Goal: Task Accomplishment & Management: Manage account settings

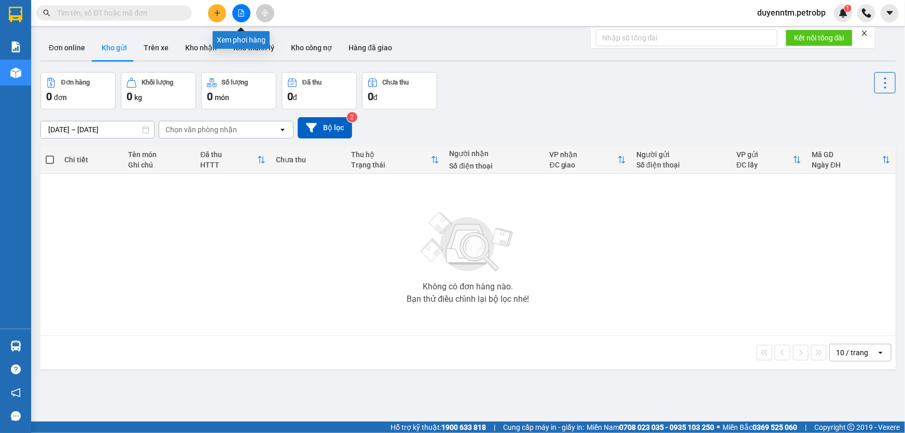
click at [243, 10] on icon "file-add" at bounding box center [241, 12] width 7 height 7
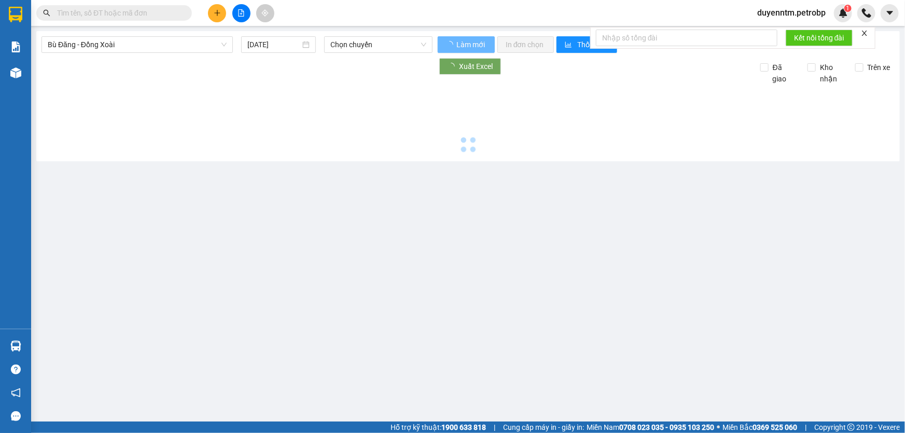
type input "[DATE]"
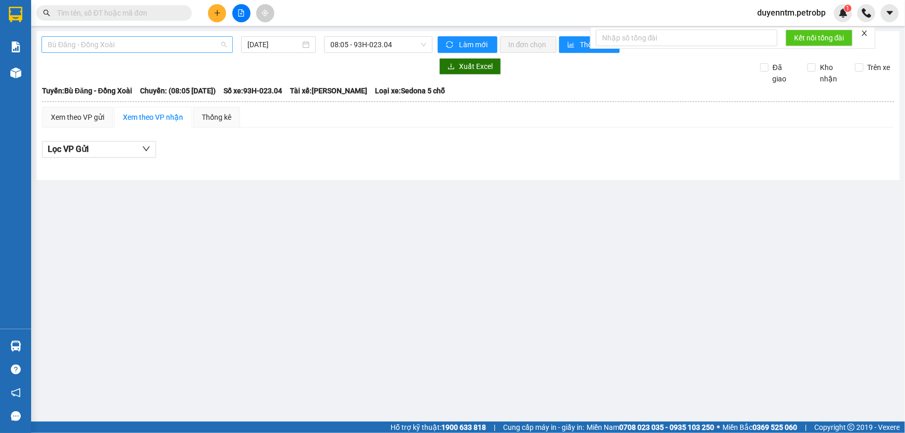
click at [221, 40] on span "Bù Đăng - Đồng Xoài" at bounding box center [137, 45] width 179 height 16
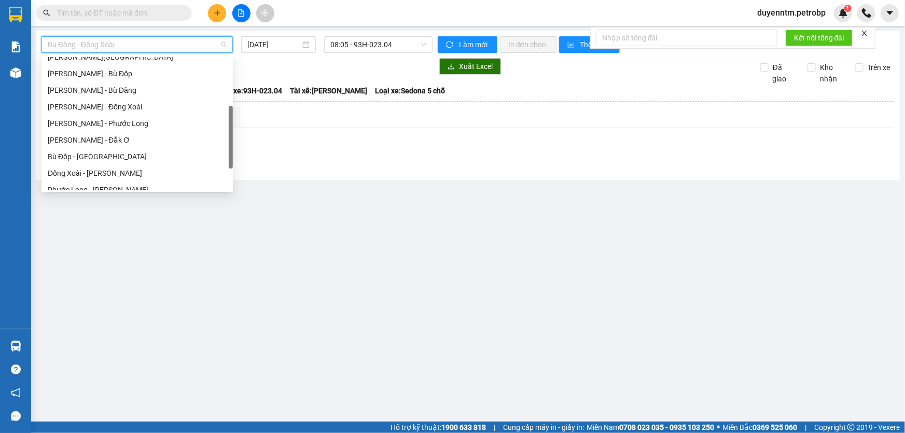
scroll to position [215, 0]
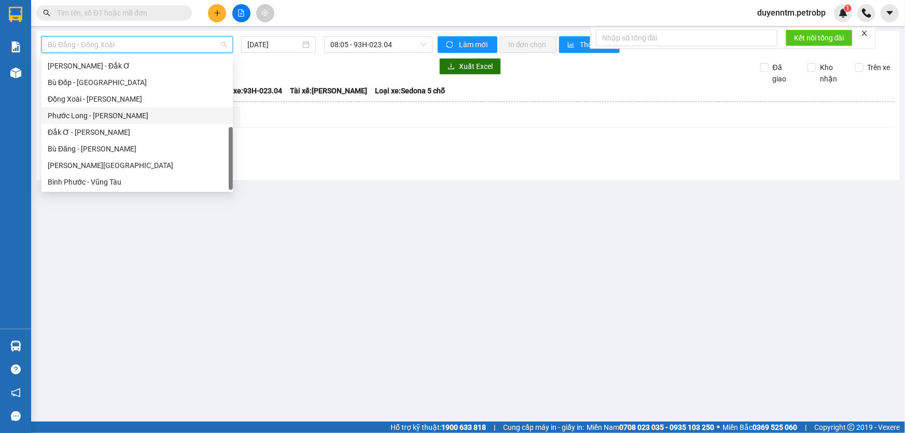
click at [134, 114] on div "Phước Long - [PERSON_NAME]" at bounding box center [137, 115] width 179 height 11
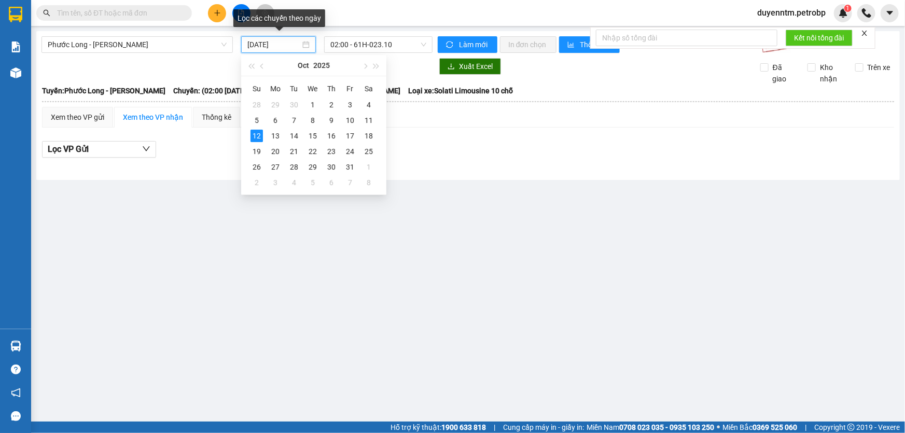
click at [286, 44] on input "[DATE]" at bounding box center [273, 44] width 53 height 11
click at [372, 121] on div "11" at bounding box center [369, 120] width 12 height 12
type input "[DATE]"
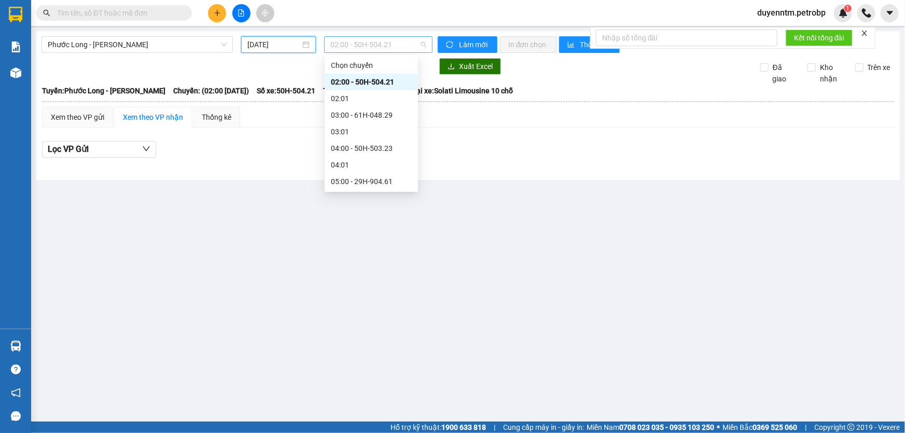
click at [421, 45] on span "02:00 - 50H-504.21" at bounding box center [378, 45] width 96 height 16
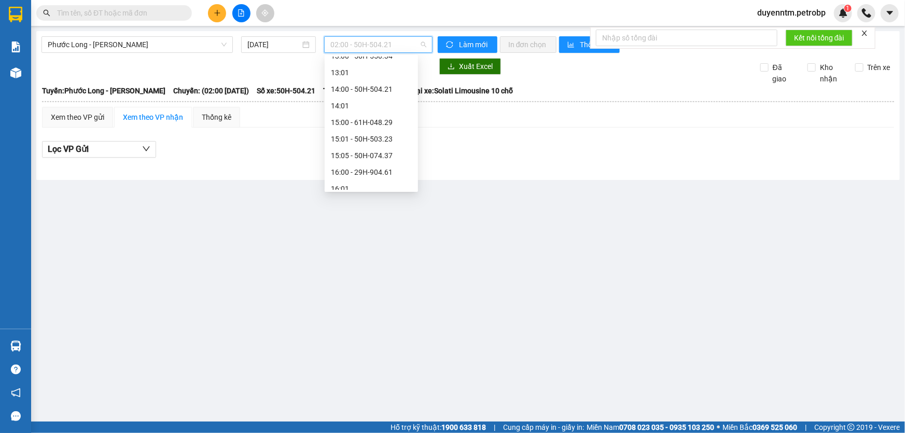
scroll to position [519, 0]
click at [365, 175] on div "18:05 - 50H-363.26" at bounding box center [371, 177] width 81 height 11
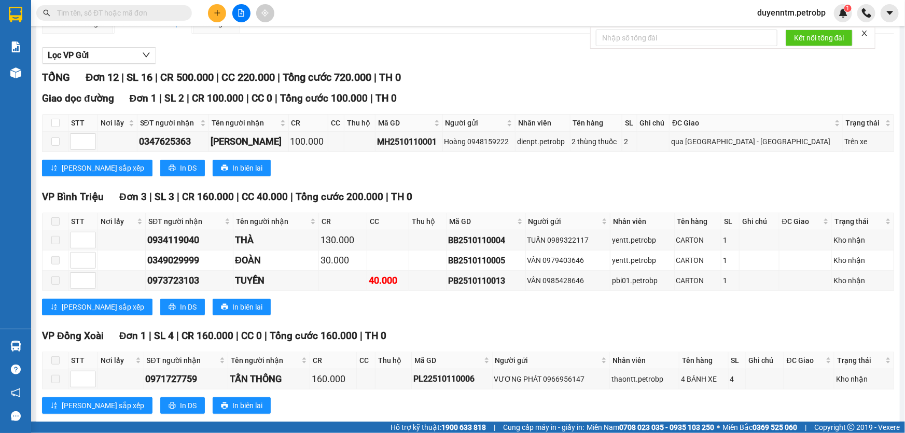
scroll to position [188, 0]
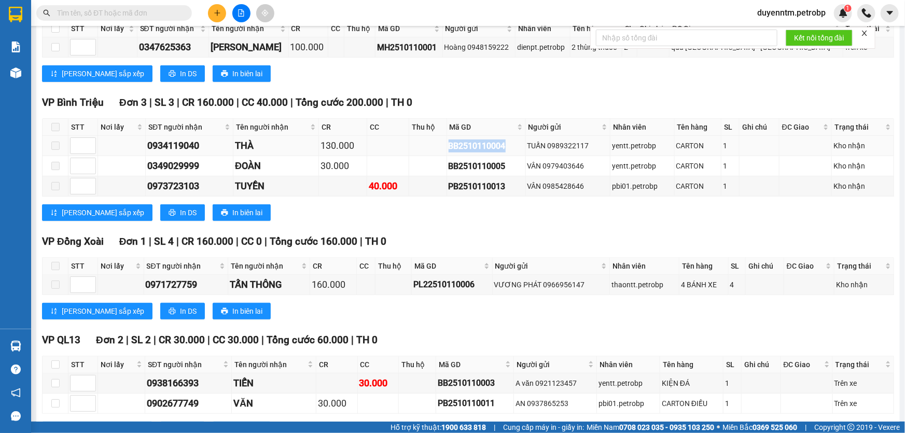
drag, startPoint x: 506, startPoint y: 142, endPoint x: 446, endPoint y: 148, distance: 60.5
click at [449, 148] on div "BB2510110004" at bounding box center [486, 146] width 75 height 13
copy div "BB2510110004"
paste input "BB2510110004"
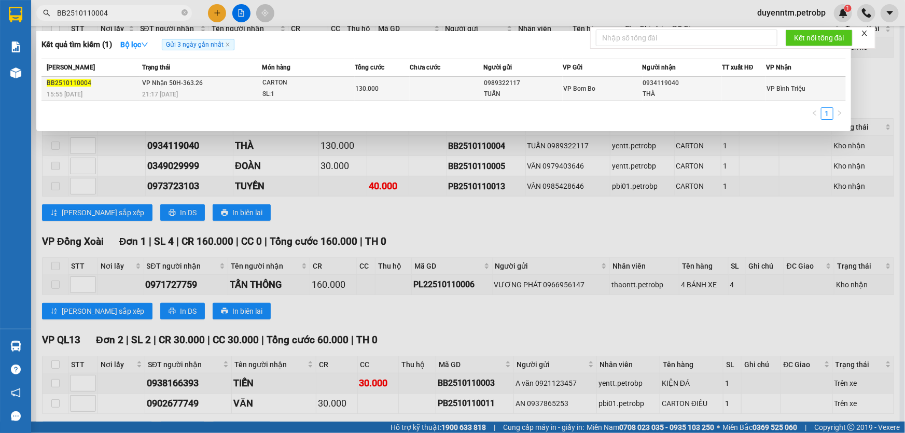
type input "BB2510110004"
click at [136, 90] on div "15:55 [DATE]" at bounding box center [93, 94] width 92 height 11
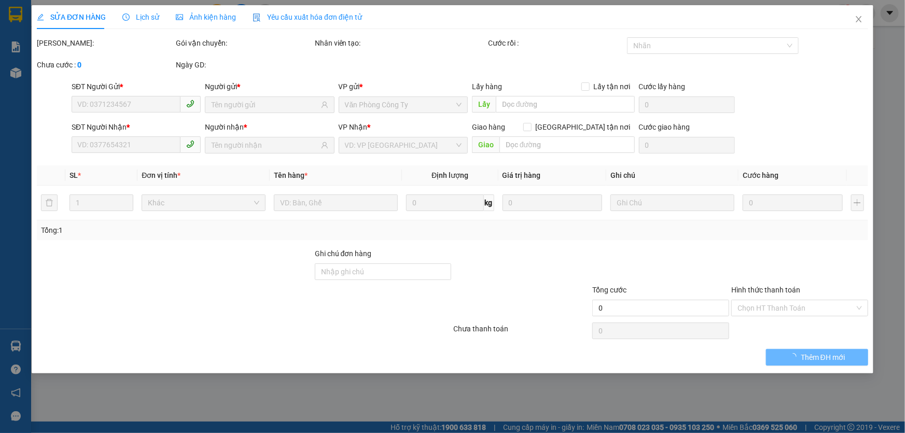
click at [140, 15] on span "Lịch sử" at bounding box center [140, 17] width 37 height 8
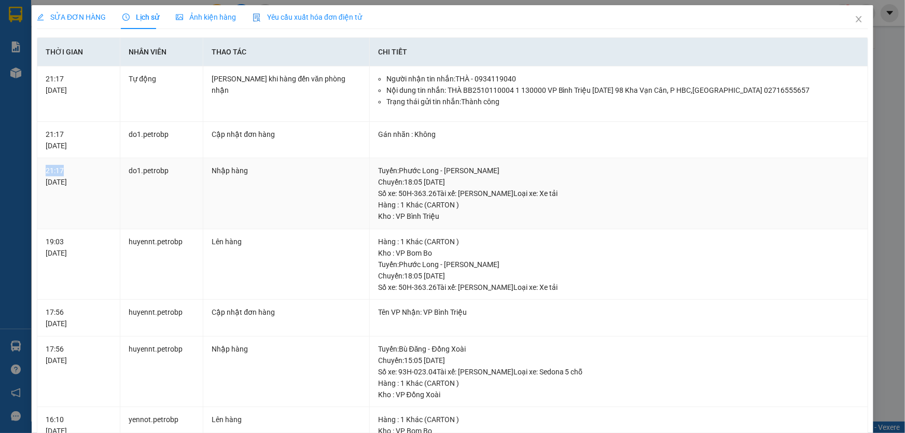
drag, startPoint x: 70, startPoint y: 169, endPoint x: 46, endPoint y: 169, distance: 23.3
click at [46, 169] on div "21:17 [DATE]" at bounding box center [79, 176] width 66 height 23
copy div "21:17"
click at [856, 19] on icon "close" at bounding box center [859, 19] width 6 height 6
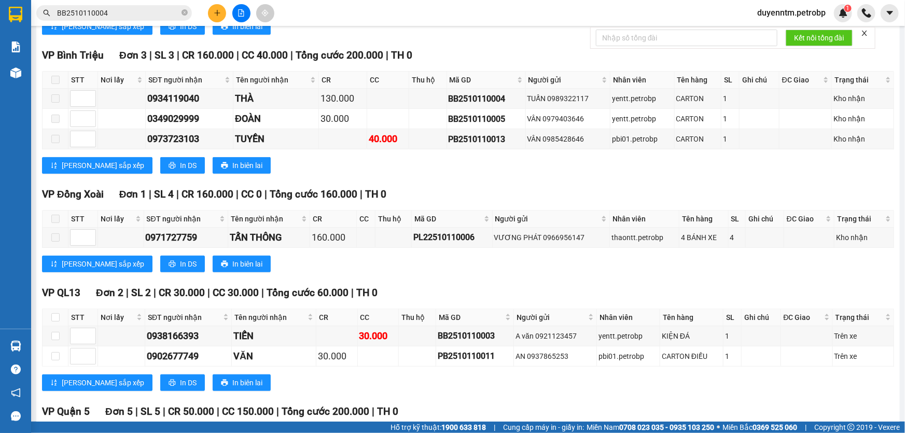
scroll to position [188, 0]
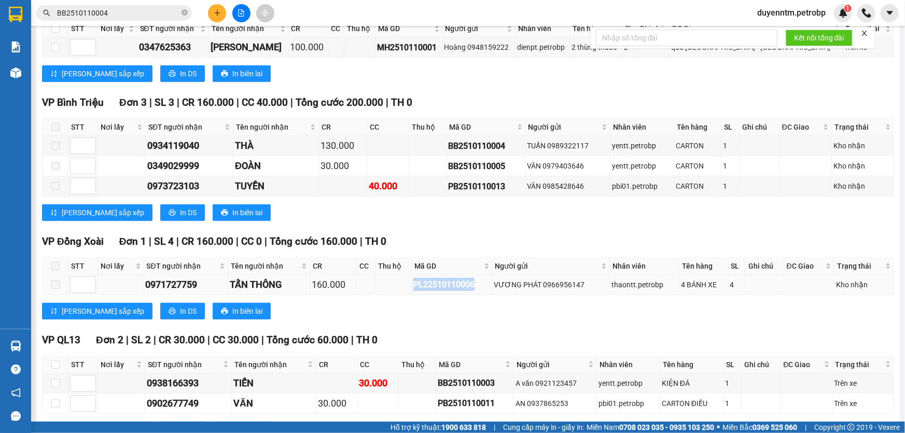
drag, startPoint x: 475, startPoint y: 279, endPoint x: 403, endPoint y: 280, distance: 71.6
click at [403, 280] on tr "0971727759 TẤN THÔNG 160.000 PL22510110006 VƯƠNG PHÁT 0966956147 thaontt.petrob…" at bounding box center [469, 285] width 852 height 20
copy div "PL22510110006"
click at [182, 13] on icon "close-circle" at bounding box center [185, 12] width 6 height 6
paste input "PL22510110006"
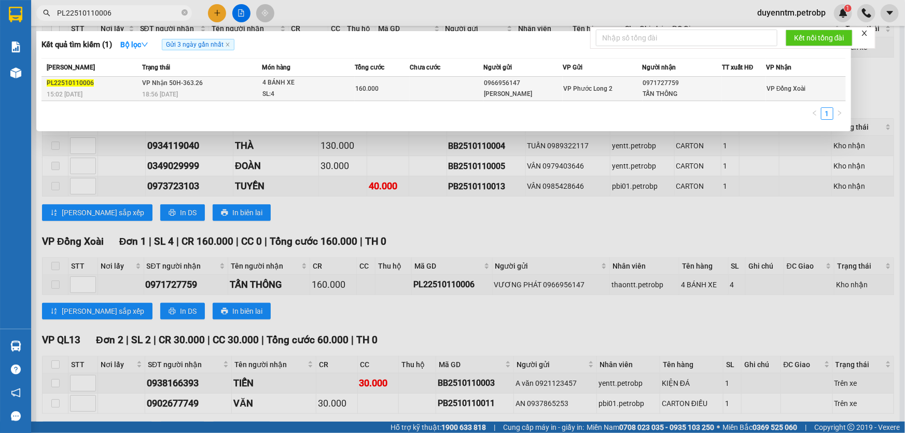
type input "PL22510110006"
click at [158, 86] on span "VP Nhận 50H-363.26" at bounding box center [172, 82] width 61 height 7
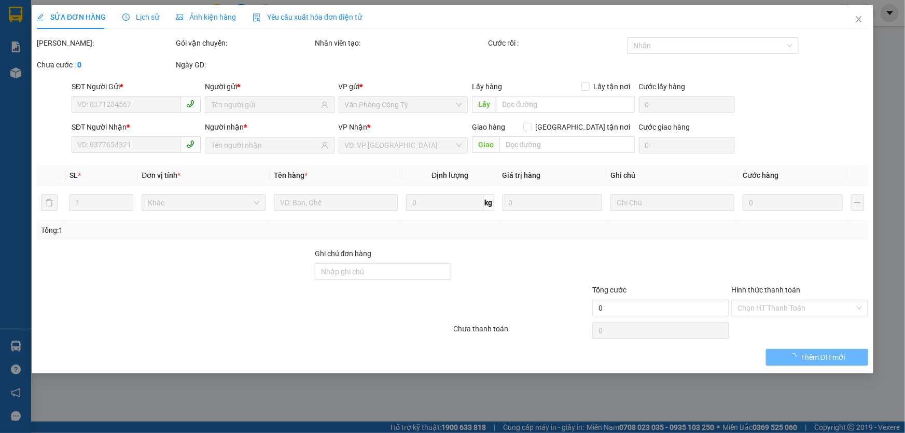
type input "0966956147"
type input "[PERSON_NAME]"
type input "0971727759"
type input "TẤN THÔNG"
type input "160.000"
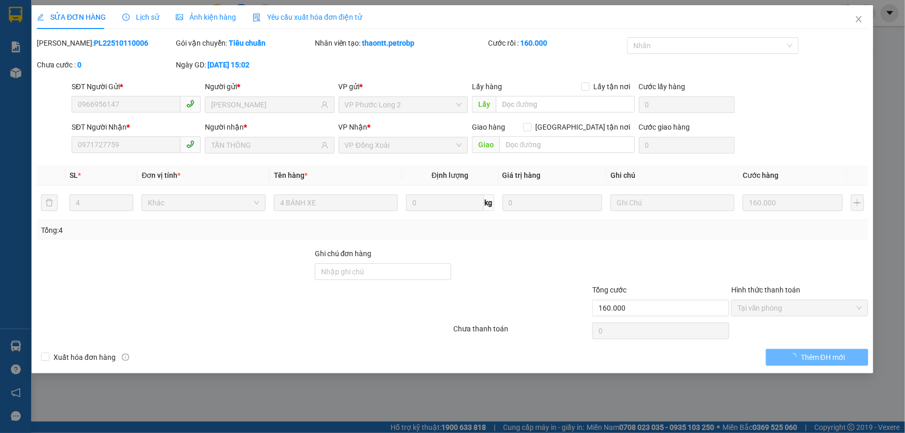
click at [140, 13] on span "Lịch sử" at bounding box center [140, 17] width 37 height 8
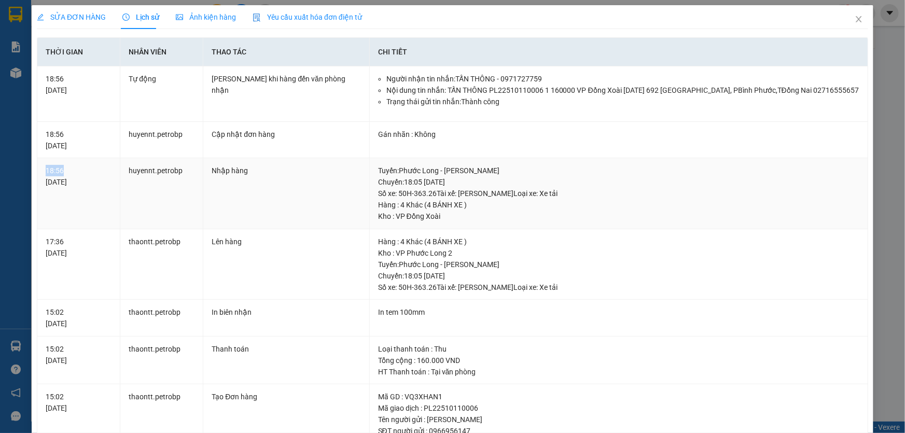
drag, startPoint x: 62, startPoint y: 166, endPoint x: 45, endPoint y: 166, distance: 17.1
click at [45, 166] on td "18:56 [DATE]" at bounding box center [78, 193] width 83 height 71
copy div "18:56"
click at [856, 19] on icon "close" at bounding box center [859, 19] width 6 height 6
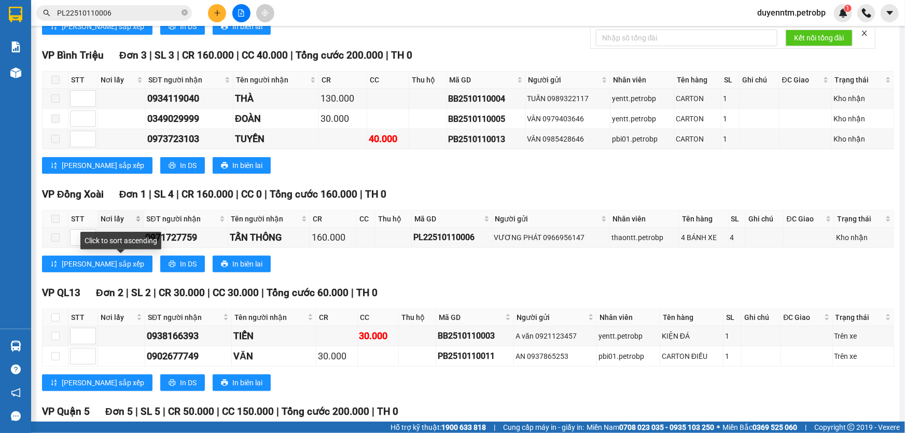
scroll to position [283, 0]
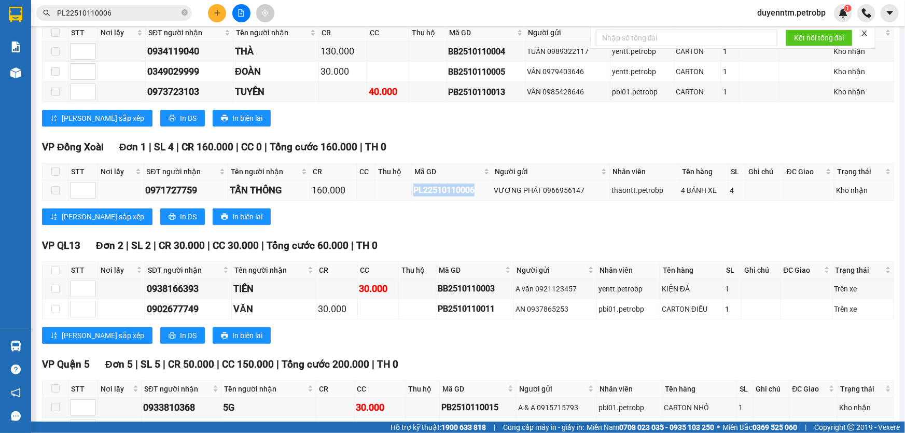
drag, startPoint x: 476, startPoint y: 187, endPoint x: 412, endPoint y: 186, distance: 63.8
click at [413, 186] on div "PL22510110006" at bounding box center [451, 190] width 77 height 13
copy div "PL22510110006"
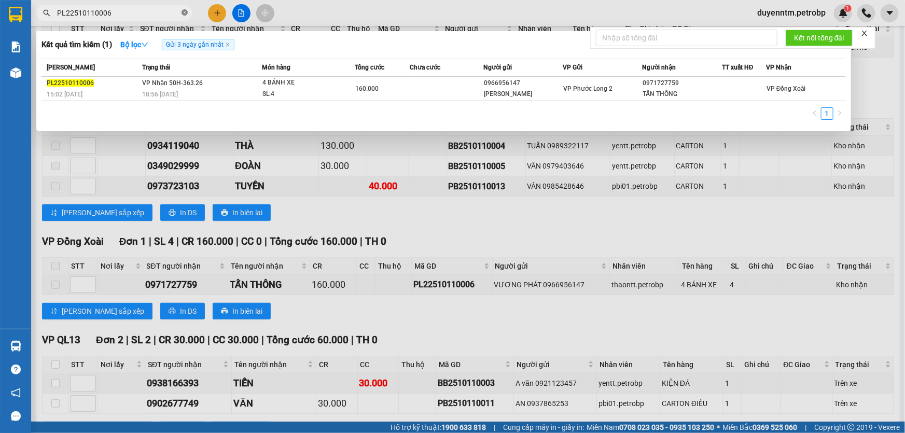
click at [185, 10] on icon "close-circle" at bounding box center [185, 12] width 6 height 6
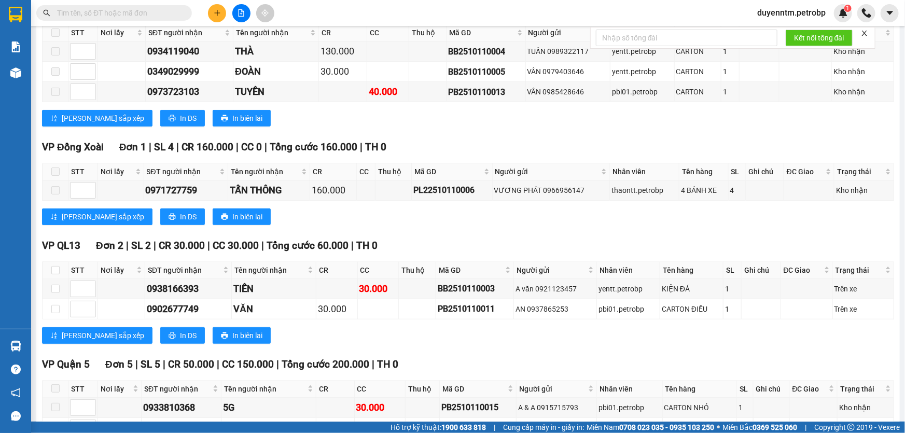
scroll to position [330, 0]
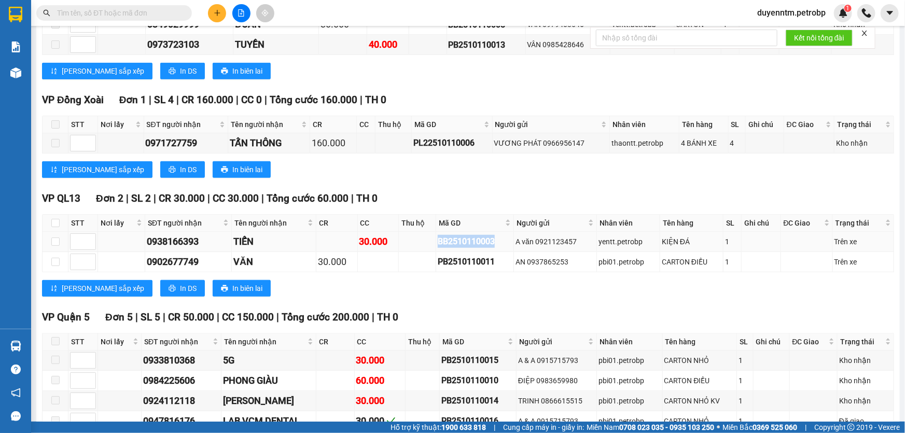
drag, startPoint x: 500, startPoint y: 237, endPoint x: 431, endPoint y: 233, distance: 69.1
click at [431, 233] on tr "0938166393 TIẾN 30.000 BB2510110003 A văn 0921123457 yentt.petrobp KIỆN ĐÁ 1 Tr…" at bounding box center [469, 242] width 852 height 20
copy div "BB2510110003"
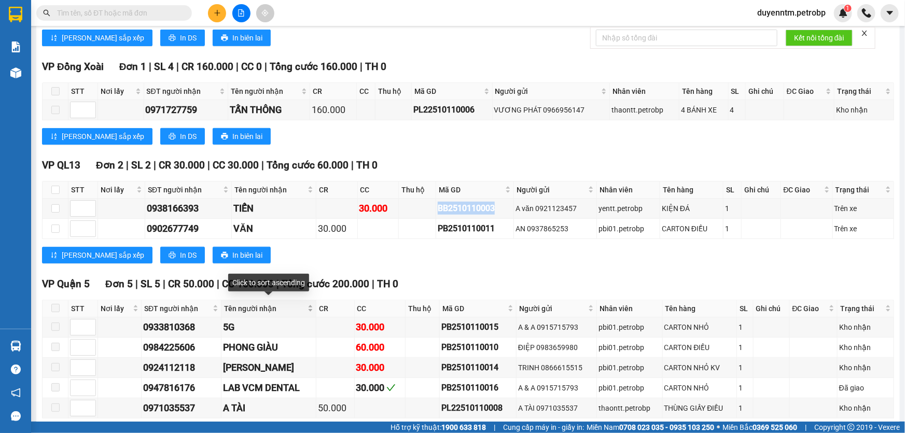
scroll to position [410, 0]
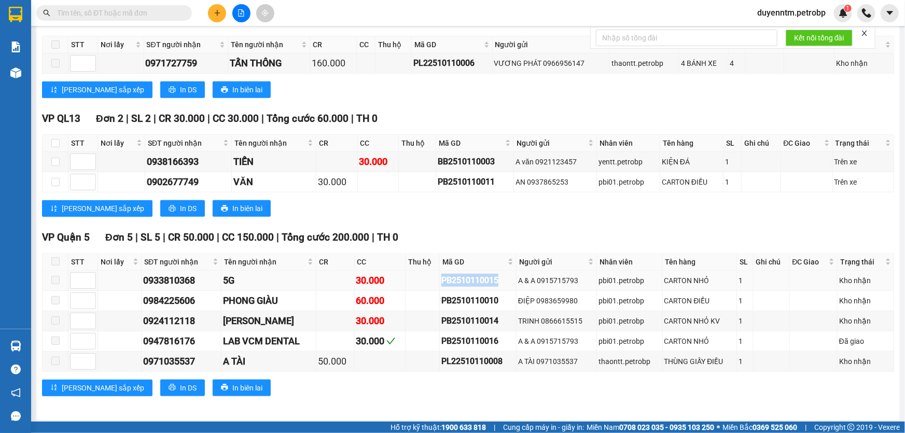
drag, startPoint x: 502, startPoint y: 280, endPoint x: 432, endPoint y: 280, distance: 69.5
click at [432, 280] on tr "0933810368 5G 30.000 PB2510110015 A & A 0915715793 pbi01.petrobp CARTON NHỎ 1 K…" at bounding box center [469, 281] width 852 height 20
copy div "PB2510110015"
paste input "PB2510110015"
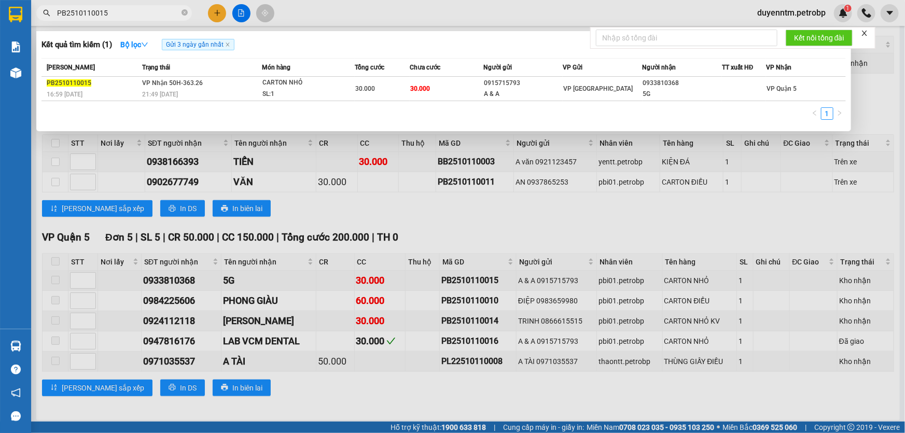
type input "PB2510110015"
click at [136, 86] on div "PB2510110015" at bounding box center [93, 83] width 92 height 11
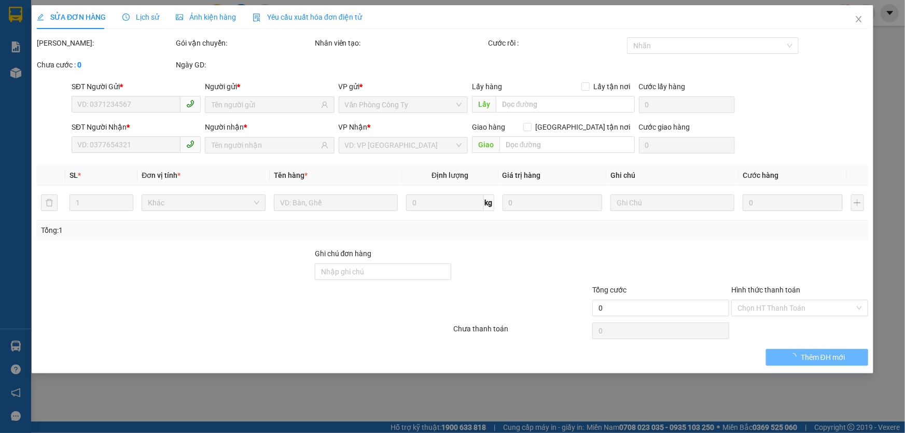
click at [143, 16] on span "Lịch sử" at bounding box center [140, 17] width 37 height 8
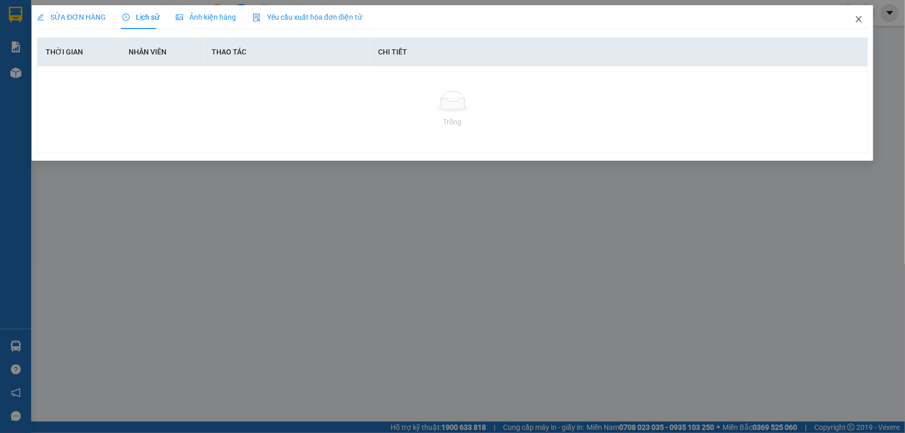
click at [862, 19] on icon "close" at bounding box center [859, 19] width 8 height 8
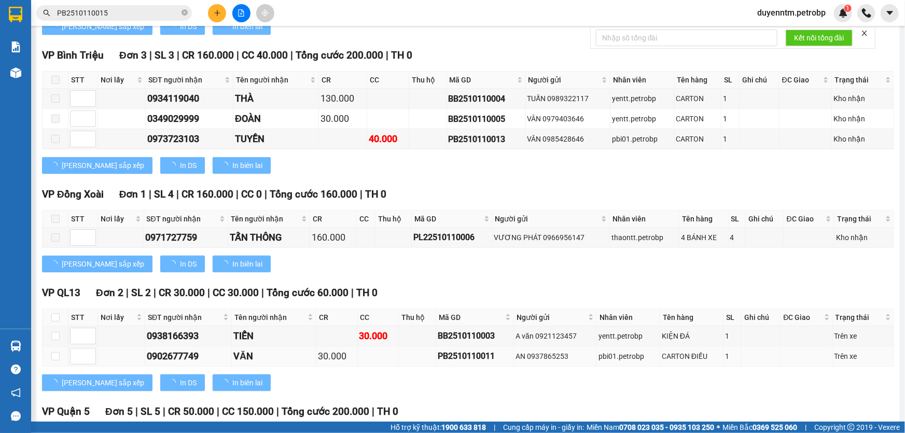
scroll to position [410, 0]
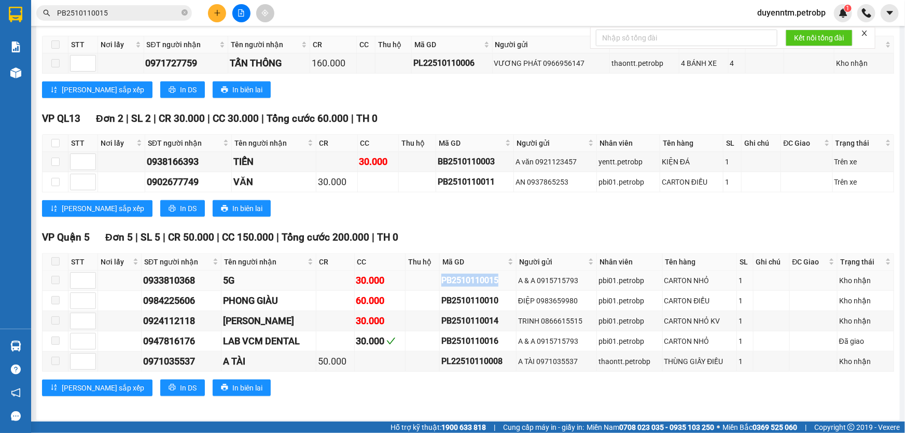
drag, startPoint x: 500, startPoint y: 280, endPoint x: 430, endPoint y: 283, distance: 70.1
click at [430, 283] on tr "0933810368 5G 30.000 PB2510110015 A & A 0915715793 pbi01.petrobp CARTON NHỎ 1 K…" at bounding box center [469, 281] width 852 height 20
click at [409, 276] on td at bounding box center [423, 281] width 34 height 20
click at [488, 225] on div "TỔNG Đơn 12 | SL 16 | CR 500.000 | CC 220.000 | Tổng cước 720.000 | TH 0 Giao d…" at bounding box center [468, 82] width 852 height 656
drag, startPoint x: 500, startPoint y: 279, endPoint x: 442, endPoint y: 279, distance: 57.1
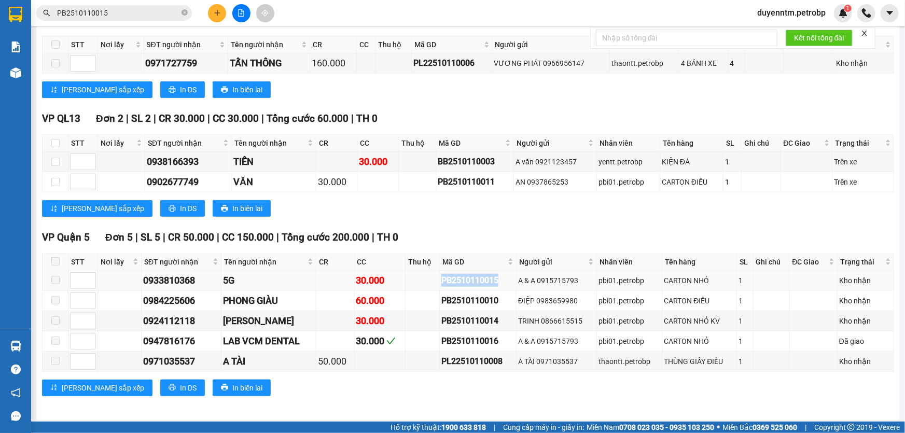
click at [440, 279] on td "PB2510110015" at bounding box center [478, 281] width 77 height 20
copy div "PB2510110015"
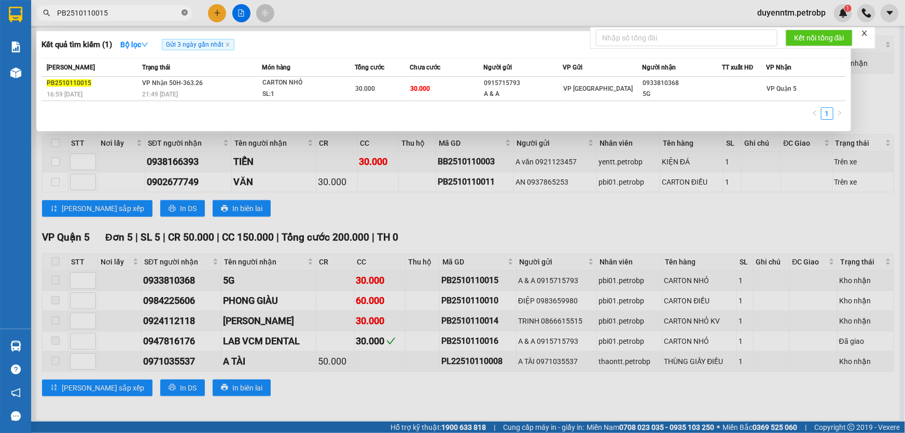
click at [182, 10] on icon "close-circle" at bounding box center [185, 12] width 6 height 6
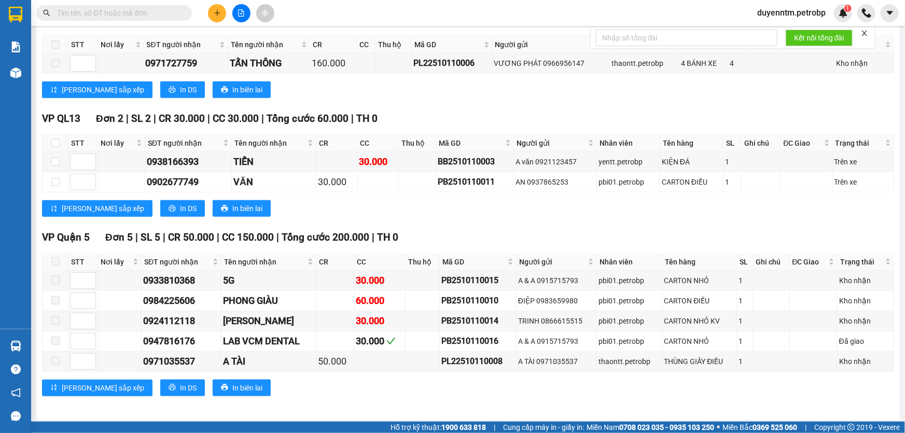
paste input "PB2510110015"
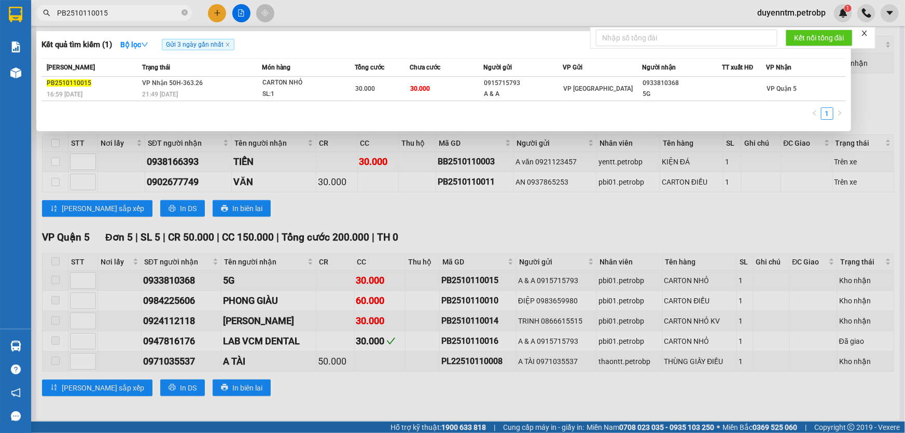
type input "PB2510110015"
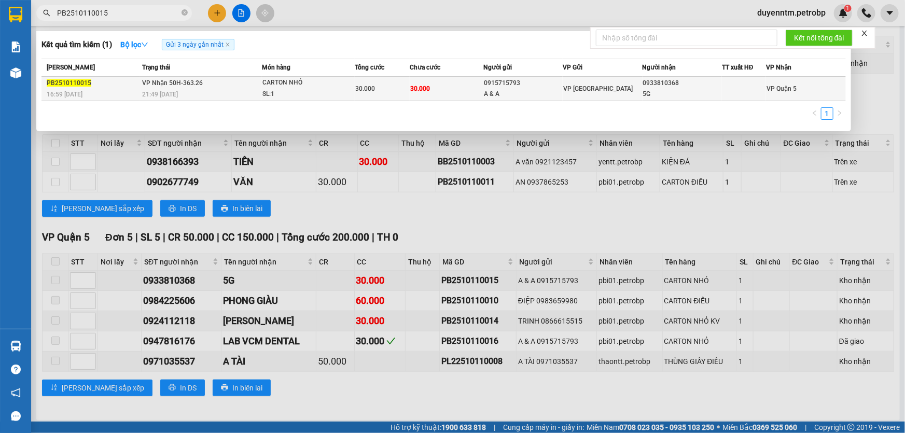
click at [138, 89] on div "16:59 [DATE]" at bounding box center [93, 94] width 92 height 11
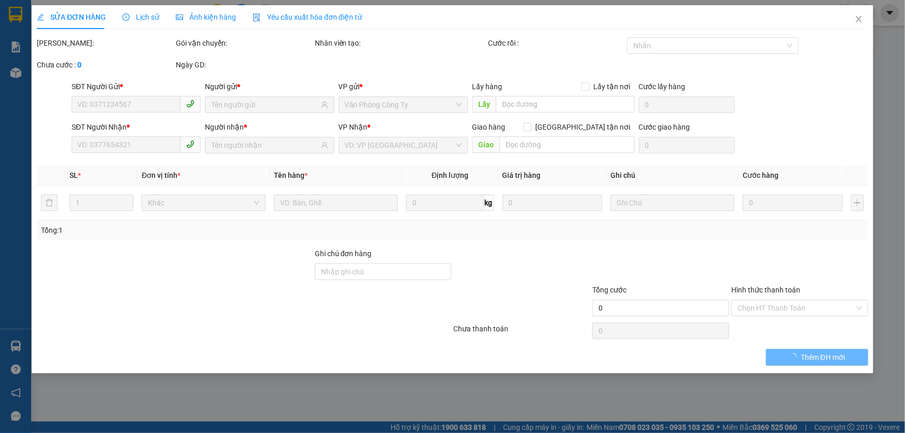
type input "0915715793"
type input "A & A"
type input "0933810368"
type input "5G"
type input "30.000"
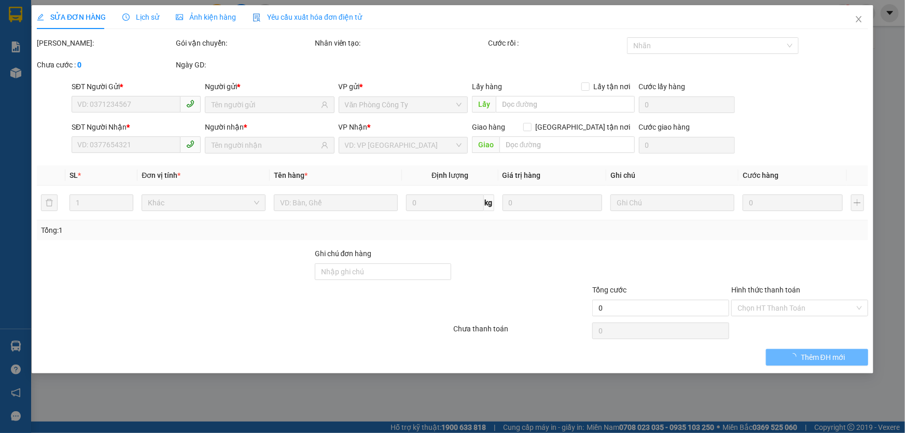
type input "30.000"
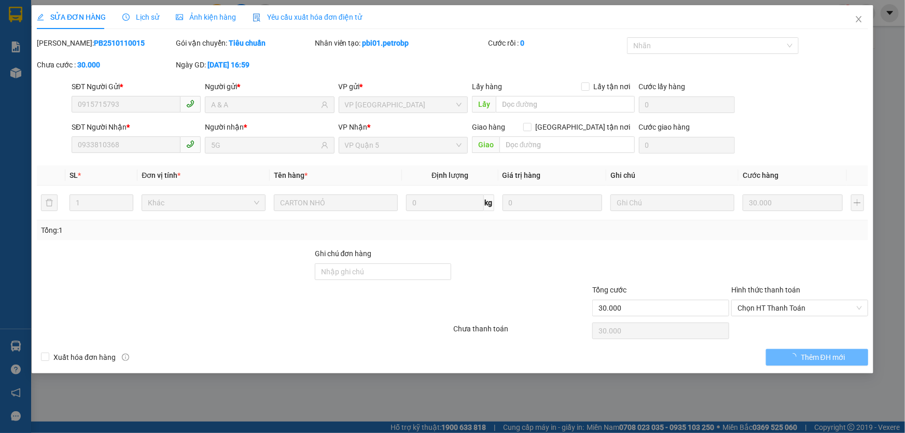
click at [145, 10] on div "Lịch sử" at bounding box center [140, 17] width 37 height 24
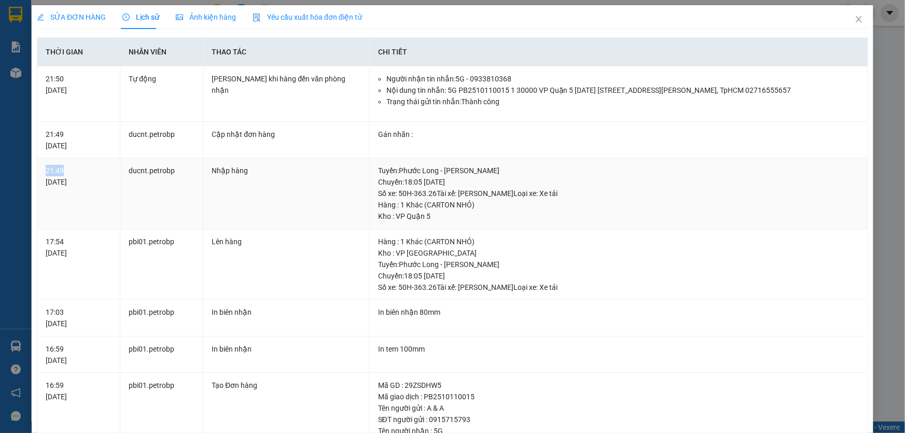
drag, startPoint x: 64, startPoint y: 169, endPoint x: 41, endPoint y: 167, distance: 23.0
click at [41, 167] on td "21:49 [DATE]" at bounding box center [78, 193] width 83 height 71
copy div "21:49"
click at [856, 19] on icon "close" at bounding box center [859, 19] width 6 height 6
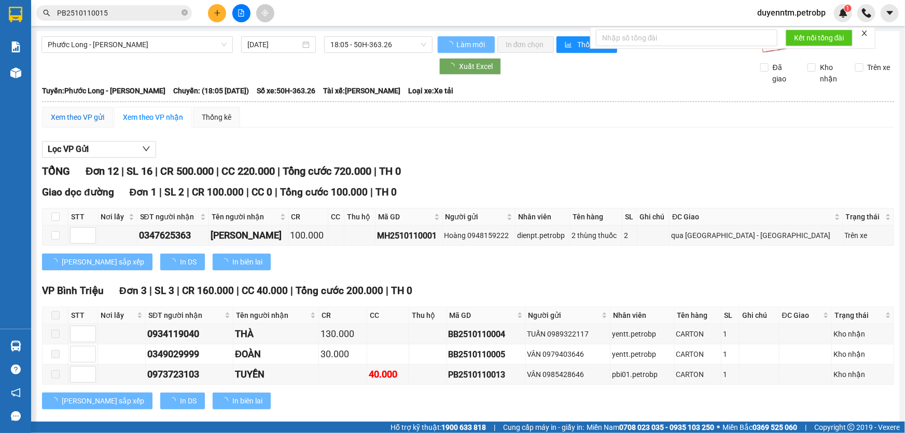
click at [80, 113] on div "Xem theo VP gửi" at bounding box center [77, 117] width 53 height 11
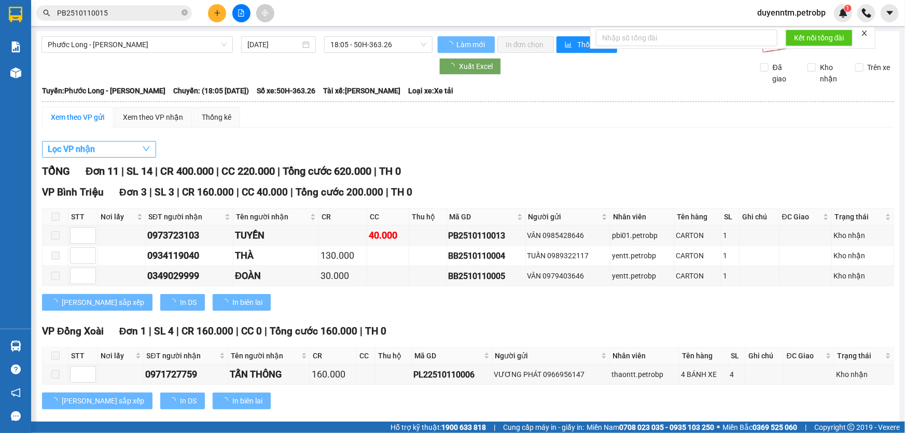
click at [149, 150] on icon "down" at bounding box center [146, 149] width 8 height 8
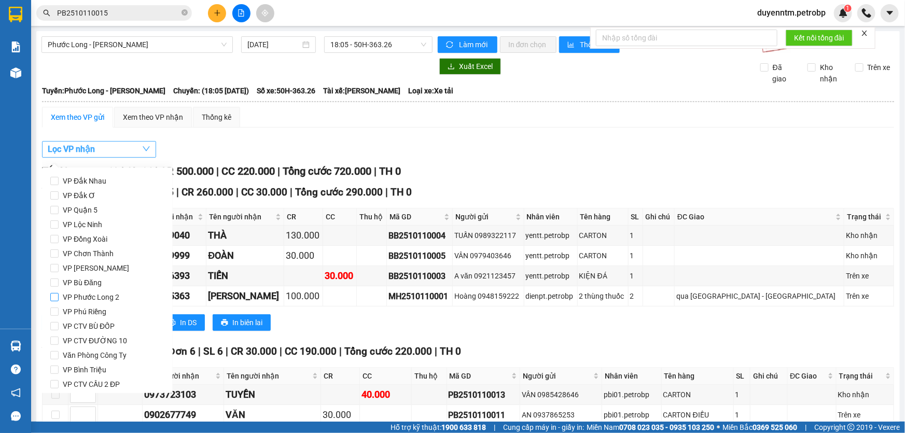
scroll to position [94, 0]
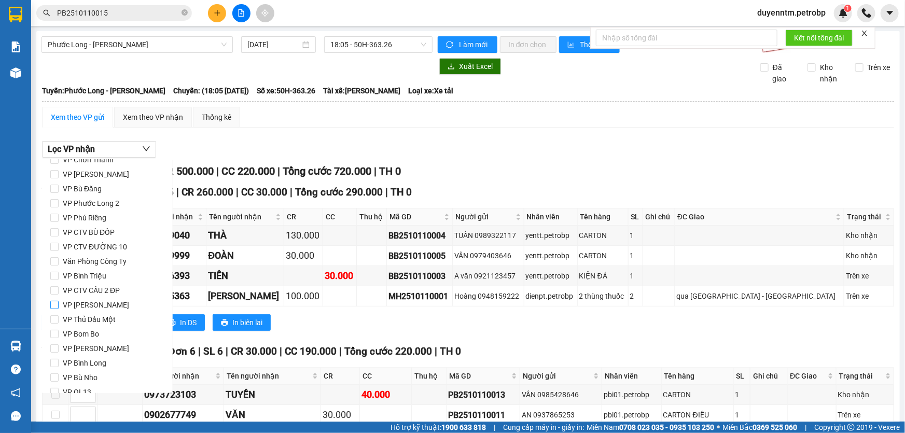
click at [100, 306] on span "VP [PERSON_NAME]" at bounding box center [96, 305] width 75 height 15
click at [59, 306] on input "VP [PERSON_NAME]" at bounding box center [54, 305] width 8 height 8
checkbox input "true"
click at [62, 376] on span "Lọc" at bounding box center [65, 378] width 12 height 11
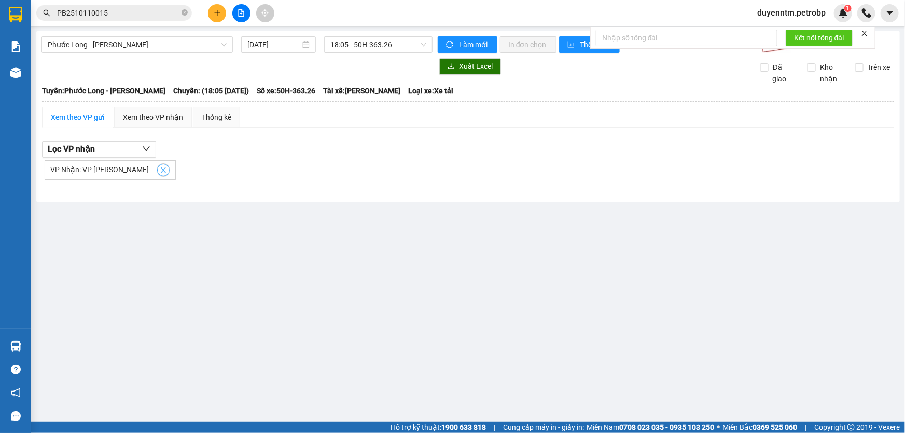
click at [160, 171] on icon "close" at bounding box center [163, 170] width 7 height 7
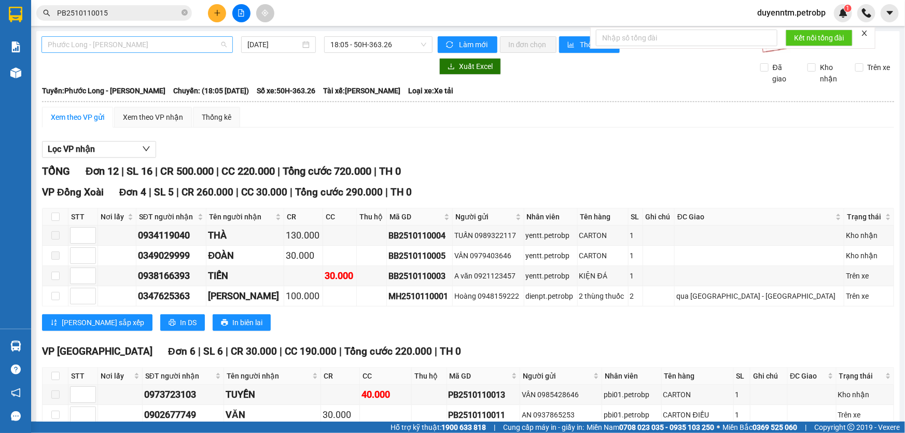
click at [223, 42] on span "Phước Long - [PERSON_NAME]" at bounding box center [137, 45] width 179 height 16
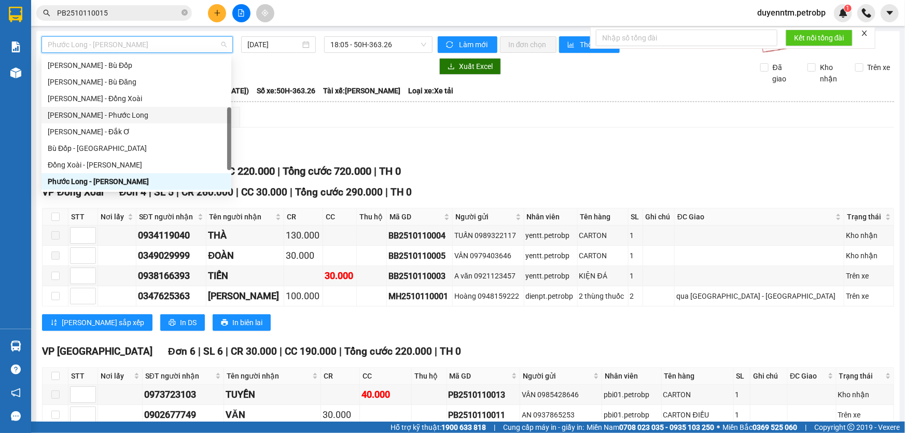
click at [138, 114] on div "[PERSON_NAME] - Phước Long" at bounding box center [136, 114] width 177 height 11
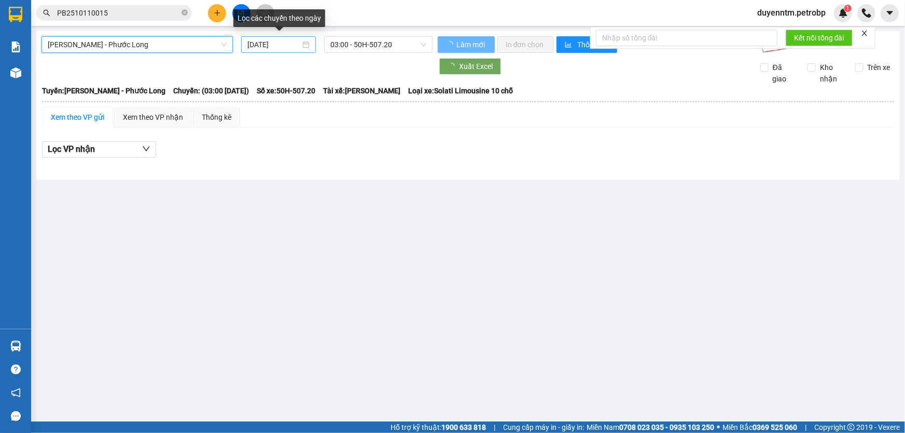
click at [280, 43] on input "[DATE]" at bounding box center [273, 44] width 53 height 11
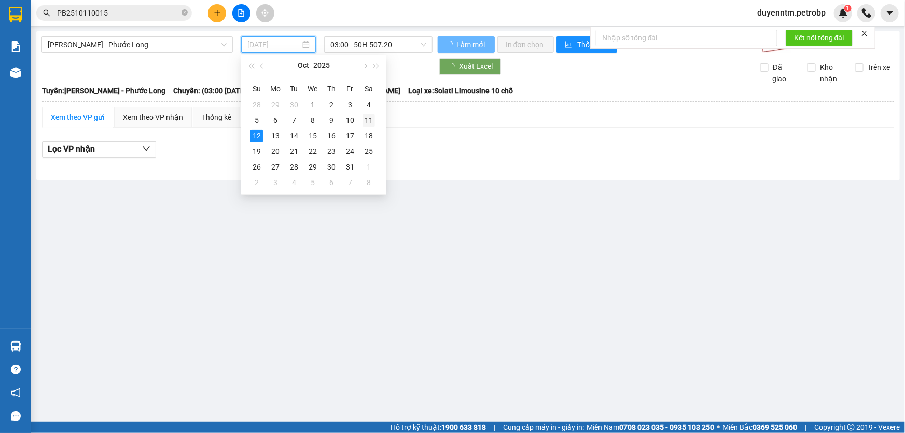
click at [371, 120] on div "11" at bounding box center [369, 120] width 12 height 12
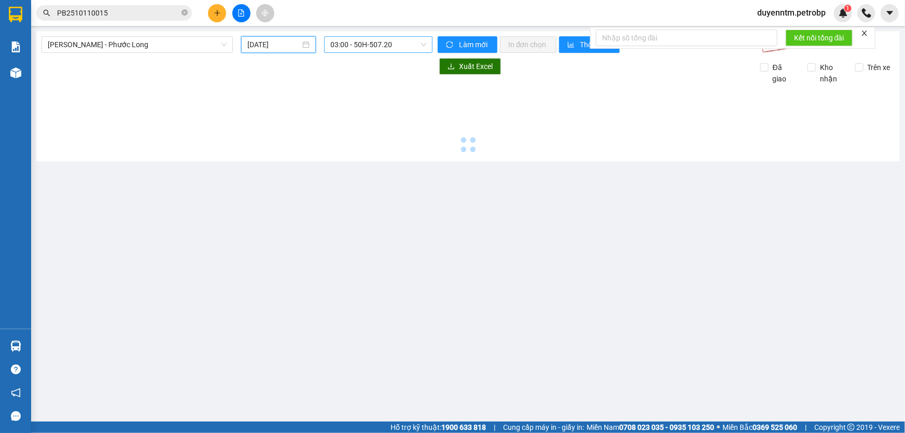
type input "[DATE]"
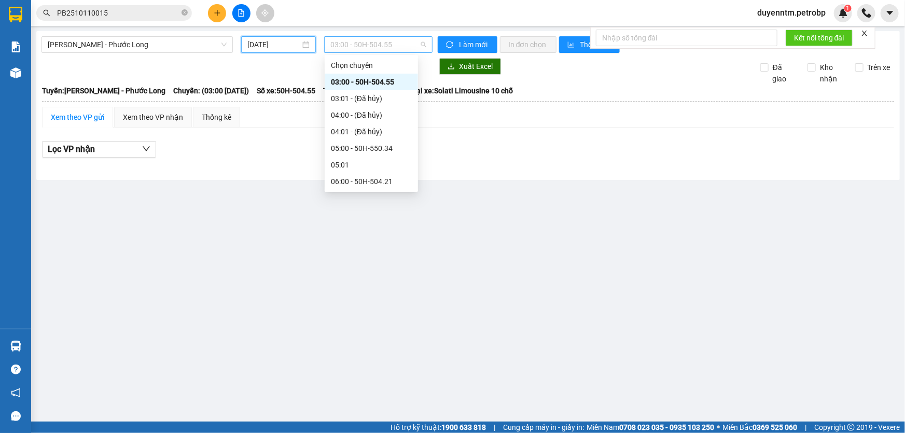
click at [409, 45] on span "03:00 - 50H-504.55" at bounding box center [378, 45] width 96 height 16
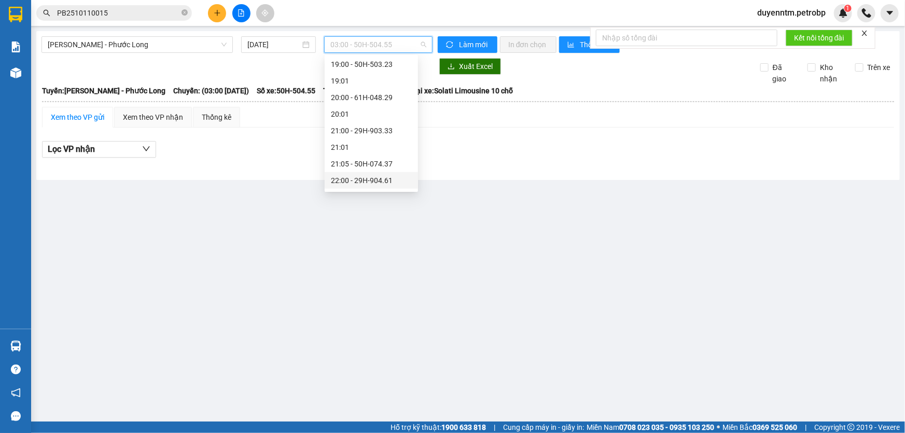
scroll to position [581, 0]
click at [368, 148] on div "21:05 - 50H-074.37" at bounding box center [371, 148] width 81 height 11
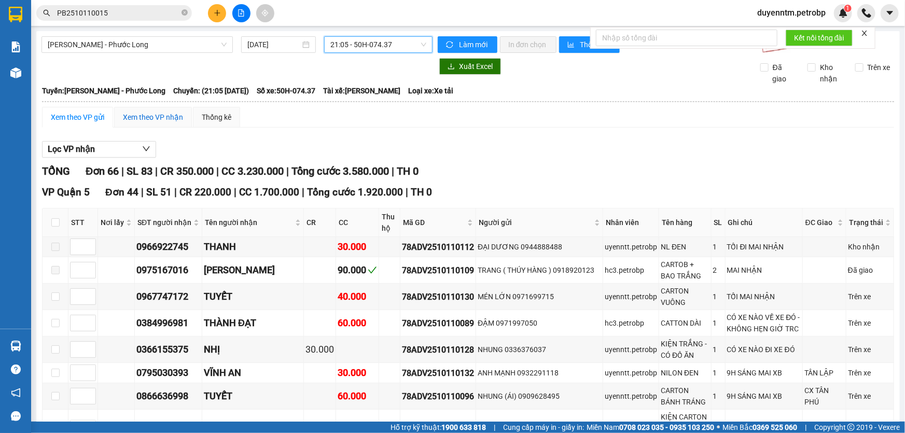
click at [142, 113] on div "Xem theo VP nhận" at bounding box center [153, 117] width 60 height 11
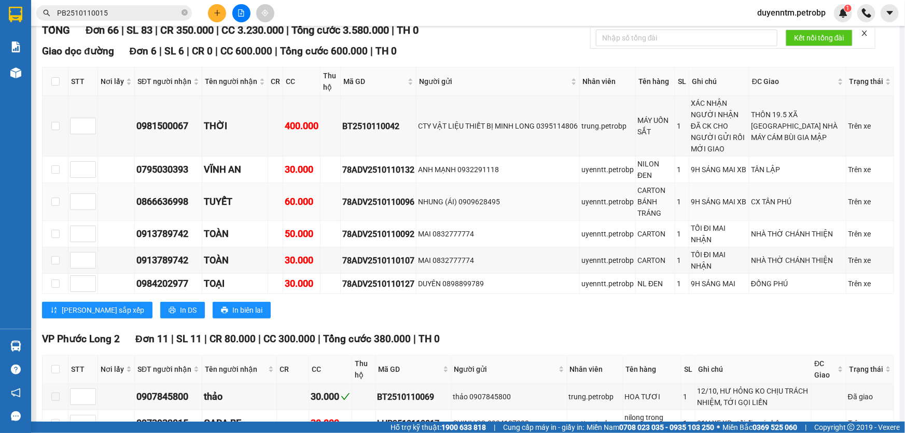
scroll to position [283, 0]
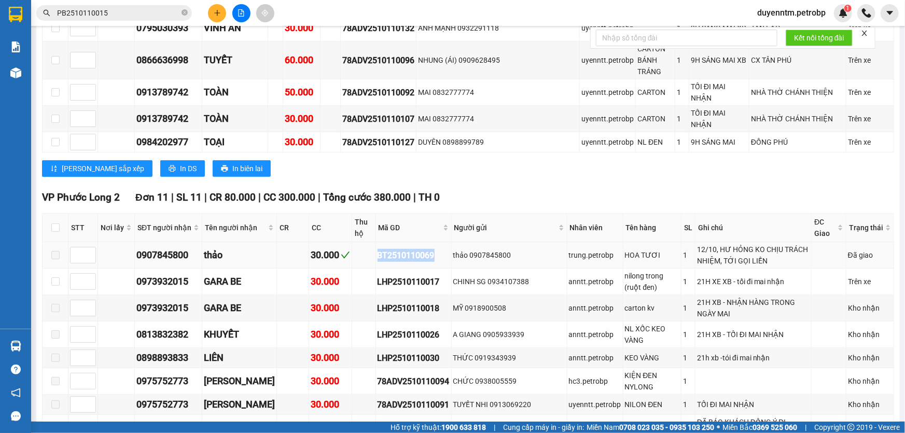
drag, startPoint x: 425, startPoint y: 235, endPoint x: 363, endPoint y: 230, distance: 62.5
click at [363, 242] on tr "0907845800 thảo 30.000 BT2510110069 thảo 0907845800 trung.petrobp HOA TƯƠI 1 12…" at bounding box center [469, 255] width 852 height 26
copy div "BT2510110069"
click at [186, 14] on icon "close-circle" at bounding box center [185, 12] width 6 height 6
paste input "BT2510110069"
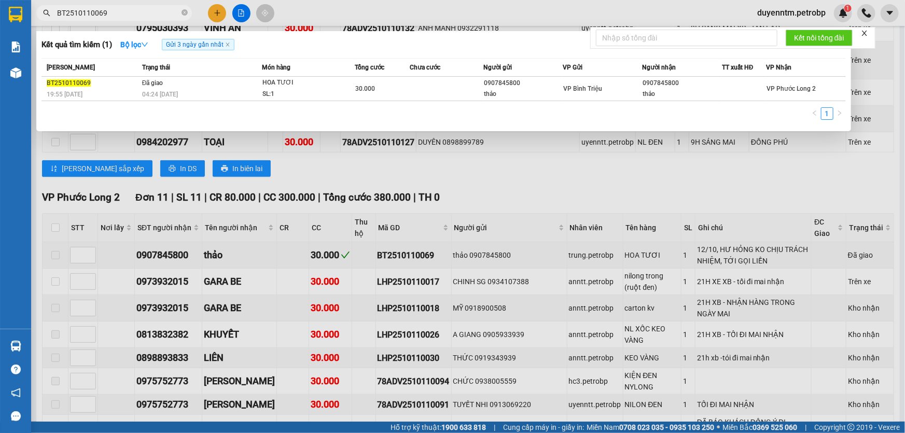
type input "BT2510110069"
click at [146, 92] on span "04:24 [DATE]" at bounding box center [160, 94] width 36 height 7
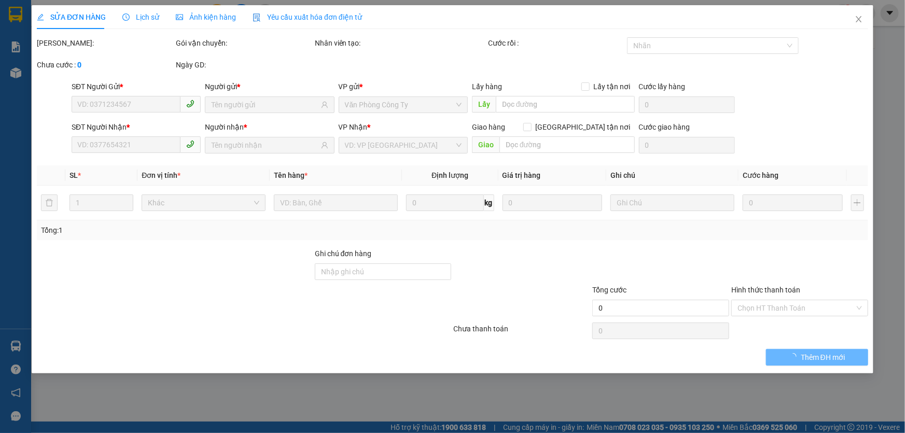
type input "0907845800"
type input "thảo"
type input "0907845800"
type input "thảo"
type input "30.000"
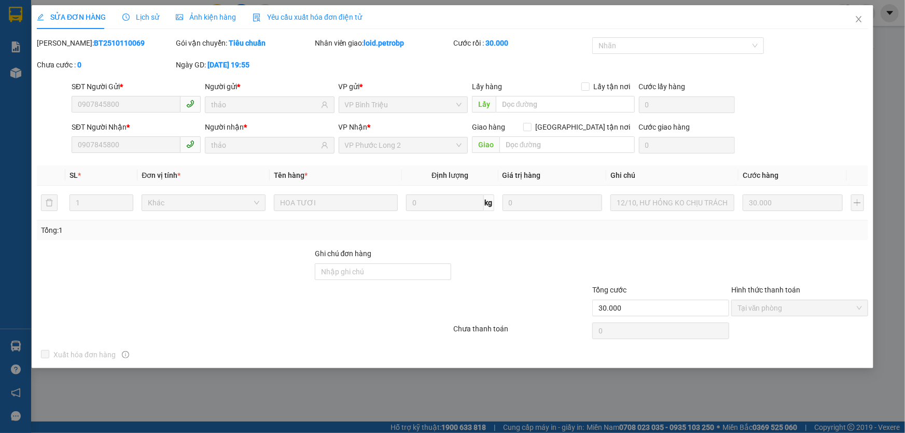
click at [142, 16] on span "Lịch sử" at bounding box center [140, 17] width 37 height 8
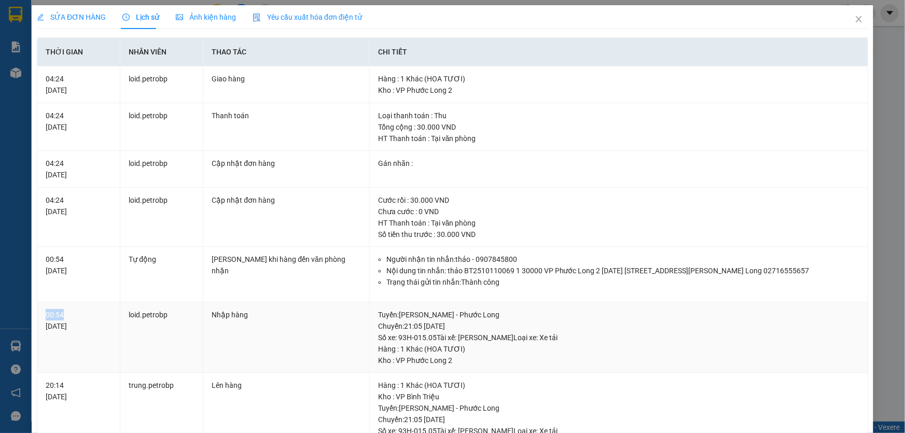
drag, startPoint x: 65, startPoint y: 311, endPoint x: 39, endPoint y: 310, distance: 26.5
click at [39, 310] on td "00:54 [DATE]" at bounding box center [78, 337] width 83 height 71
click at [855, 19] on icon "close" at bounding box center [859, 19] width 8 height 8
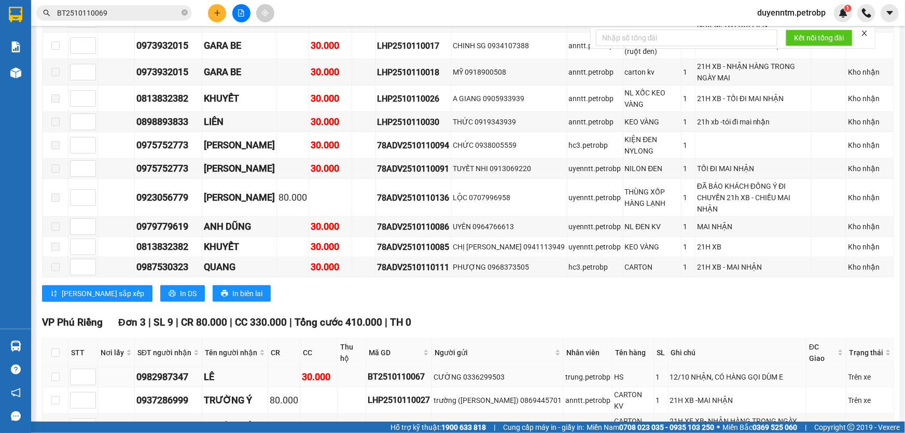
scroll to position [613, 0]
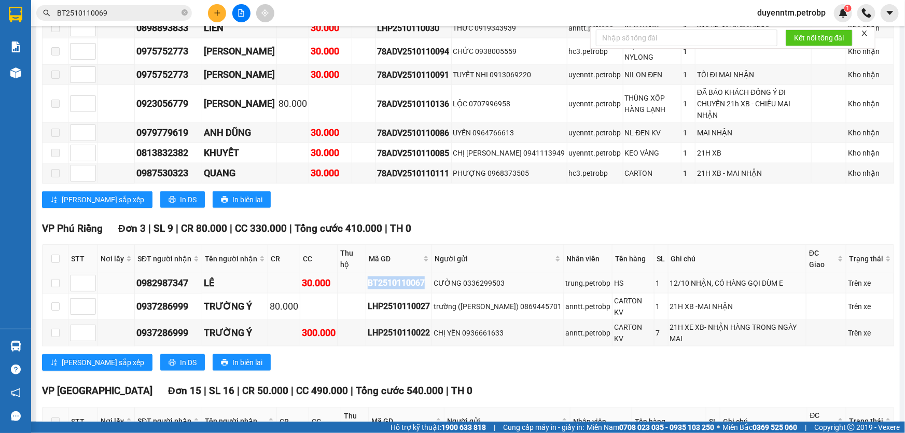
drag, startPoint x: 427, startPoint y: 220, endPoint x: 367, endPoint y: 224, distance: 60.3
click at [367, 273] on tr "0982987347 LÊ 30.000 BT2510110067 CƯỜNG 0336299503 trung.petrobp HS 1 12/10 NHẬ…" at bounding box center [469, 283] width 852 height 20
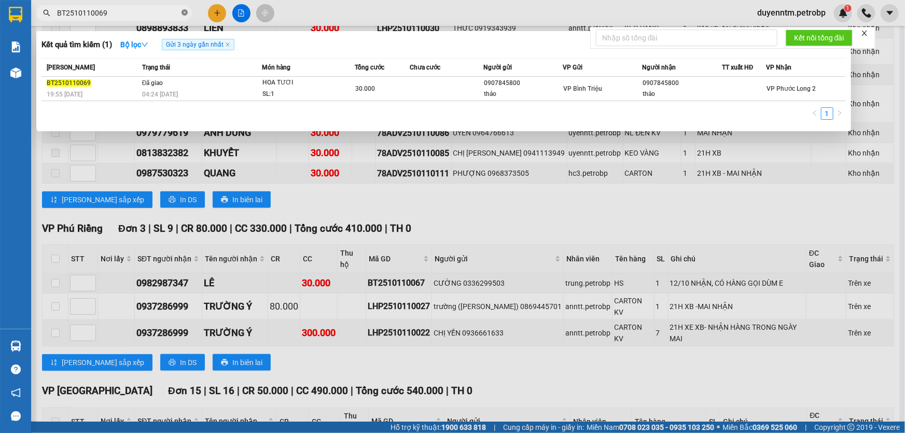
click at [182, 8] on span at bounding box center [185, 13] width 6 height 10
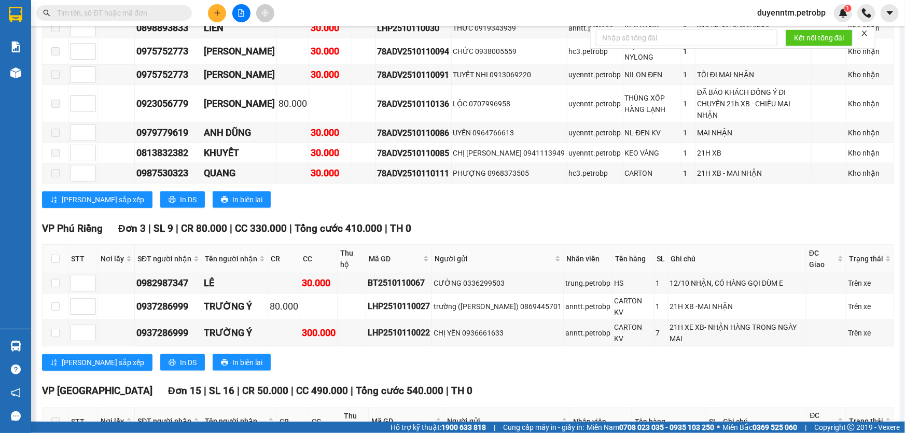
paste input "BT2510110067"
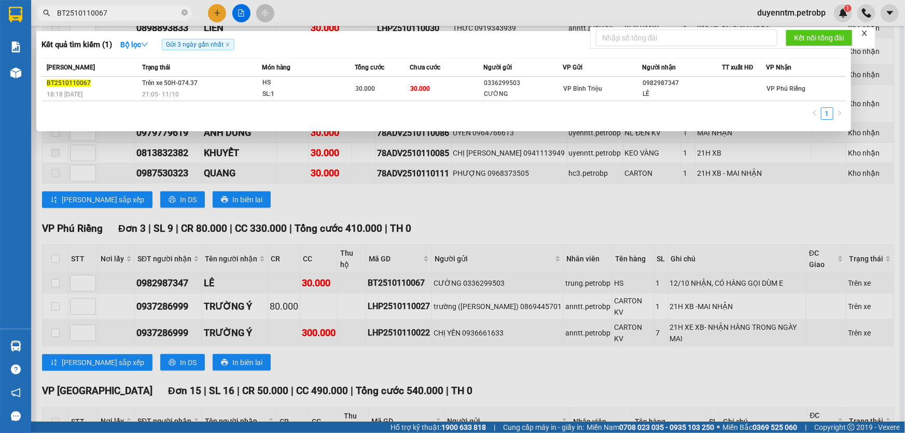
type input "BT2510110067"
click at [144, 90] on span "21:05 [DATE]" at bounding box center [160, 94] width 37 height 8
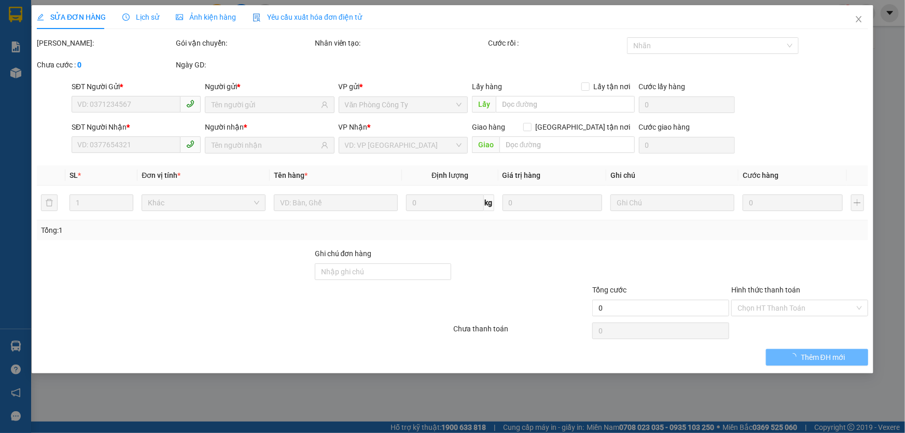
type input "0336299503"
type input "CƯỜNG"
type input "0982987347"
type input "LÊ"
type input "30.000"
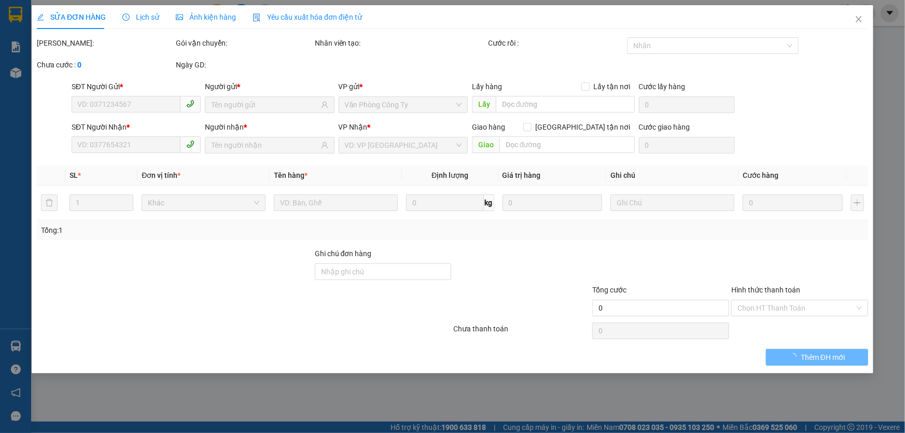
type input "30.000"
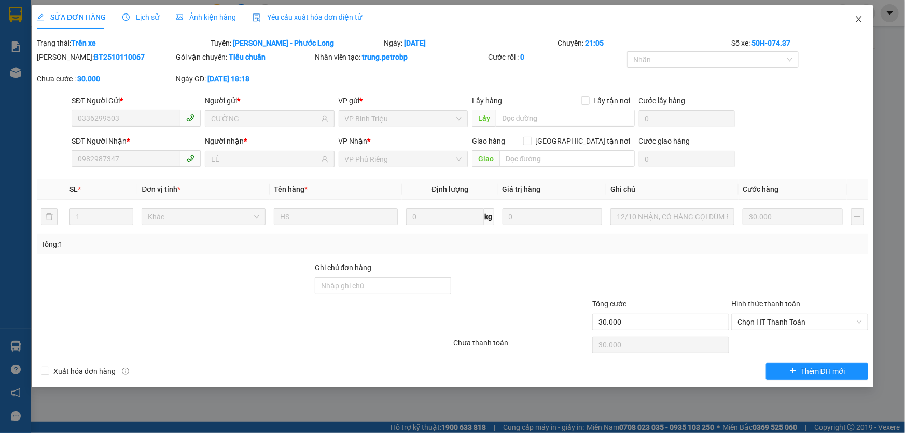
click at [857, 16] on icon "close" at bounding box center [859, 19] width 8 height 8
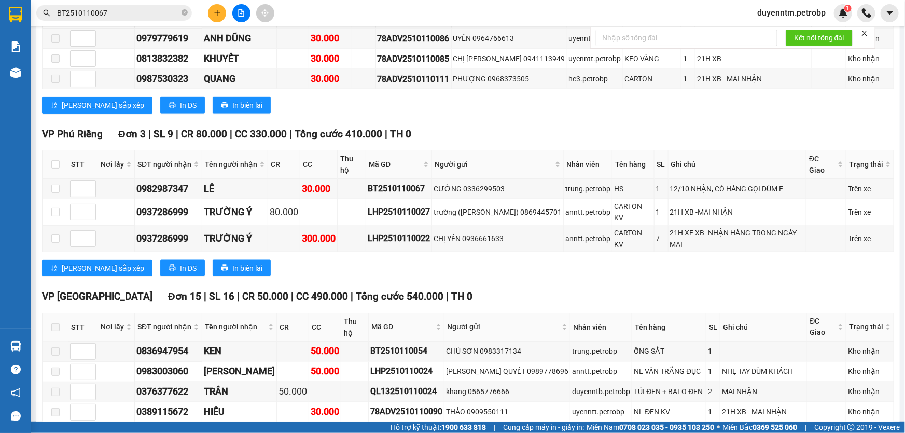
scroll to position [754, 0]
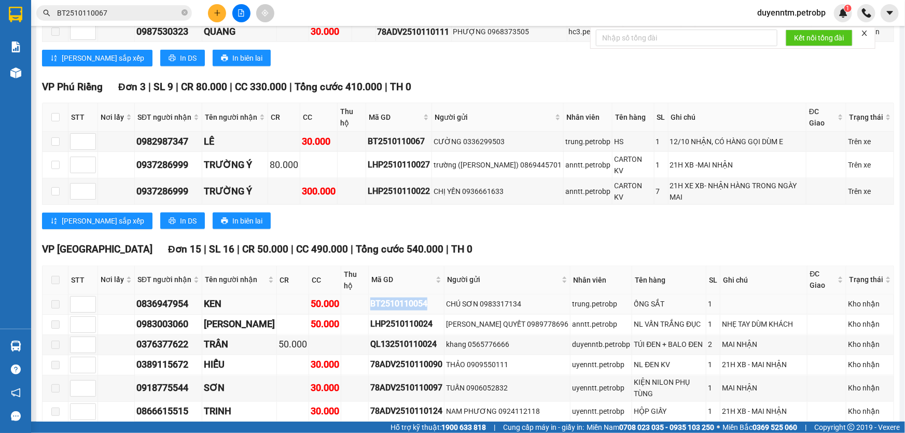
drag, startPoint x: 428, startPoint y: 228, endPoint x: 361, endPoint y: 227, distance: 67.4
click at [361, 295] on tr "0836947954 KEN 50.000 BT2510110054 CHÚ SƠN 0983317134 trung.petrobp ỐNG SẮT 1 K…" at bounding box center [469, 305] width 852 height 20
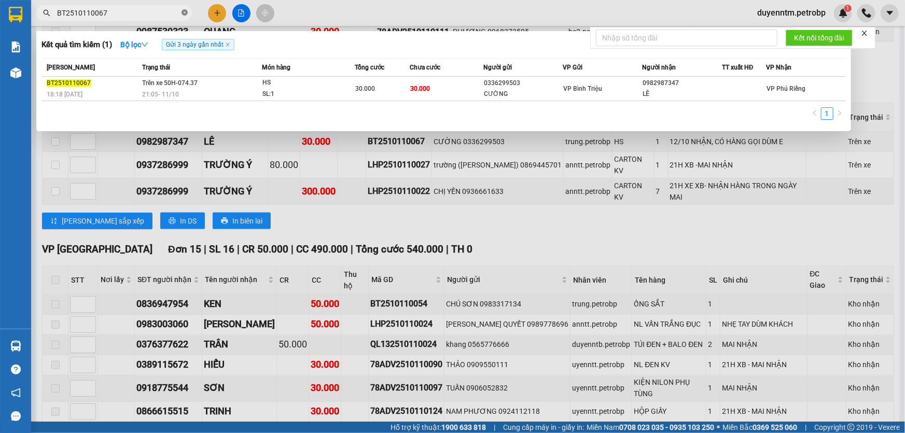
click at [182, 11] on icon "close-circle" at bounding box center [185, 12] width 6 height 6
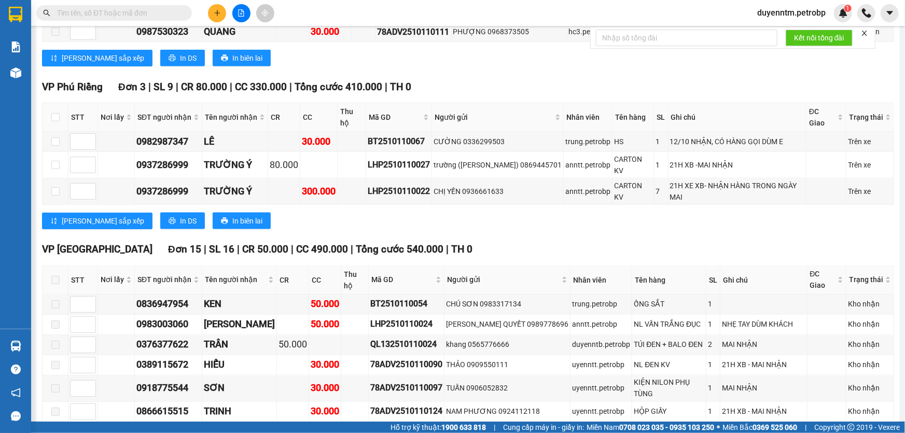
paste input "BT2510110054"
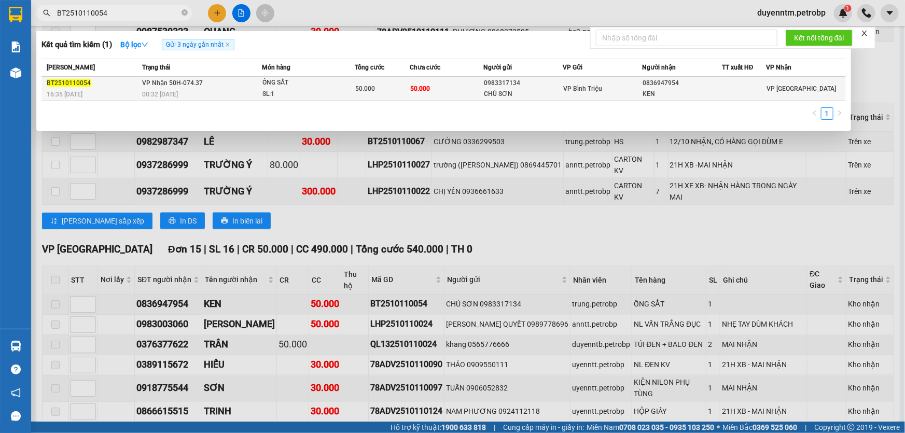
type input "BT2510110054"
click at [148, 94] on span "00:32 [DATE]" at bounding box center [160, 94] width 36 height 7
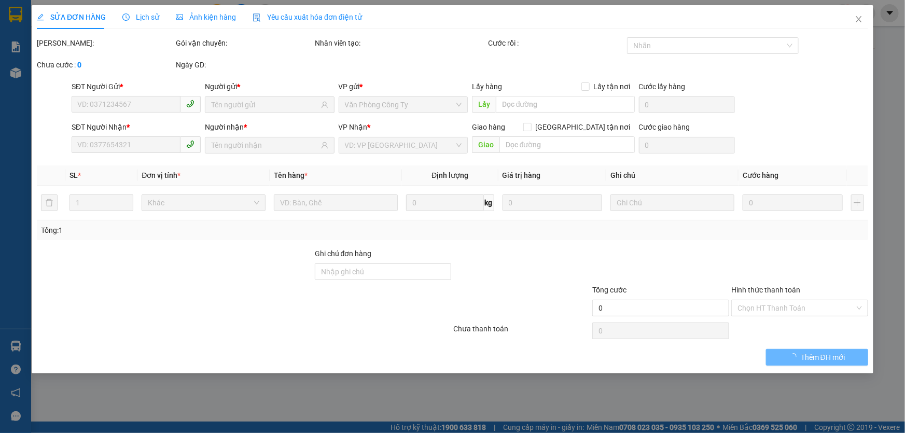
type input "0983317134"
type input "CHÚ SƠN"
type input "0836947954"
type input "KEN"
type input "50.000"
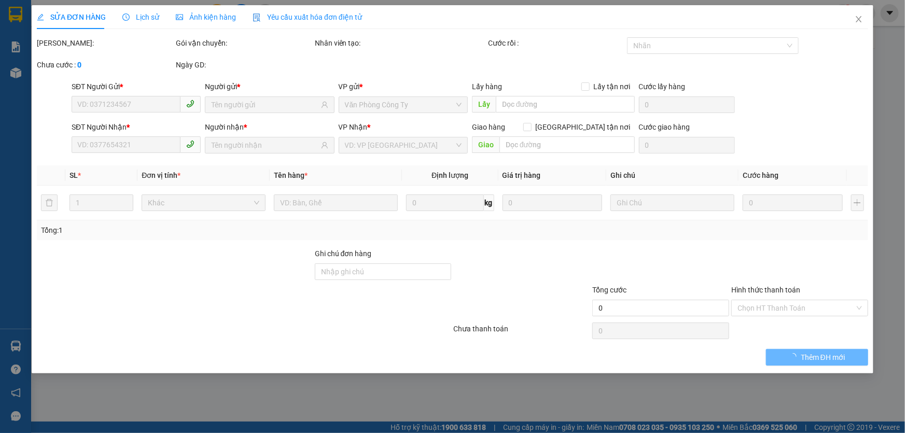
type input "50.000"
click at [142, 16] on span "Lịch sử" at bounding box center [140, 17] width 37 height 8
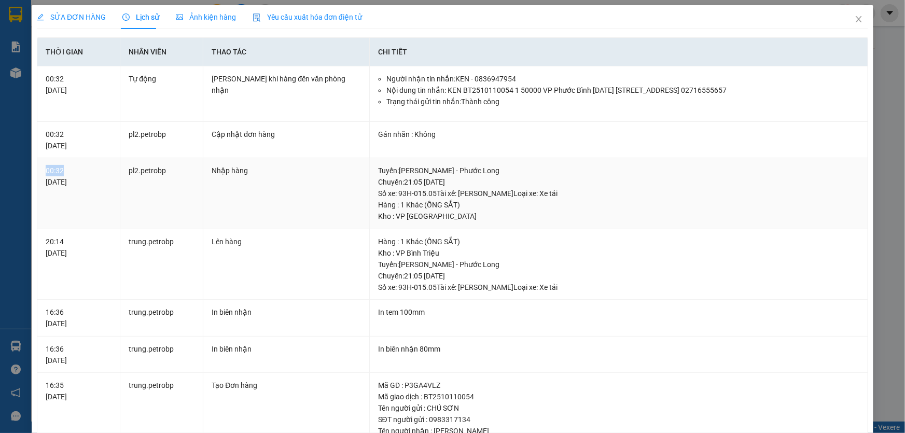
drag, startPoint x: 69, startPoint y: 170, endPoint x: 39, endPoint y: 169, distance: 29.6
click at [39, 169] on td "00:32 [DATE]" at bounding box center [78, 193] width 83 height 71
click at [855, 17] on icon "close" at bounding box center [859, 19] width 8 height 8
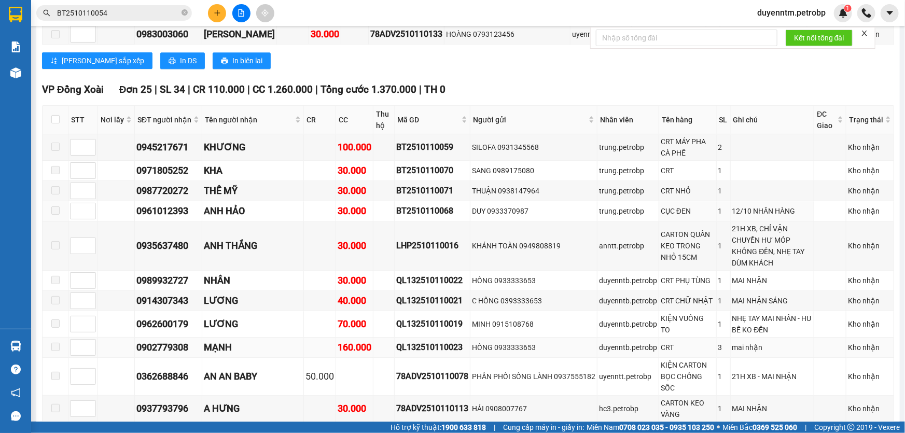
scroll to position [1178, 0]
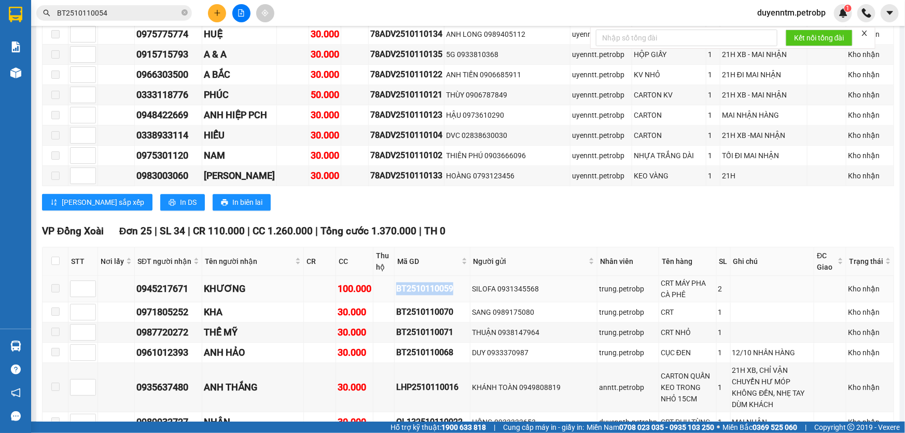
drag, startPoint x: 463, startPoint y: 211, endPoint x: 396, endPoint y: 213, distance: 66.9
click at [396, 276] on tr "0945217671 KHƯƠNG 100.000 BT2510110059 SILOFA 0931345568 trung.petrobp CRT MÁY …" at bounding box center [469, 289] width 852 height 26
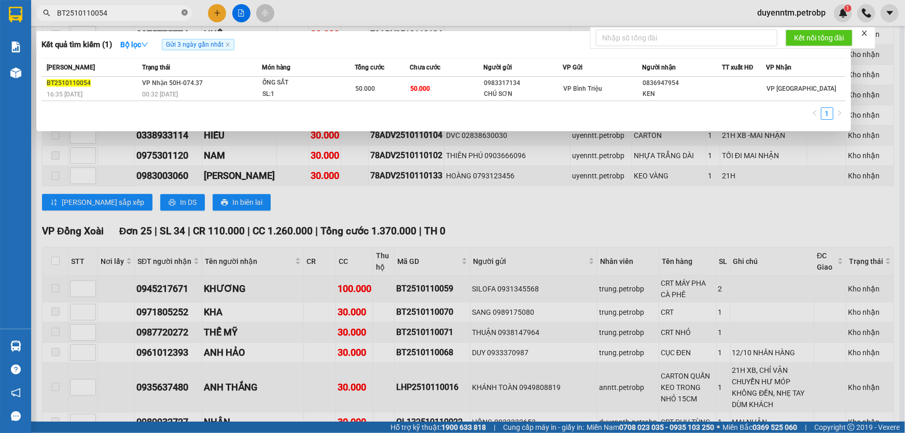
click at [187, 11] on icon "close-circle" at bounding box center [185, 12] width 6 height 6
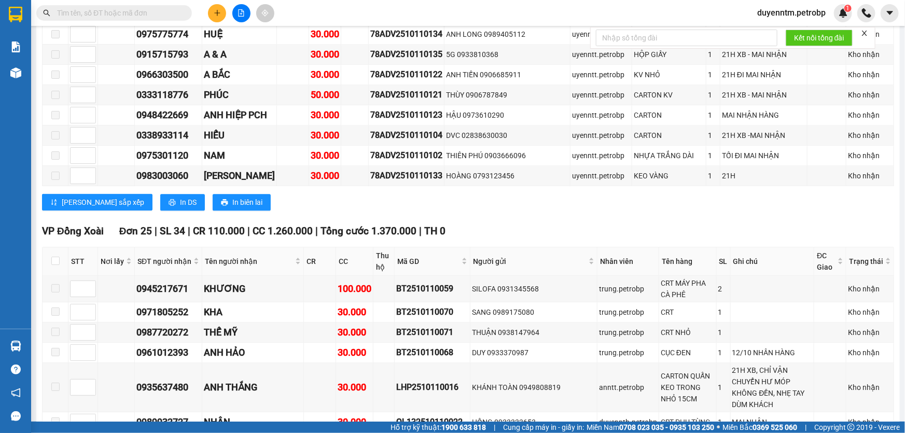
paste input "BT2510110059"
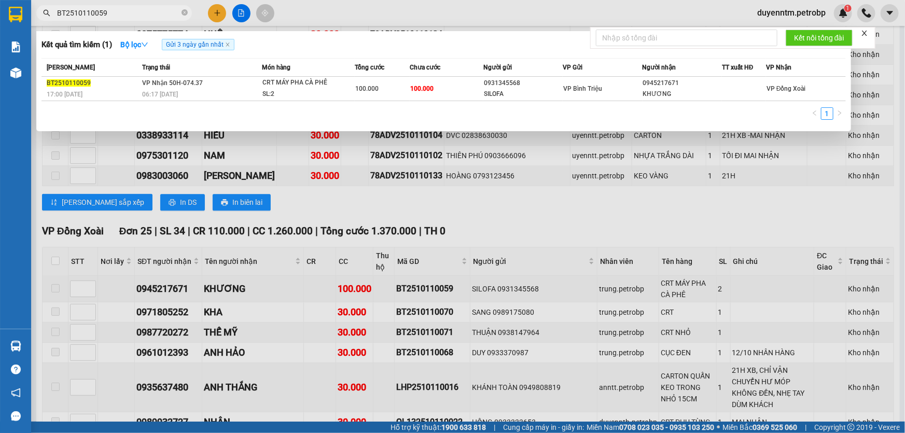
type input "BT2510110059"
click at [138, 89] on div "17:00 [DATE]" at bounding box center [93, 94] width 92 height 11
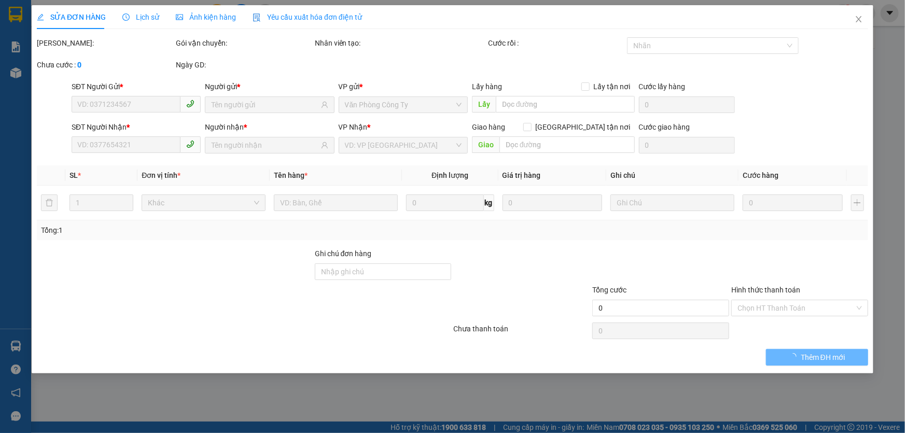
click at [145, 13] on span "Lịch sử" at bounding box center [140, 17] width 37 height 8
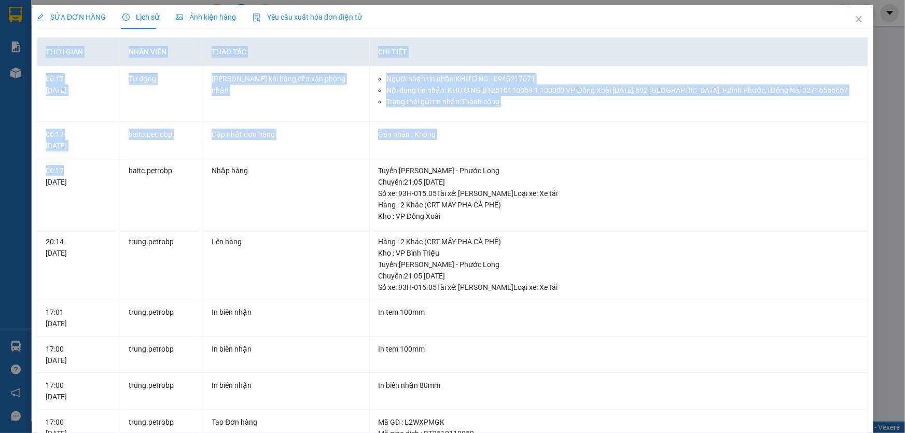
drag, startPoint x: 62, startPoint y: 167, endPoint x: 19, endPoint y: 170, distance: 42.6
click at [19, 170] on div "SỬA ĐƠN HÀNG Lịch sử Ảnh kiện hàng Yêu cầu xuất hóa đơn điện tử Total Paid Fee …" at bounding box center [452, 216] width 905 height 433
click at [82, 167] on div "06:17 [DATE]" at bounding box center [79, 176] width 66 height 23
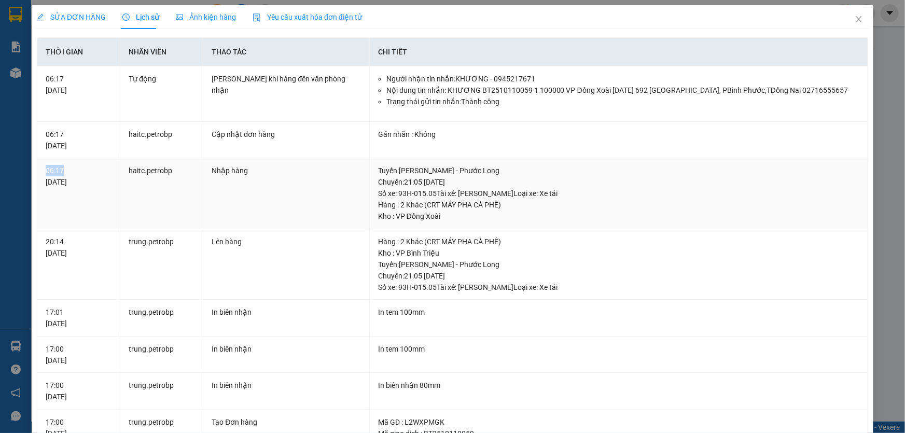
drag, startPoint x: 68, startPoint y: 168, endPoint x: 46, endPoint y: 168, distance: 22.8
click at [46, 168] on div "06:17 [DATE]" at bounding box center [79, 176] width 66 height 23
click at [855, 20] on icon "close" at bounding box center [859, 19] width 8 height 8
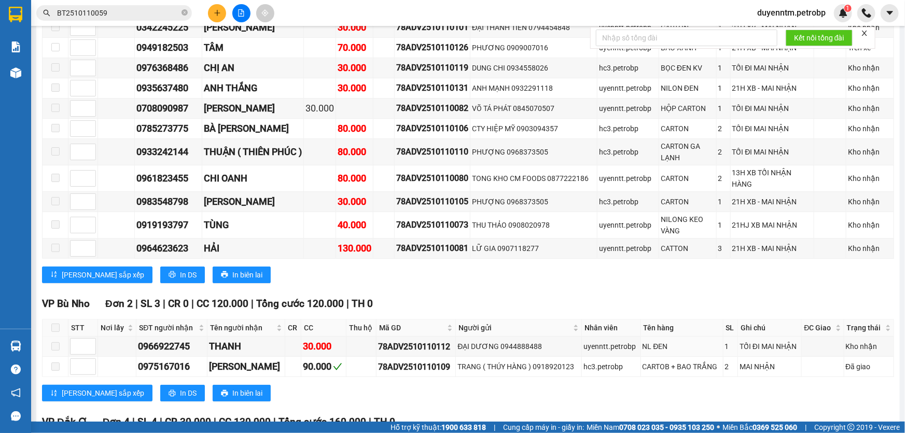
scroll to position [1839, 0]
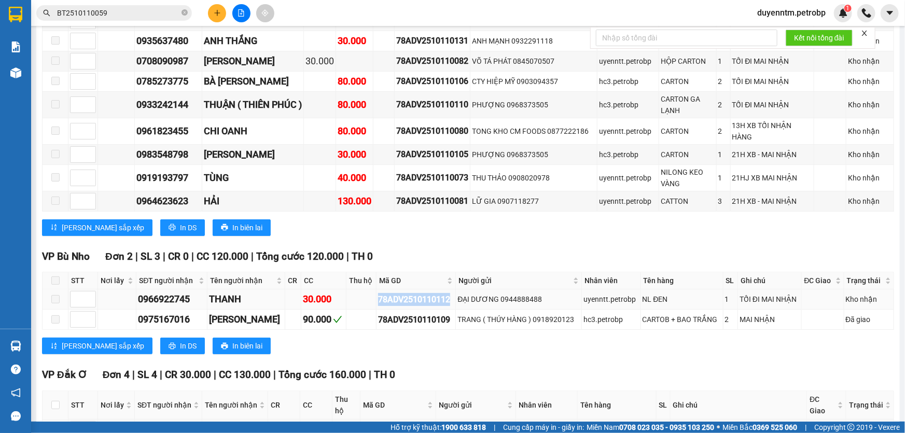
drag, startPoint x: 447, startPoint y: 219, endPoint x: 367, endPoint y: 219, distance: 79.9
click at [367, 289] on tr "0966922745 THANH 30.000 78ADV2510110112 ĐẠI DƯƠNG 0944888488 uyenntt.petrobp NL…" at bounding box center [469, 299] width 852 height 20
click at [184, 12] on icon "close-circle" at bounding box center [185, 12] width 6 height 6
paste input "78ADV2510110112"
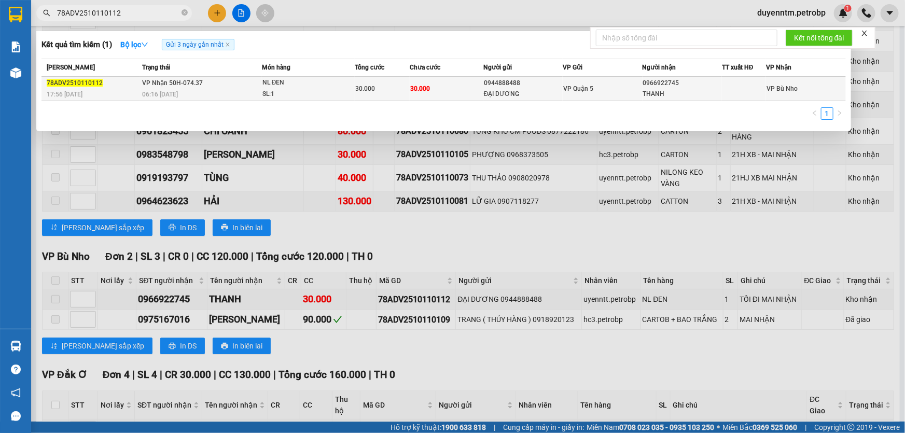
type input "78ADV2510110112"
click at [157, 98] on span "06:16 [DATE]" at bounding box center [160, 94] width 36 height 7
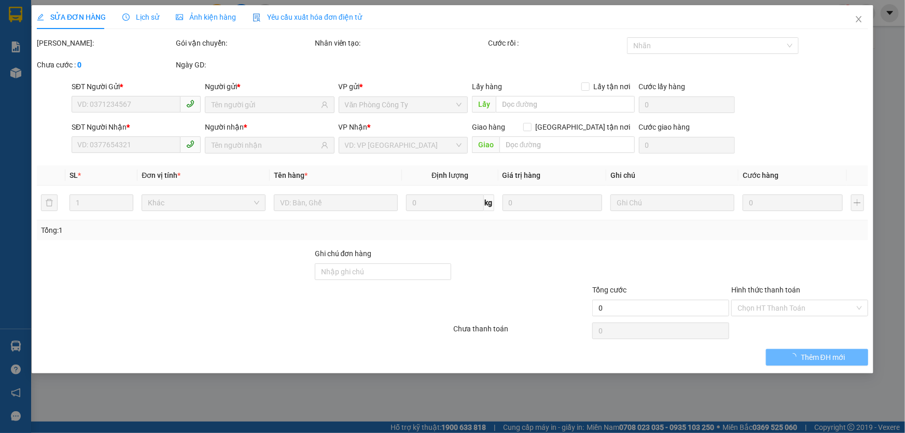
click at [144, 18] on span "Lịch sử" at bounding box center [140, 17] width 37 height 8
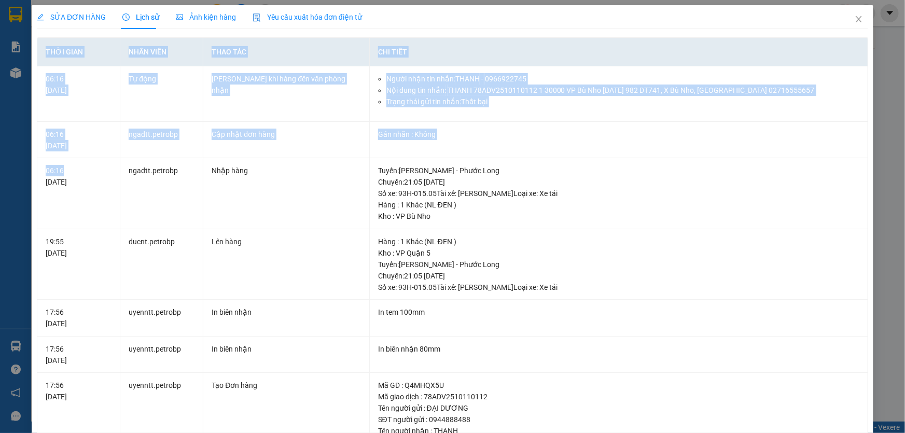
drag, startPoint x: 63, startPoint y: 163, endPoint x: 35, endPoint y: 163, distance: 28.0
click at [35, 163] on div "SỬA ĐƠN HÀNG Lịch sử Ảnh kiện hàng Yêu cầu xuất hóa đơn điện tử Total Paid Fee …" at bounding box center [453, 291] width 842 height 572
click at [84, 163] on td "06:16 [DATE]" at bounding box center [78, 193] width 83 height 71
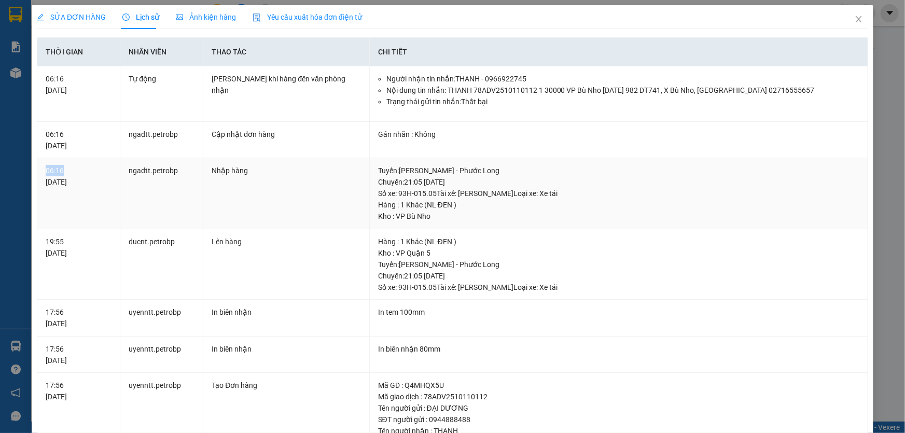
drag, startPoint x: 59, startPoint y: 167, endPoint x: 45, endPoint y: 168, distance: 14.6
click at [45, 168] on td "06:16 [DATE]" at bounding box center [78, 193] width 83 height 71
click at [856, 16] on span "Close" at bounding box center [858, 19] width 29 height 29
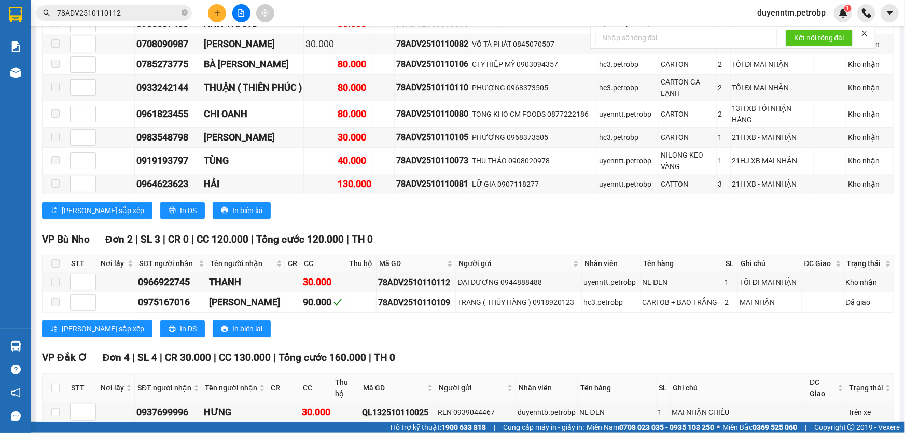
scroll to position [1903, 0]
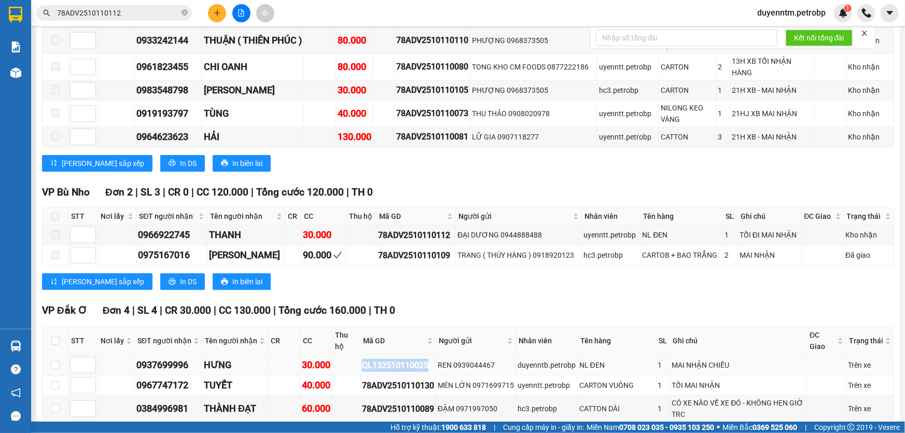
drag, startPoint x: 427, startPoint y: 283, endPoint x: 365, endPoint y: 280, distance: 62.3
click at [360, 355] on td "QL132510110025" at bounding box center [398, 365] width 76 height 20
click at [182, 13] on icon "close-circle" at bounding box center [185, 12] width 6 height 6
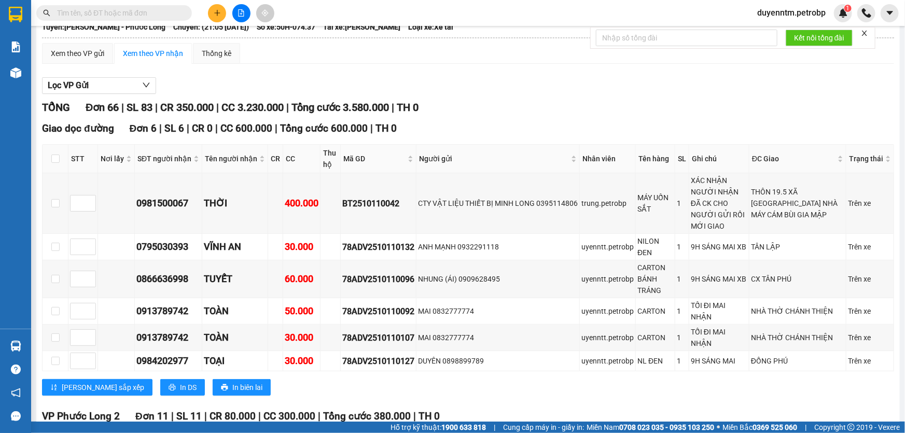
scroll to position [0, 0]
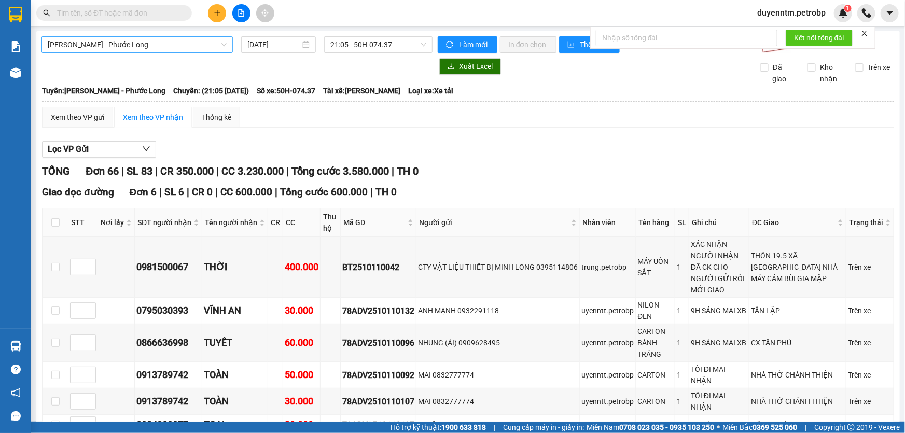
click at [220, 42] on span "[PERSON_NAME] - Phước Long" at bounding box center [137, 45] width 179 height 16
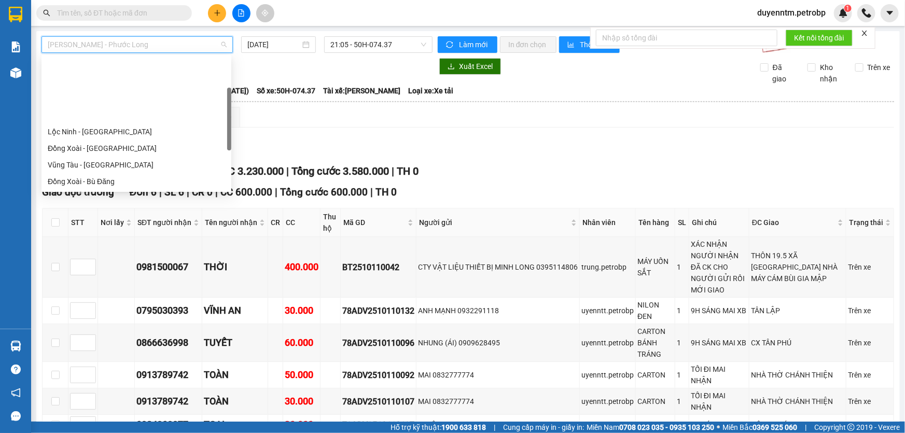
scroll to position [83, 0]
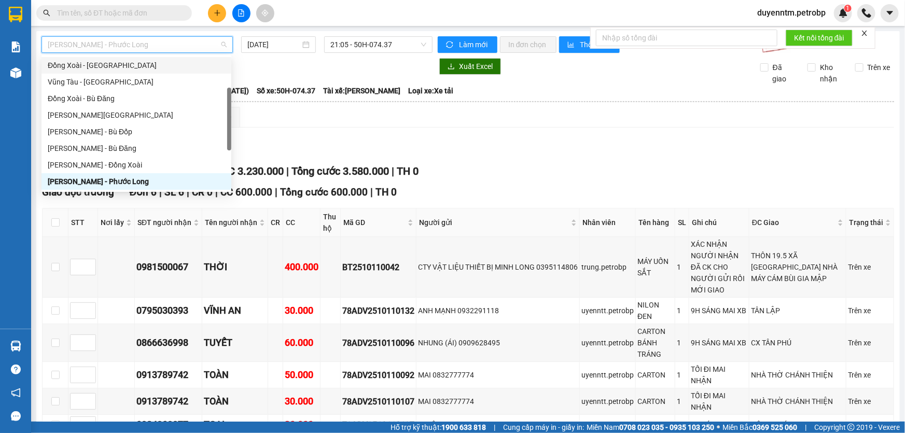
click at [126, 62] on div "Đồng Xoài - [GEOGRAPHIC_DATA]" at bounding box center [136, 65] width 177 height 11
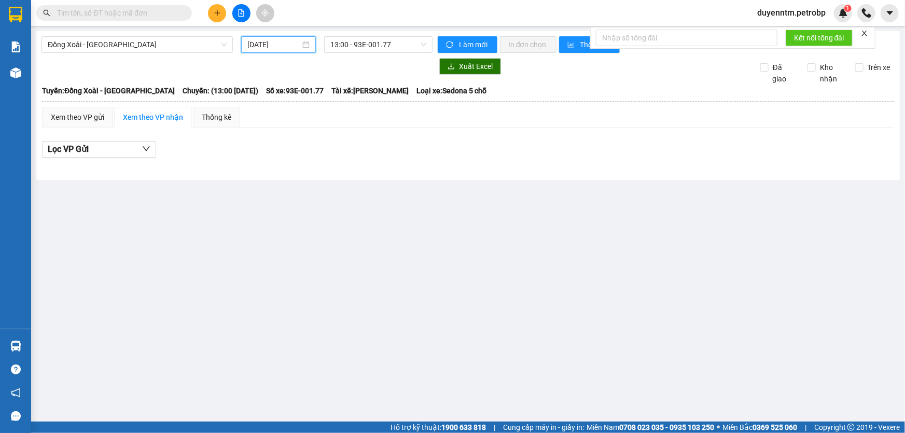
click at [289, 45] on input "[DATE]" at bounding box center [273, 44] width 53 height 11
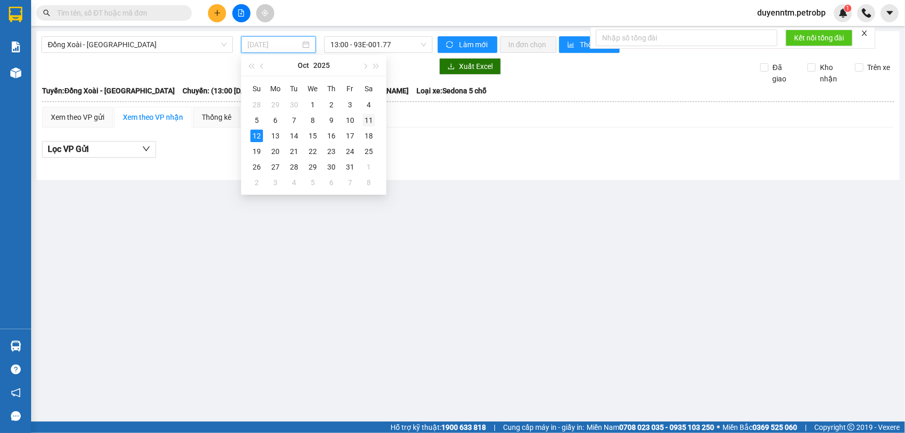
click at [367, 120] on div "11" at bounding box center [369, 120] width 12 height 12
type input "[DATE]"
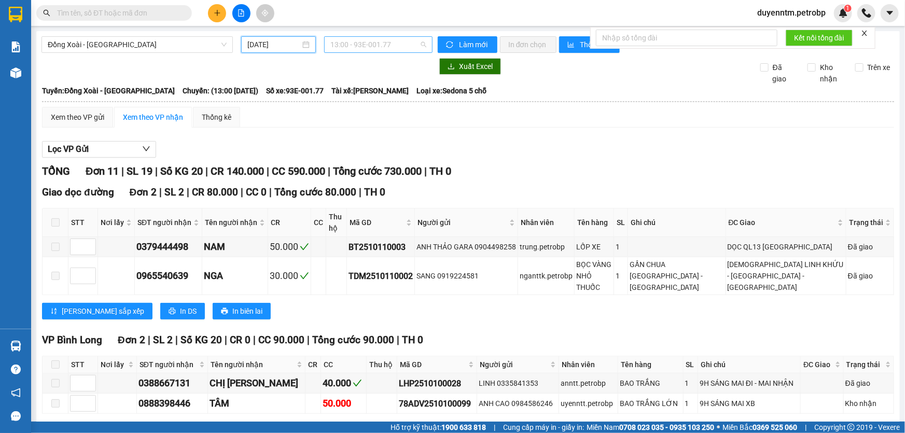
click at [419, 41] on span "13:00 - 93E-001.77" at bounding box center [378, 45] width 96 height 16
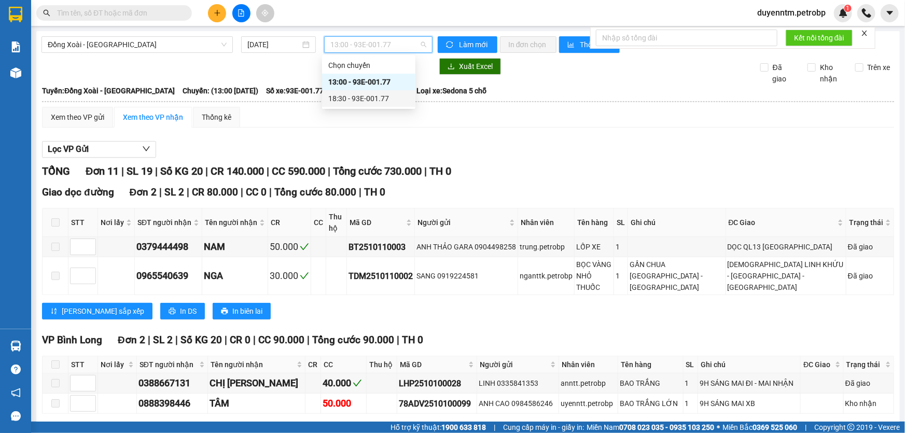
click at [358, 99] on div "18:30 - 93E-001.77" at bounding box center [368, 98] width 81 height 11
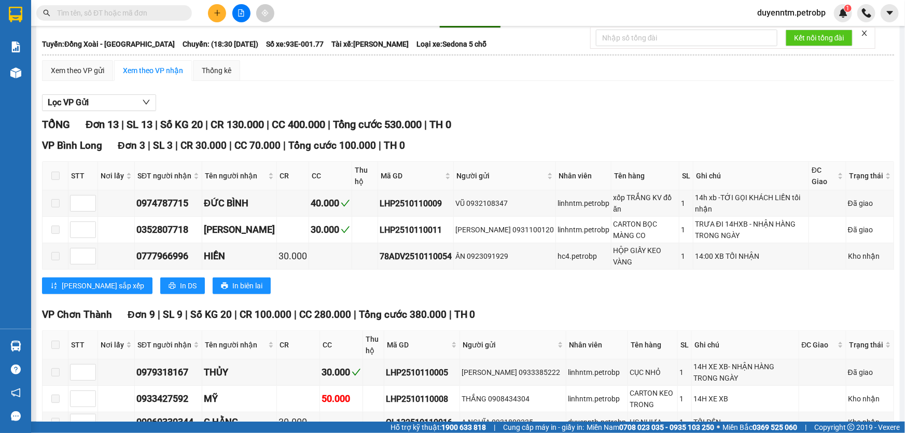
scroll to position [94, 0]
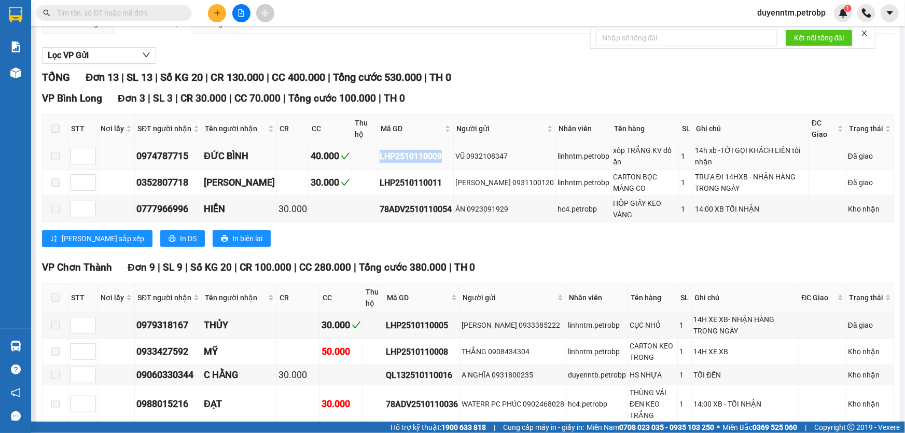
drag, startPoint x: 445, startPoint y: 155, endPoint x: 377, endPoint y: 151, distance: 68.6
click at [377, 151] on tr "0974787715 ĐỨC BÌNH 40.000 LHP2510110009 VŨ 0932108347 linhntm.petrobp xốp TRẮN…" at bounding box center [469, 156] width 852 height 26
paste input "LHP2510110009"
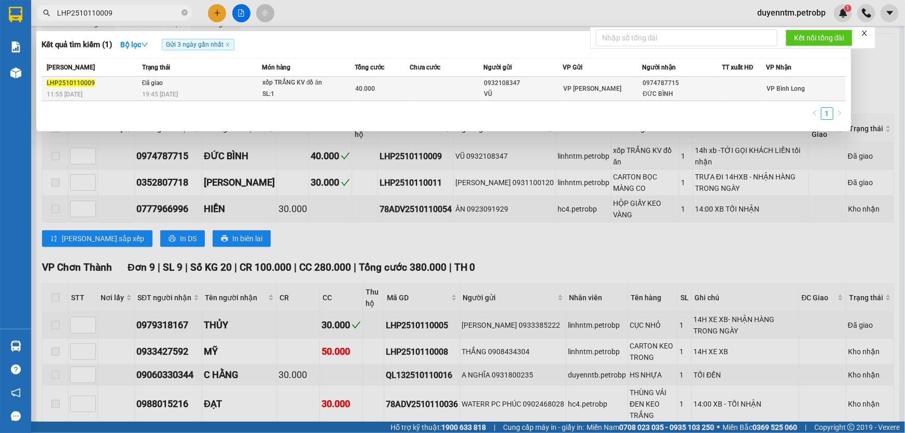
type input "LHP2510110009"
click at [124, 99] on div "11:55 [DATE]" at bounding box center [93, 94] width 92 height 11
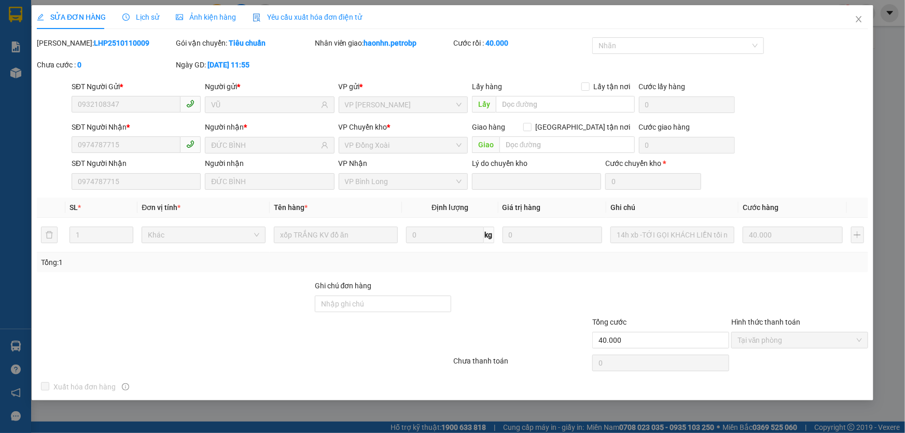
click at [145, 23] on div "Lịch sử" at bounding box center [140, 17] width 37 height 24
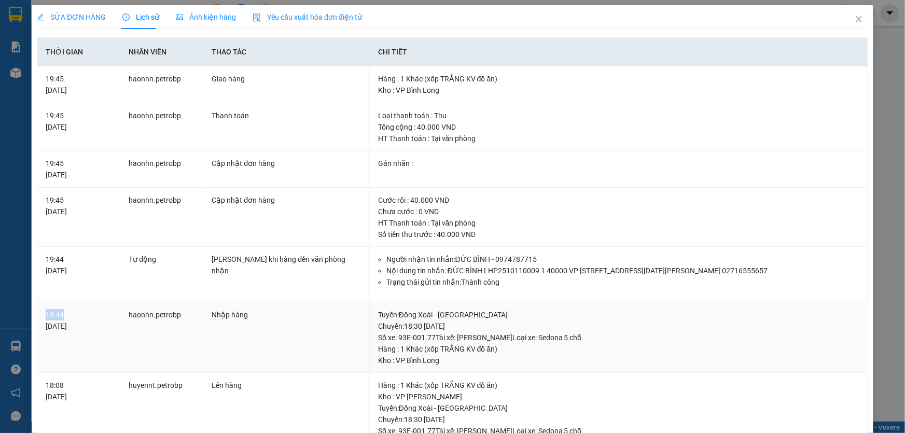
drag, startPoint x: 62, startPoint y: 312, endPoint x: 43, endPoint y: 309, distance: 19.4
click at [44, 309] on td "19:44 [DATE]" at bounding box center [78, 337] width 83 height 71
click at [855, 20] on icon "close" at bounding box center [859, 19] width 8 height 8
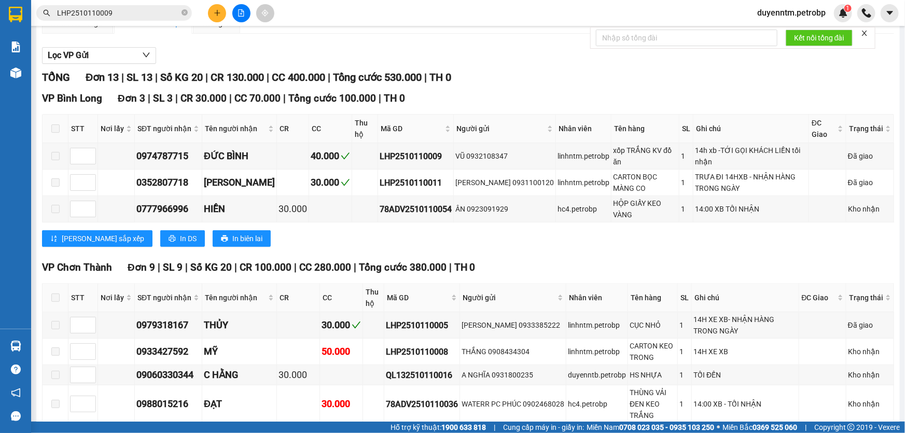
scroll to position [141, 0]
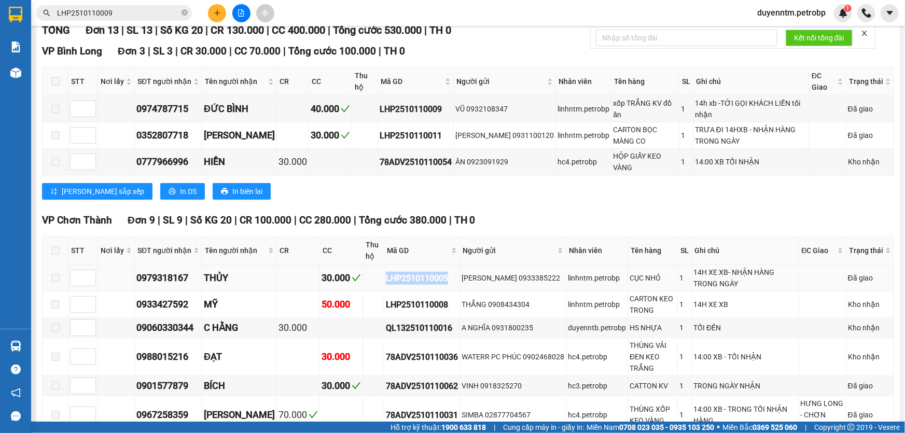
drag, startPoint x: 441, startPoint y: 278, endPoint x: 379, endPoint y: 280, distance: 61.8
click at [386, 280] on div "LHP2510110005" at bounding box center [422, 278] width 72 height 13
click at [183, 11] on icon "close-circle" at bounding box center [185, 12] width 6 height 6
paste input "LHP2510110005"
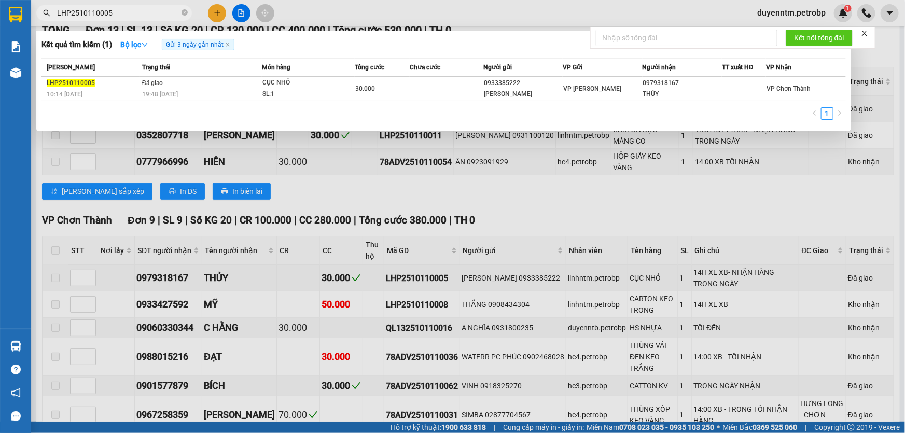
type input "LHP2510110005"
click at [138, 89] on div "10:14 [DATE]" at bounding box center [93, 94] width 92 height 11
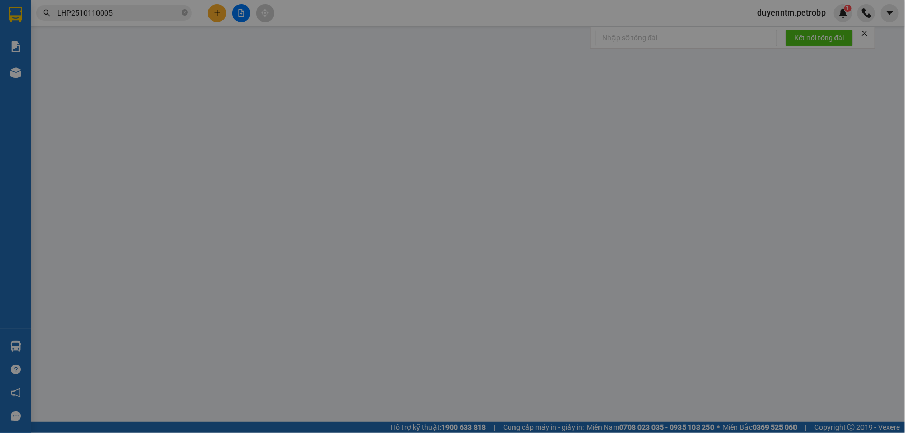
type input "0933385222"
type input "[PERSON_NAME]"
type input "0979318167"
type input "THỦY"
type input "30.000"
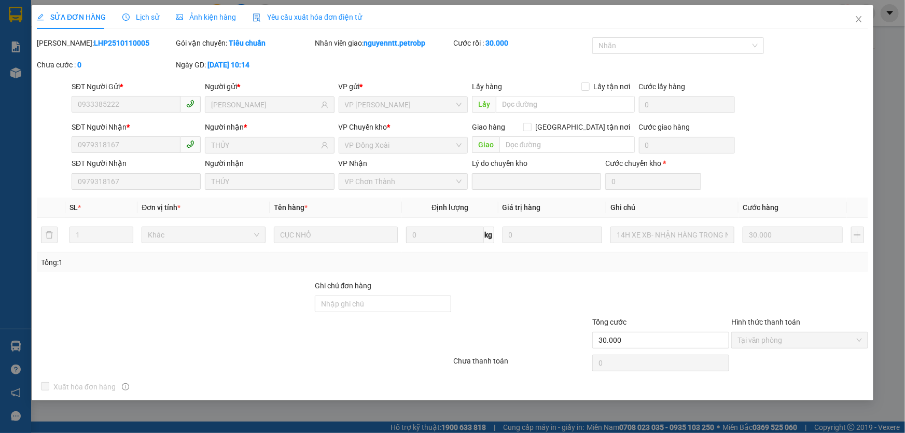
click at [144, 15] on span "Lịch sử" at bounding box center [140, 17] width 37 height 8
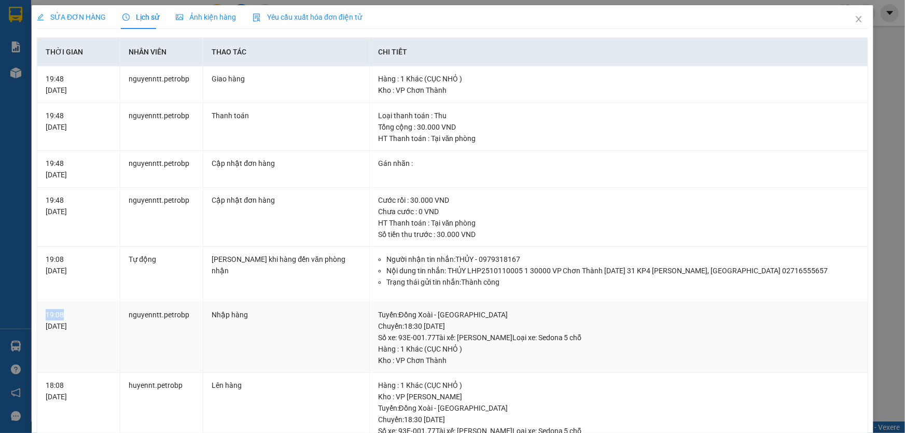
drag, startPoint x: 67, startPoint y: 312, endPoint x: 46, endPoint y: 310, distance: 21.9
click at [46, 310] on div "19:08 [DATE]" at bounding box center [79, 320] width 66 height 23
click at [855, 19] on icon "close" at bounding box center [859, 19] width 8 height 8
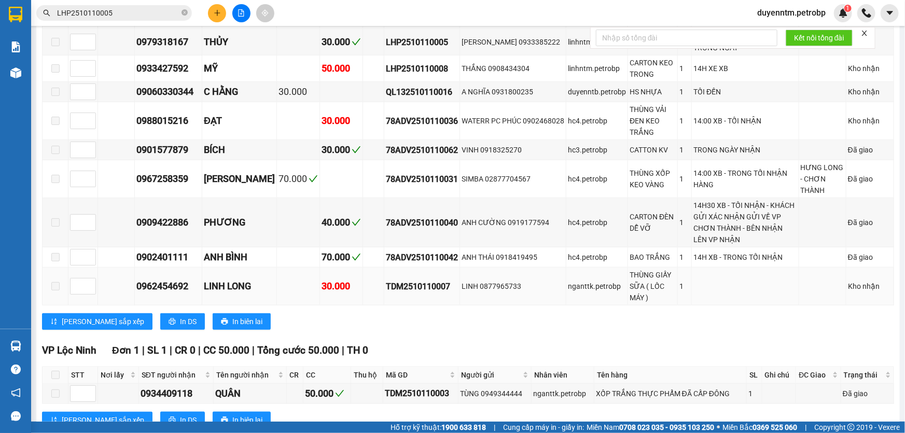
scroll to position [411, 0]
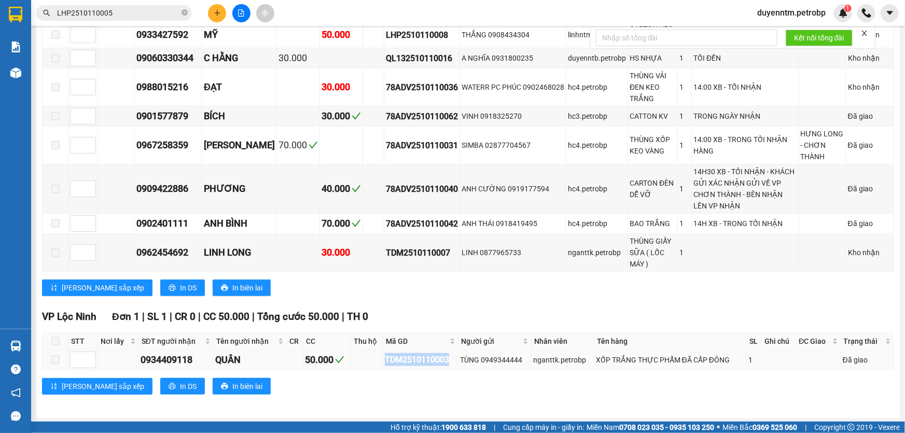
drag, startPoint x: 453, startPoint y: 361, endPoint x: 384, endPoint y: 359, distance: 68.5
click at [385, 359] on div "TDM2510110003" at bounding box center [421, 359] width 72 height 13
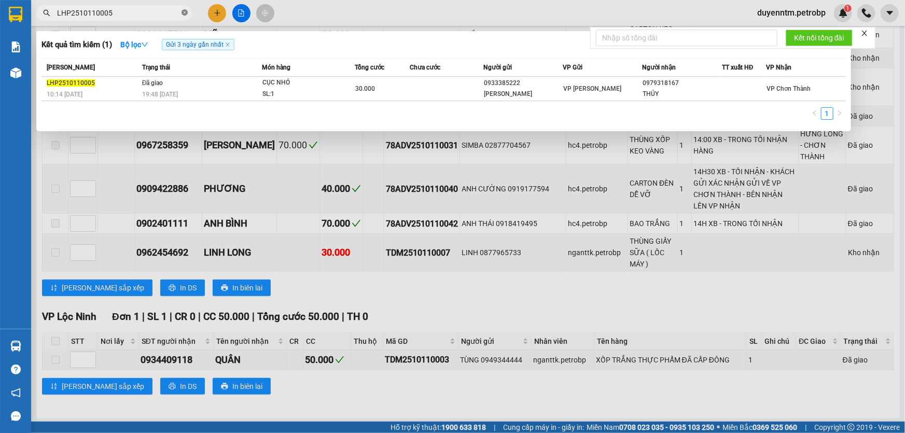
click at [187, 11] on icon "close-circle" at bounding box center [185, 12] width 6 height 6
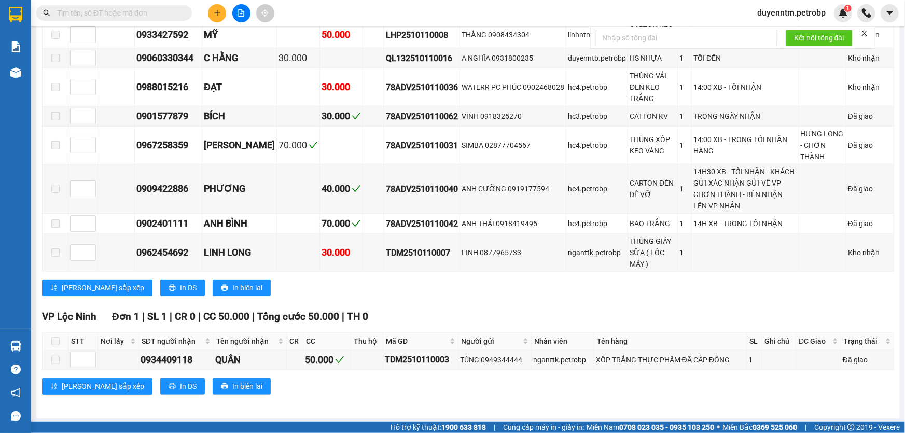
paste input "TDM2510110003"
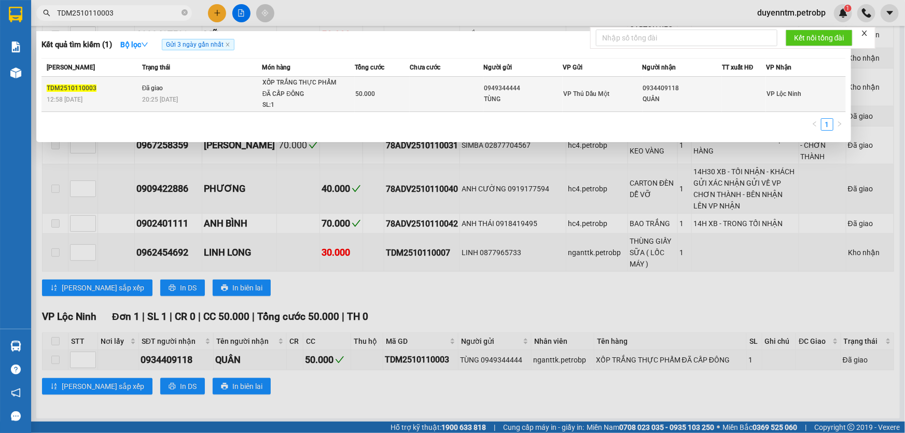
type input "TDM2510110003"
click at [147, 90] on span "Đã giao" at bounding box center [152, 88] width 21 height 7
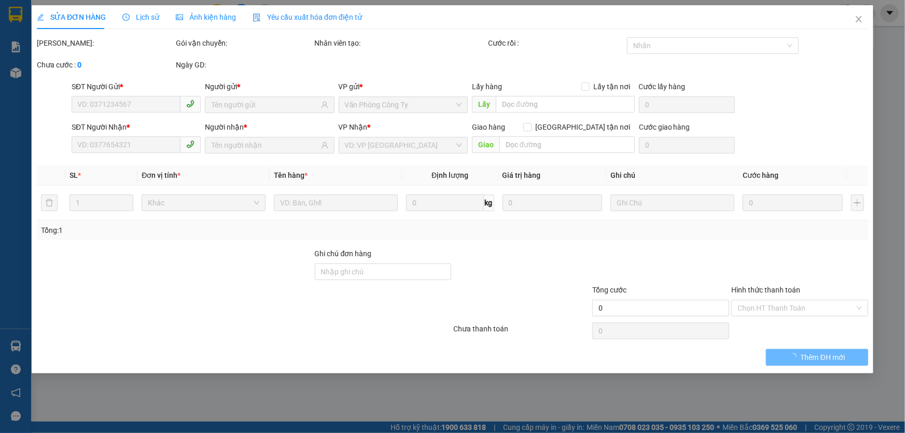
type input "0949344444"
type input "TÙNG"
type input "0934409118"
type input "QUÂN"
type input "50.000"
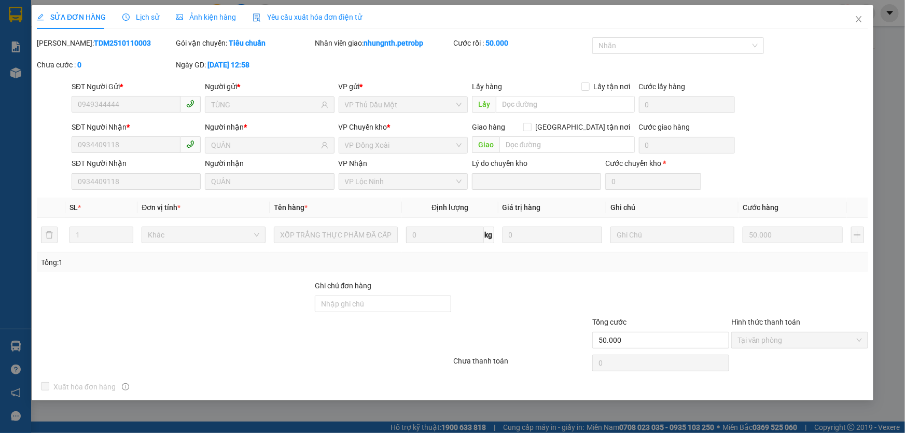
click at [150, 13] on span "Lịch sử" at bounding box center [140, 17] width 37 height 8
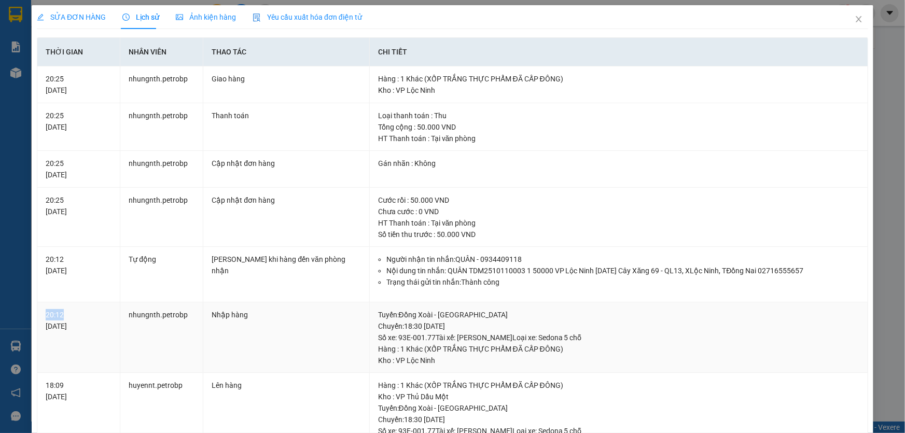
drag, startPoint x: 62, startPoint y: 312, endPoint x: 41, endPoint y: 308, distance: 20.8
click at [41, 308] on td "20:12 [DATE]" at bounding box center [78, 337] width 83 height 71
click at [856, 18] on icon "close" at bounding box center [859, 19] width 8 height 8
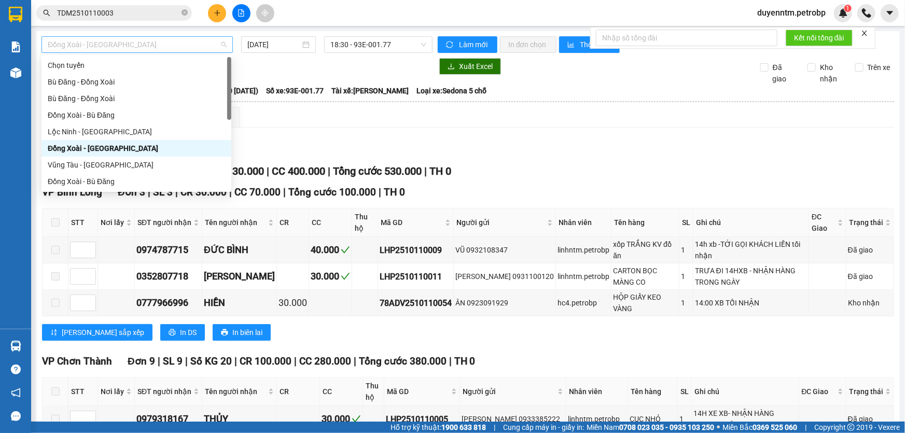
click at [222, 48] on span "Đồng Xoài - [GEOGRAPHIC_DATA]" at bounding box center [137, 45] width 179 height 16
click at [117, 178] on div "Đồng Xoài - Bù Đăng" at bounding box center [136, 181] width 177 height 11
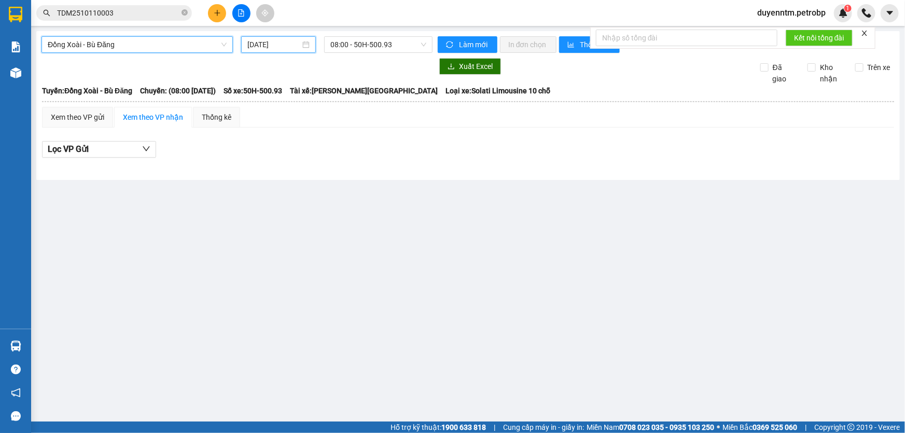
click at [288, 43] on input "[DATE]" at bounding box center [273, 44] width 53 height 11
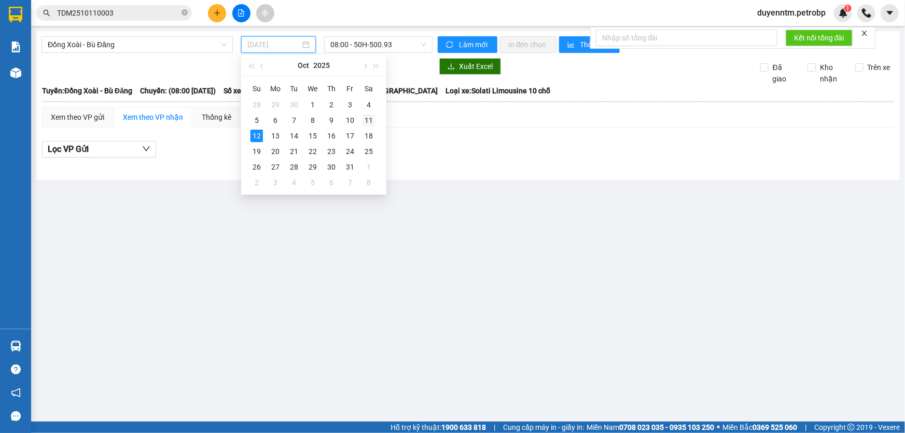
click at [370, 117] on div "11" at bounding box center [369, 120] width 12 height 12
type input "[DATE]"
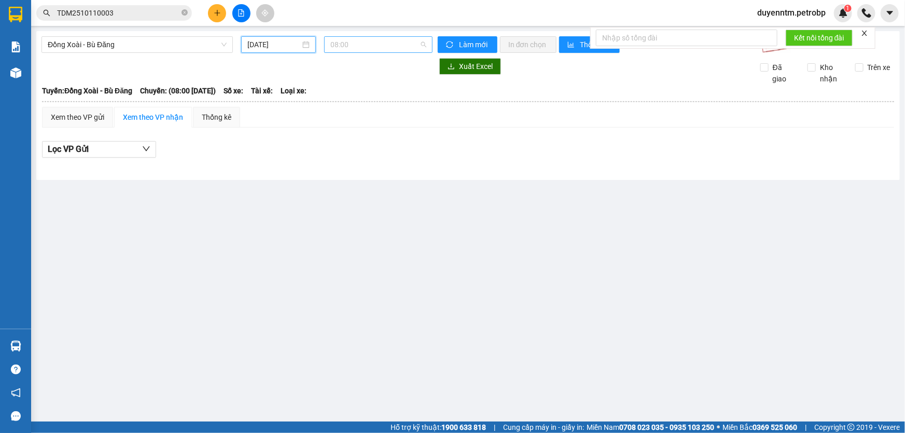
click at [398, 45] on span "08:00" at bounding box center [378, 45] width 96 height 16
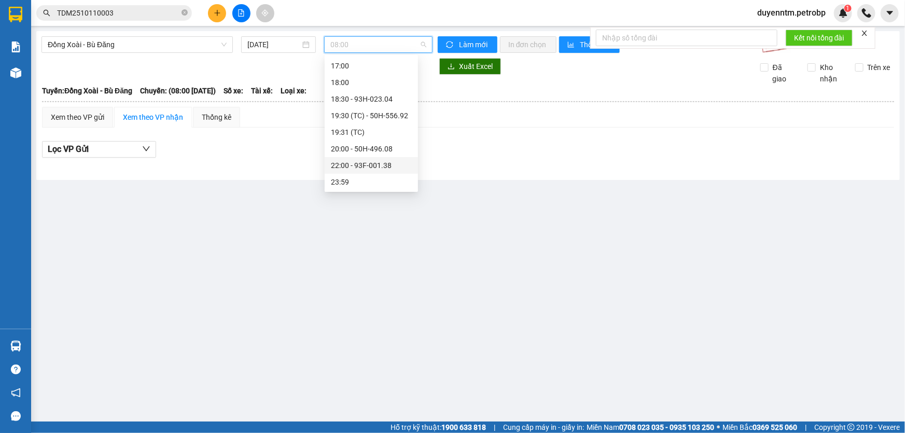
scroll to position [102, 0]
click at [363, 146] on div "18:30 - 93H-023.04" at bounding box center [371, 146] width 81 height 11
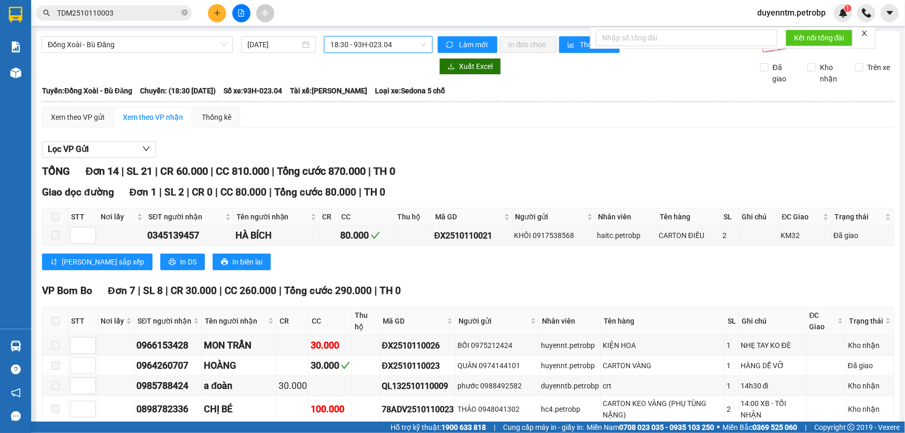
scroll to position [141, 0]
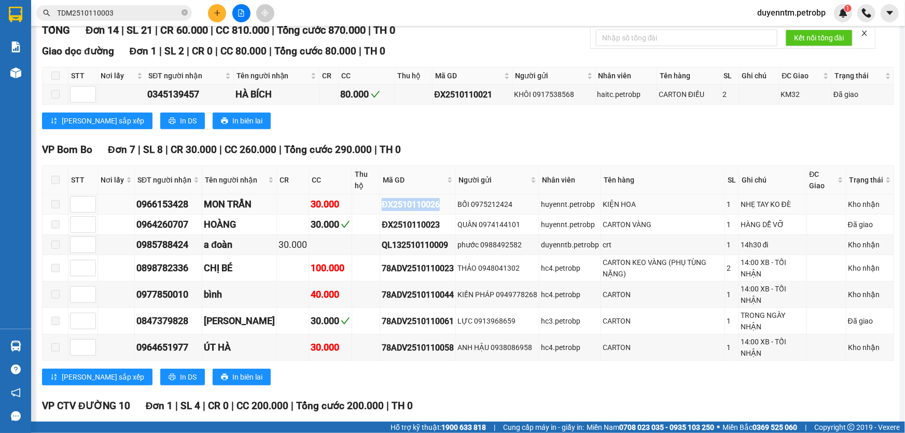
drag, startPoint x: 431, startPoint y: 201, endPoint x: 376, endPoint y: 201, distance: 54.5
click at [360, 197] on tr "0966153428 MON TRẦN 30.000 ĐX2510110026 BỐI 0975212424 huyennt.petrobp KIỆN HOA…" at bounding box center [469, 205] width 852 height 20
click at [184, 11] on icon "close-circle" at bounding box center [185, 12] width 6 height 6
drag, startPoint x: 139, startPoint y: 5, endPoint x: 88, endPoint y: 8, distance: 50.9
paste input "ĐX2510110026"
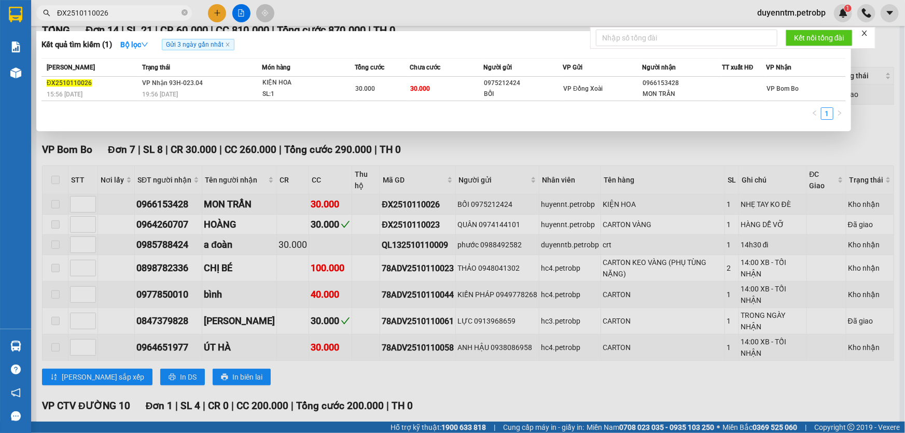
type input "ĐX2510110026"
click at [135, 100] on td "ĐX2510110026 15:56 [DATE]" at bounding box center [90, 89] width 98 height 24
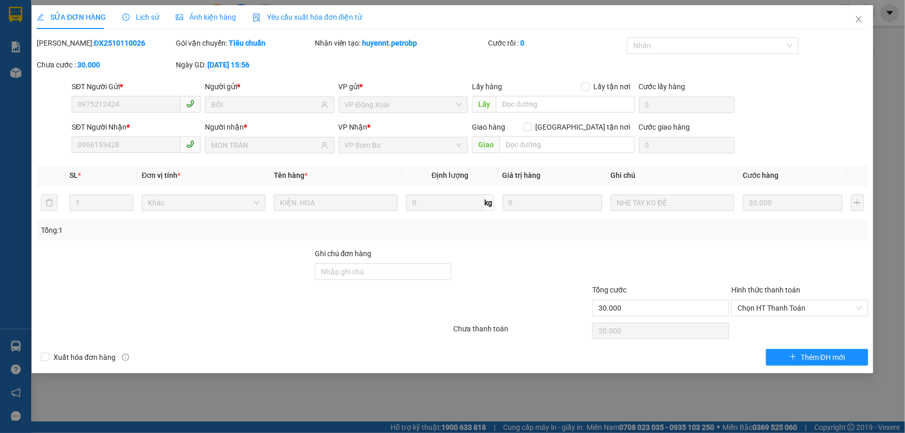
click at [142, 16] on span "Lịch sử" at bounding box center [140, 17] width 37 height 8
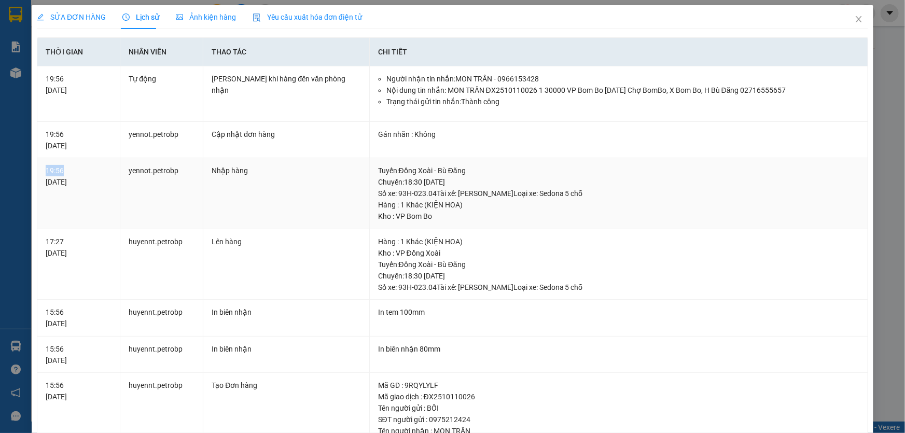
drag, startPoint x: 63, startPoint y: 164, endPoint x: 40, endPoint y: 164, distance: 23.3
click at [40, 164] on td "19:56 [DATE]" at bounding box center [78, 193] width 83 height 71
click at [855, 18] on icon "close" at bounding box center [859, 19] width 8 height 8
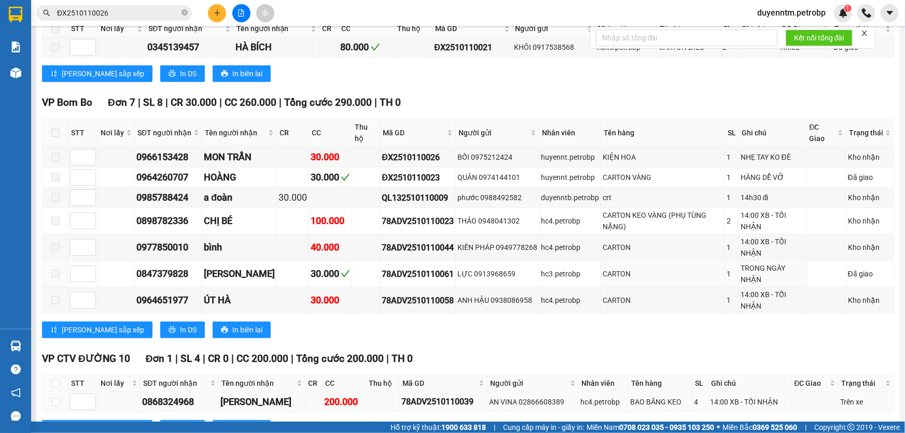
scroll to position [330, 0]
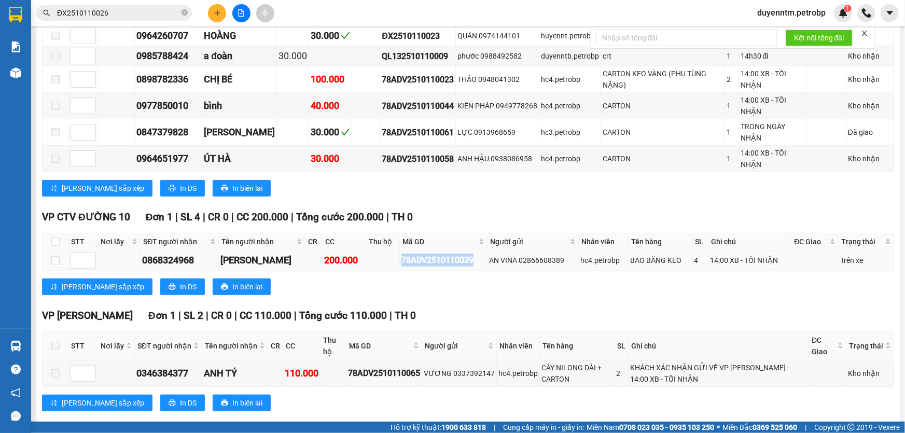
drag, startPoint x: 471, startPoint y: 260, endPoint x: 392, endPoint y: 263, distance: 79.9
click at [401, 263] on div "78ADV2510110039" at bounding box center [443, 260] width 84 height 13
click at [422, 375] on td "78ADV2510110065" at bounding box center [384, 373] width 76 height 26
drag, startPoint x: 422, startPoint y: 373, endPoint x: 342, endPoint y: 370, distance: 79.9
click at [342, 370] on tr "0346384377 ANH TÝ 110.000 78ADV2510110065 VƯƠNG 0337392147 hc4.petrobp CÂY NILO…" at bounding box center [469, 373] width 852 height 26
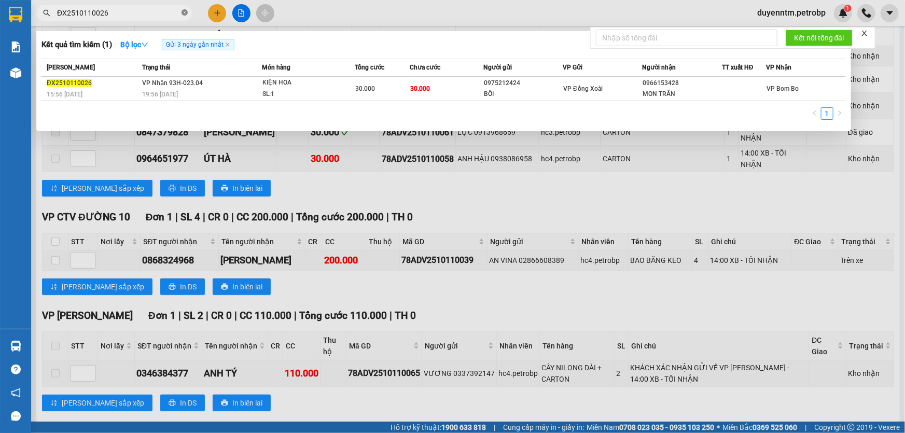
click at [182, 11] on icon "close-circle" at bounding box center [185, 12] width 6 height 6
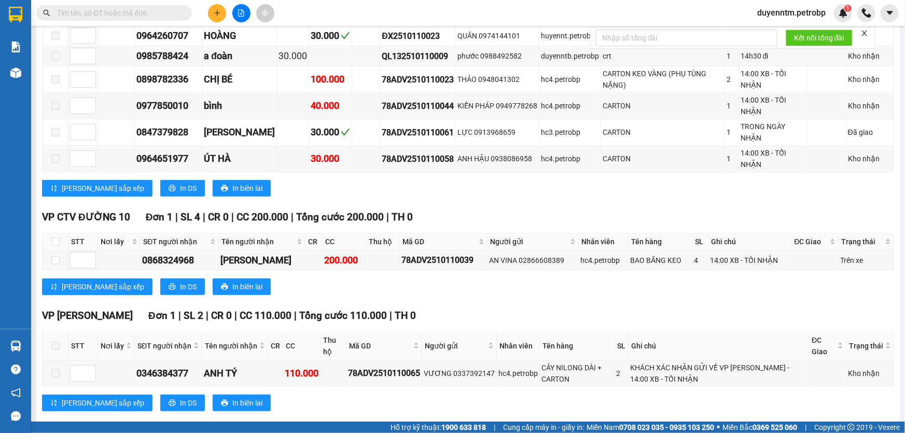
paste input "78ADV2510110065"
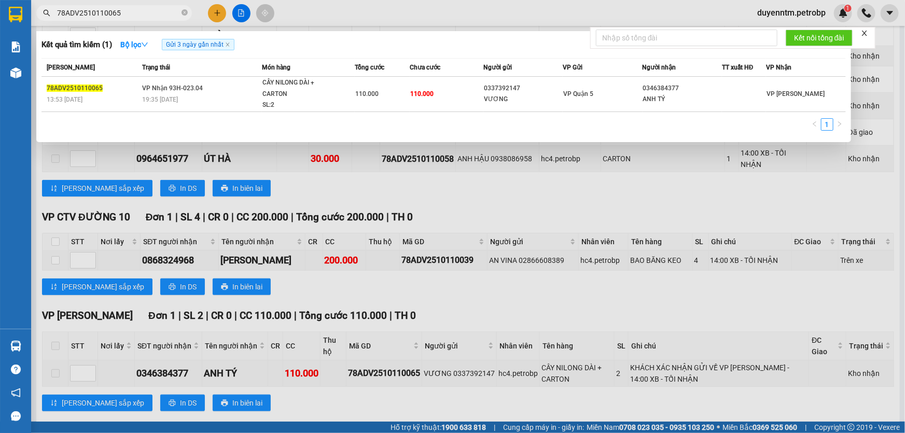
type input "78ADV2510110065"
click at [153, 85] on span "VP Nhận 93H-023.04" at bounding box center [172, 88] width 61 height 7
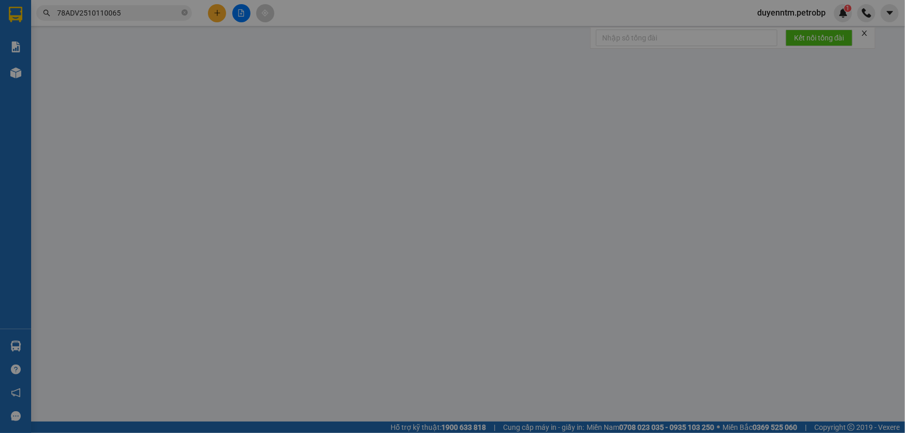
type input "0337392147"
type input "VƯƠNG"
type input "0346384377"
type input "ANH TÝ"
type input "110.000"
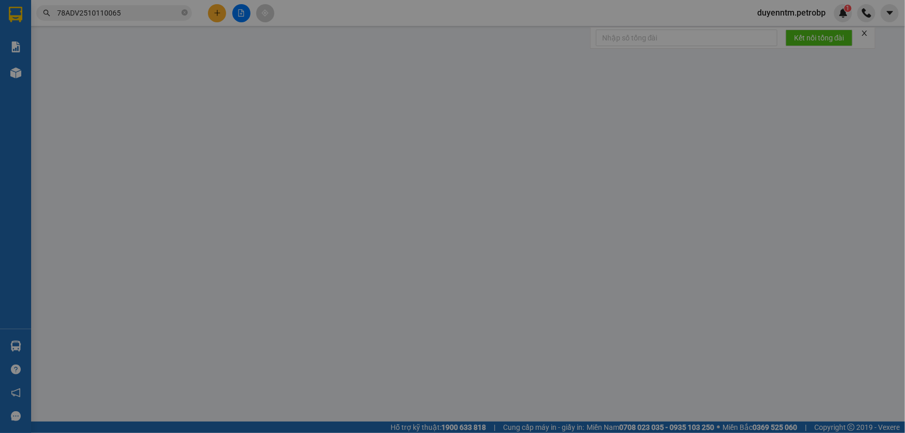
type input "110.000"
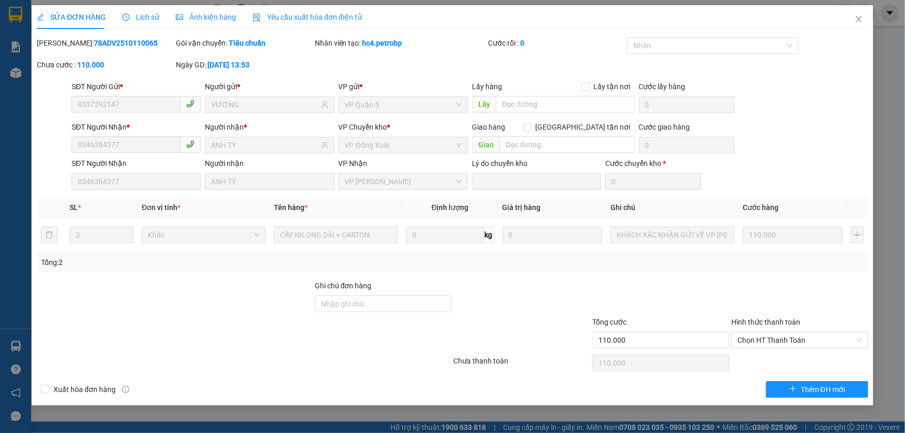
click at [138, 10] on div "Lịch sử" at bounding box center [140, 17] width 37 height 24
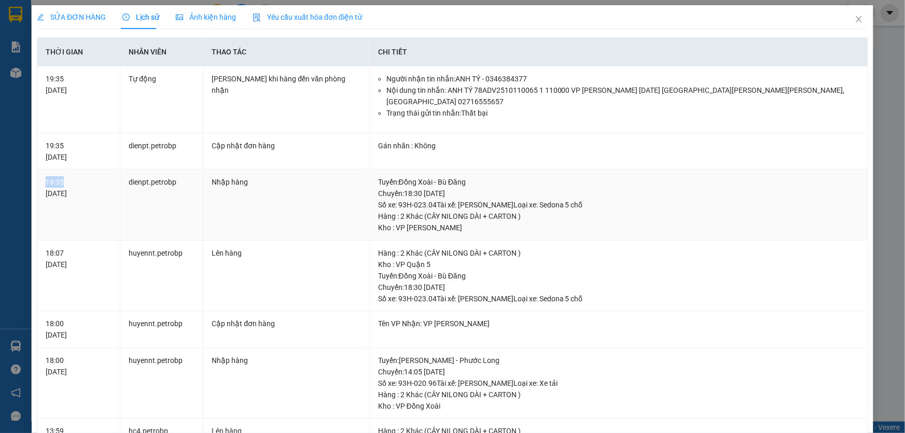
drag, startPoint x: 66, startPoint y: 169, endPoint x: 39, endPoint y: 168, distance: 27.0
click at [39, 170] on td "19:35 [DATE]" at bounding box center [78, 205] width 83 height 71
click at [855, 20] on icon "close" at bounding box center [859, 19] width 8 height 8
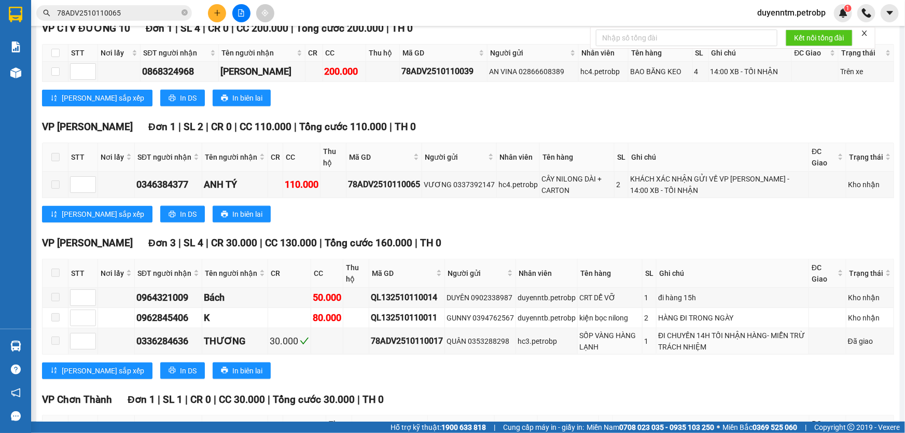
scroll to position [565, 0]
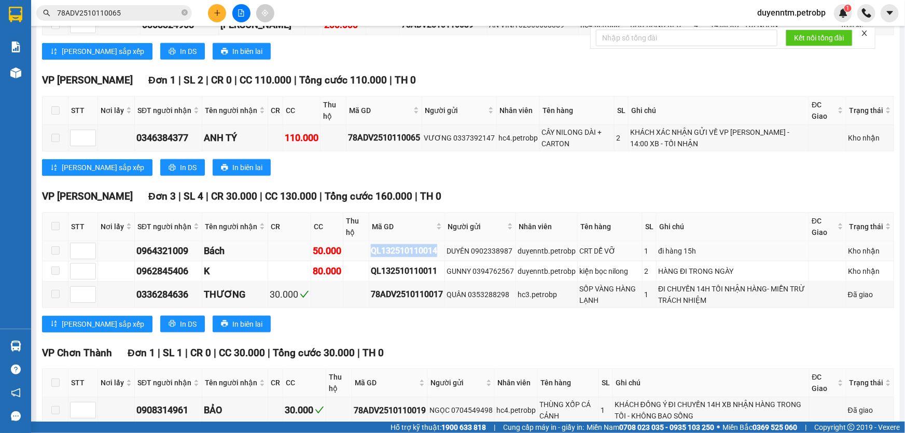
drag, startPoint x: 441, startPoint y: 247, endPoint x: 348, endPoint y: 251, distance: 93.9
click at [348, 251] on tr "0964321009 Bách 50.000 QL132510110014 DUYÊN 0902338987 duyenntb.petrobp CRT DỄ …" at bounding box center [469, 251] width 852 height 20
click at [185, 9] on icon "close-circle" at bounding box center [185, 12] width 6 height 6
paste input "QL132510110014"
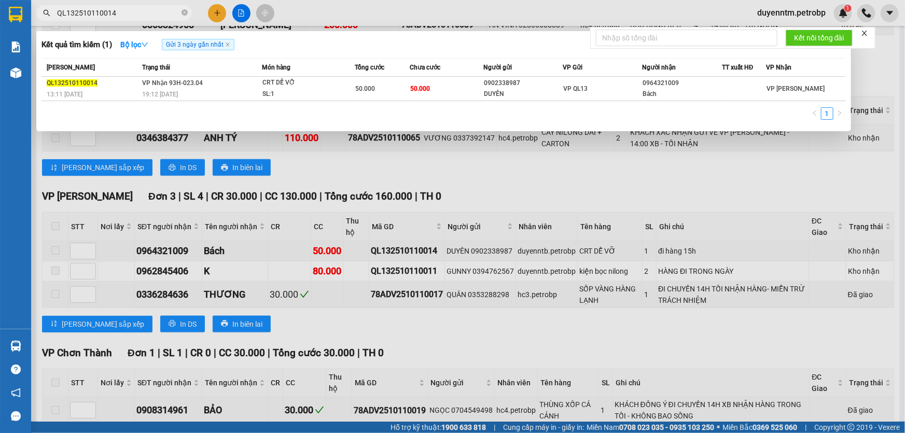
type input "QL132510110014"
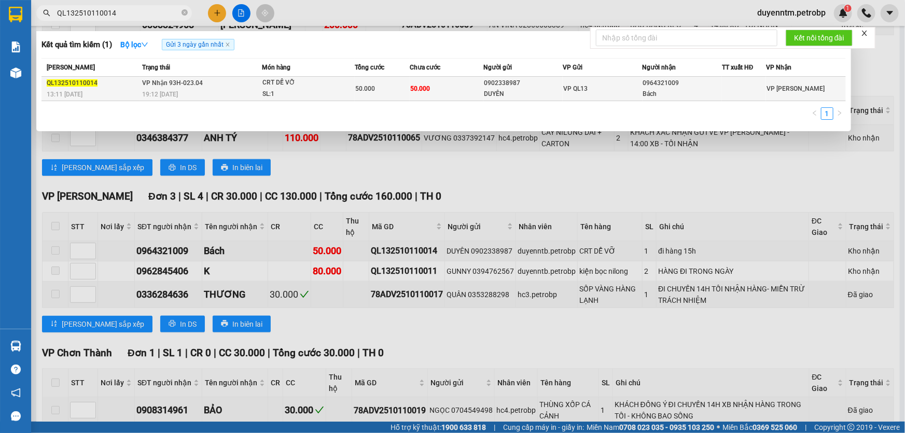
click at [167, 98] on span "19:12 [DATE]" at bounding box center [160, 94] width 36 height 7
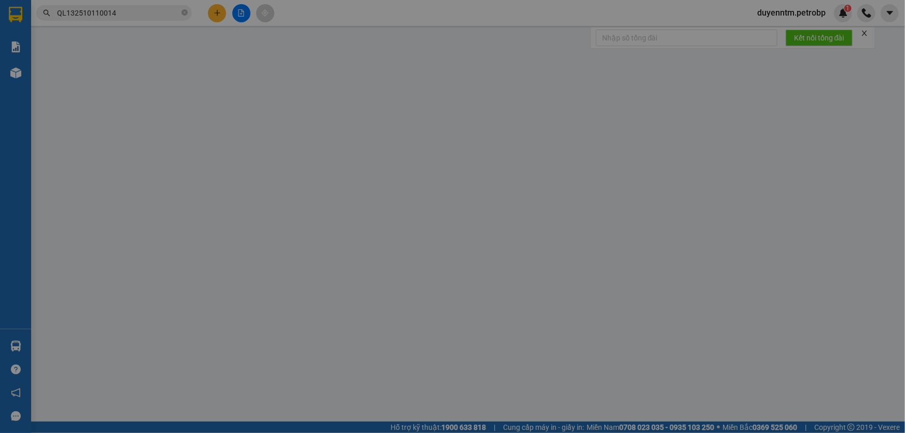
type input "0902338987"
type input "DUYÊN"
type input "0964321009"
type input "Bách"
type input "50.000"
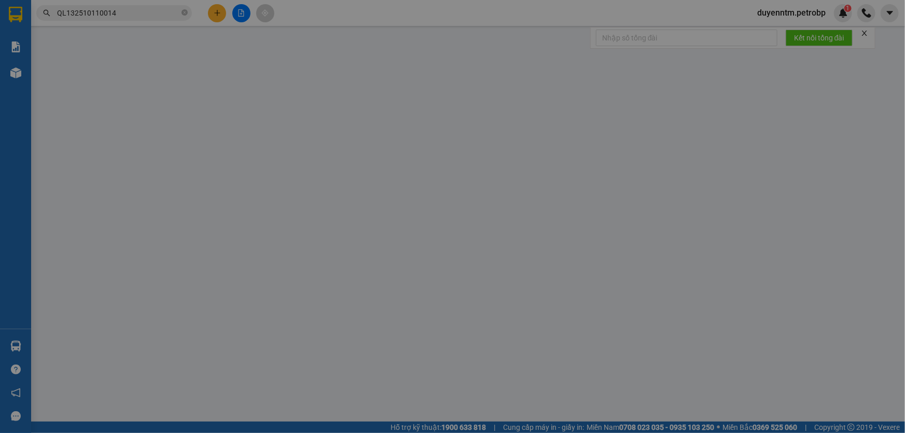
type input "50.000"
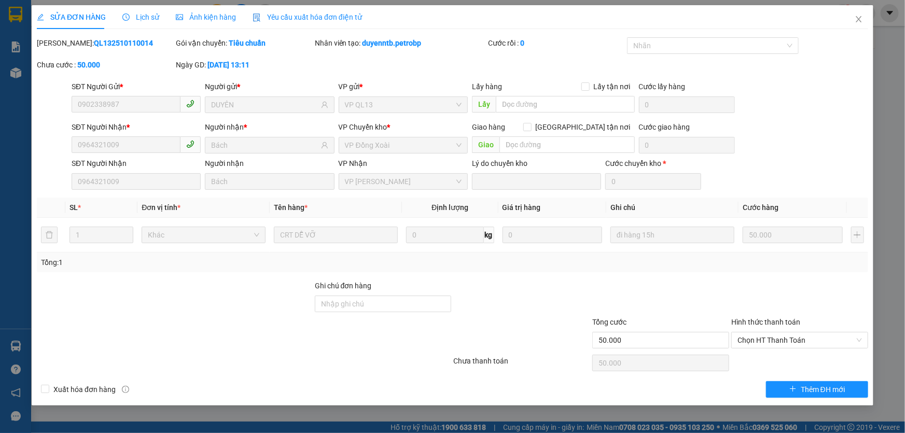
click at [146, 16] on span "Lịch sử" at bounding box center [140, 17] width 37 height 8
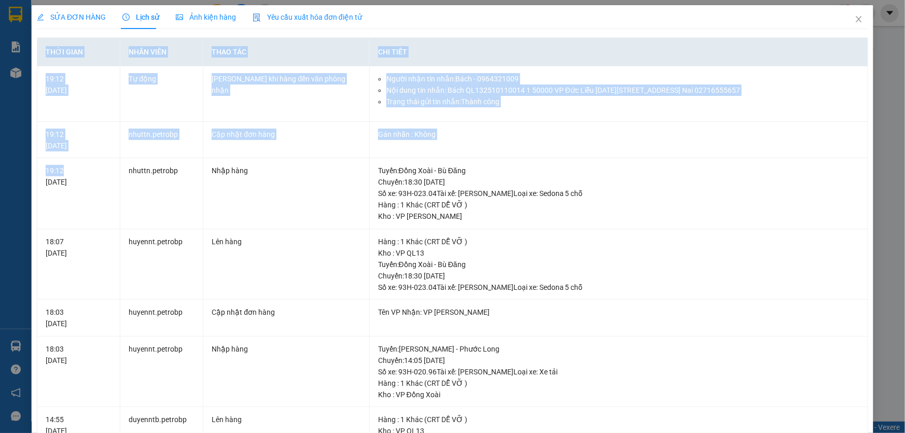
click at [18, 168] on div "SỬA ĐƠN HÀNG Lịch sử Ảnh kiện hàng Yêu cầu xuất hóa đơn điện tử Total Paid Fee …" at bounding box center [452, 216] width 905 height 433
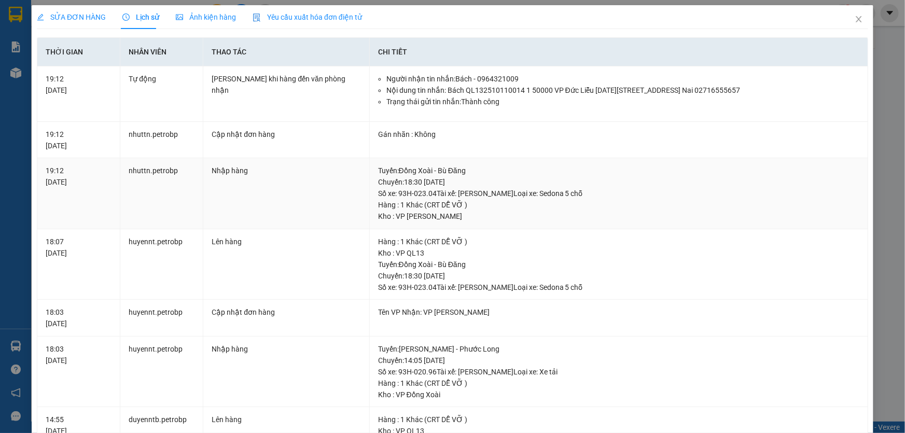
click at [122, 169] on td "nhuttn.petrobp" at bounding box center [161, 193] width 83 height 71
drag, startPoint x: 65, startPoint y: 170, endPoint x: 45, endPoint y: 168, distance: 20.3
click at [46, 168] on div "19:12 [DATE]" at bounding box center [79, 176] width 66 height 23
click at [856, 17] on icon "close" at bounding box center [859, 19] width 6 height 6
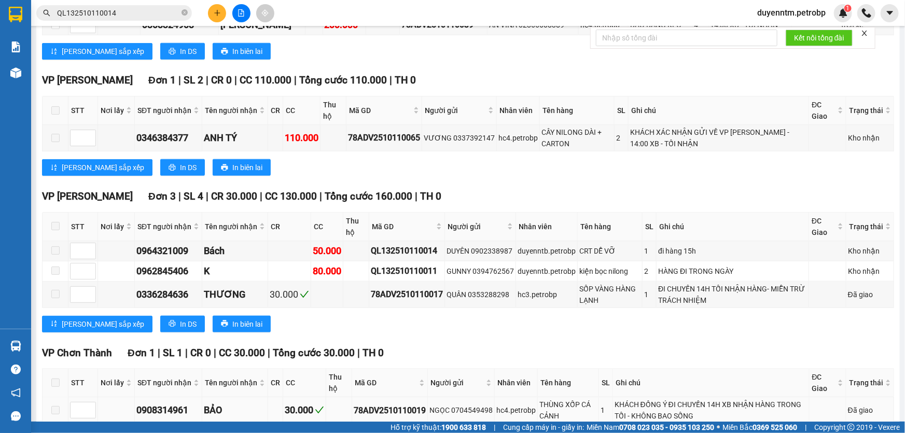
scroll to position [618, 0]
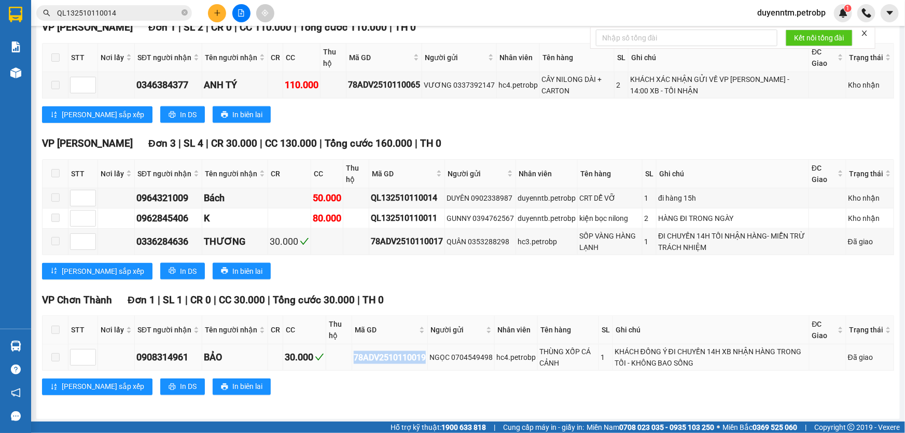
drag, startPoint x: 425, startPoint y: 354, endPoint x: 350, endPoint y: 356, distance: 75.2
click at [352, 356] on td "78ADV2510110019" at bounding box center [390, 357] width 76 height 26
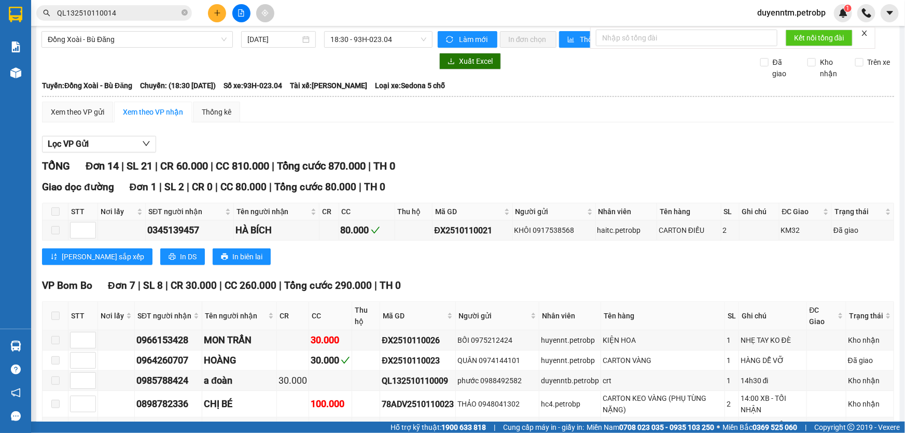
scroll to position [0, 0]
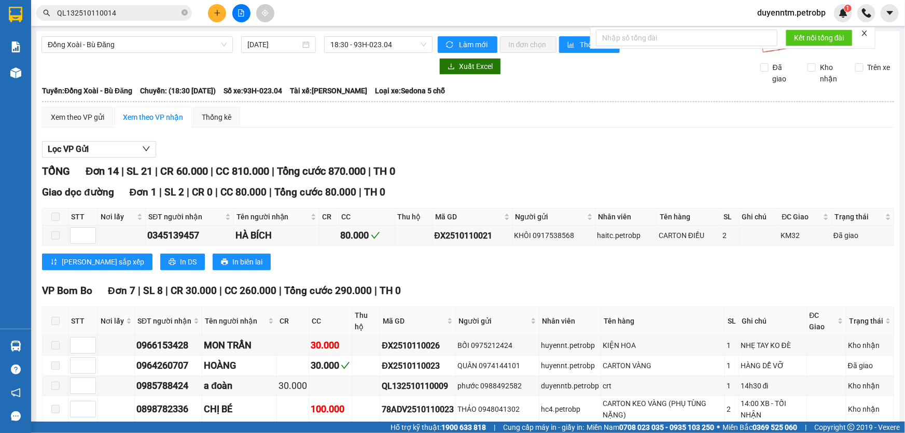
click at [57, 99] on th at bounding box center [467, 101] width 853 height 9
click at [54, 110] on div "Xem theo VP gửi" at bounding box center [77, 117] width 71 height 21
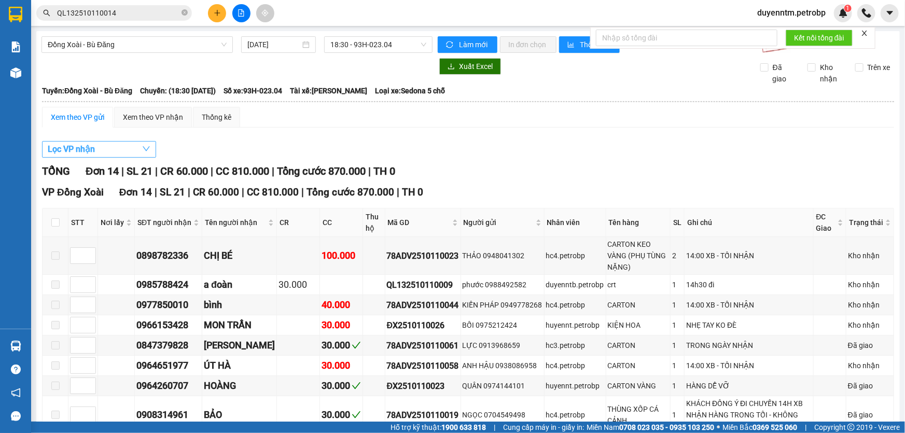
click at [140, 150] on button "Lọc VP nhận" at bounding box center [99, 149] width 114 height 17
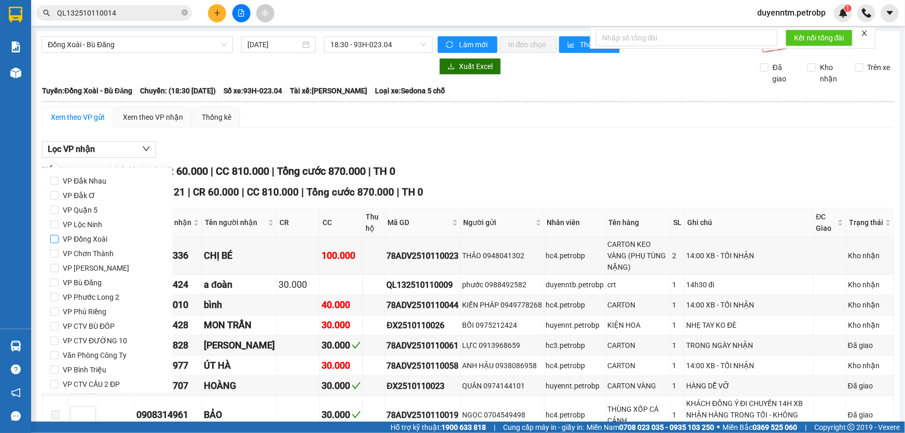
click at [94, 240] on span "VP Đồng Xoài" at bounding box center [85, 239] width 53 height 15
click at [59, 240] on input "VP Đồng Xoài" at bounding box center [54, 239] width 8 height 8
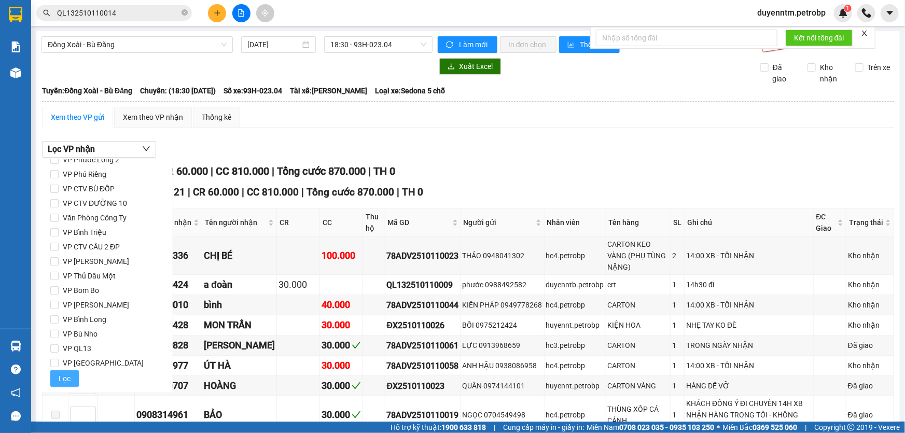
click at [64, 371] on button "Lọc" at bounding box center [64, 378] width 29 height 17
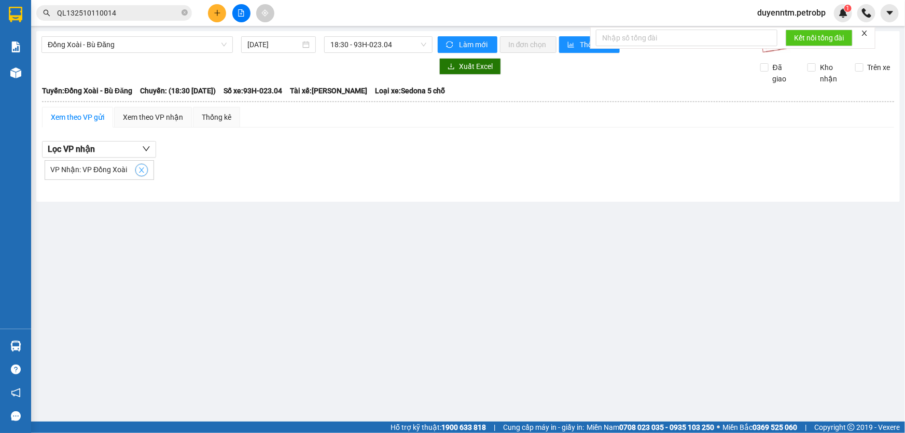
click at [144, 170] on icon "close" at bounding box center [141, 170] width 7 height 7
checkbox input "false"
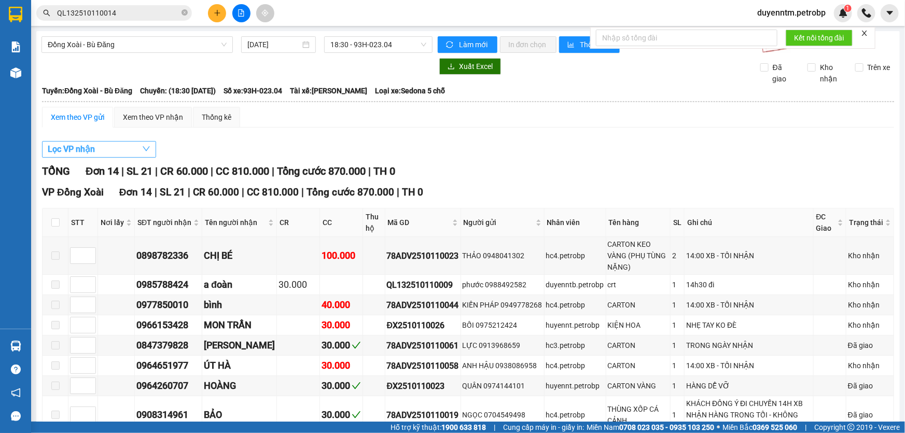
click at [139, 147] on button "Lọc VP nhận" at bounding box center [99, 149] width 114 height 17
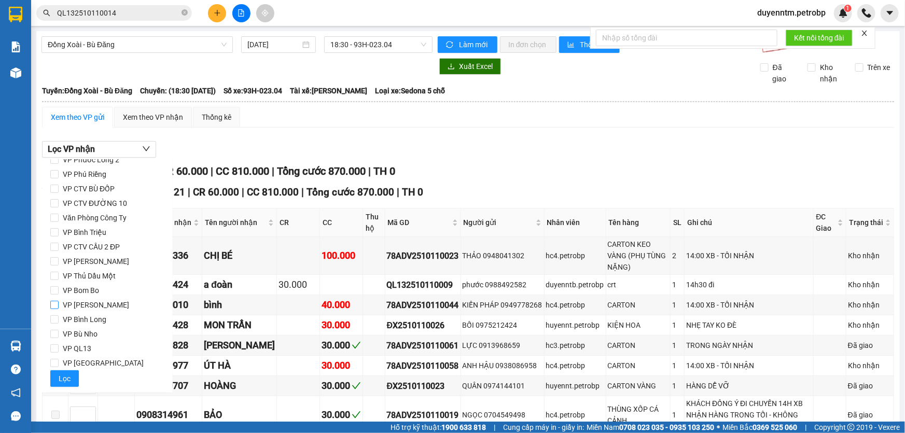
click at [100, 310] on span "VP [PERSON_NAME]" at bounding box center [96, 305] width 75 height 15
click at [59, 309] on input "VP [PERSON_NAME]" at bounding box center [54, 305] width 8 height 8
checkbox input "true"
click at [63, 378] on span "Lọc" at bounding box center [65, 378] width 12 height 11
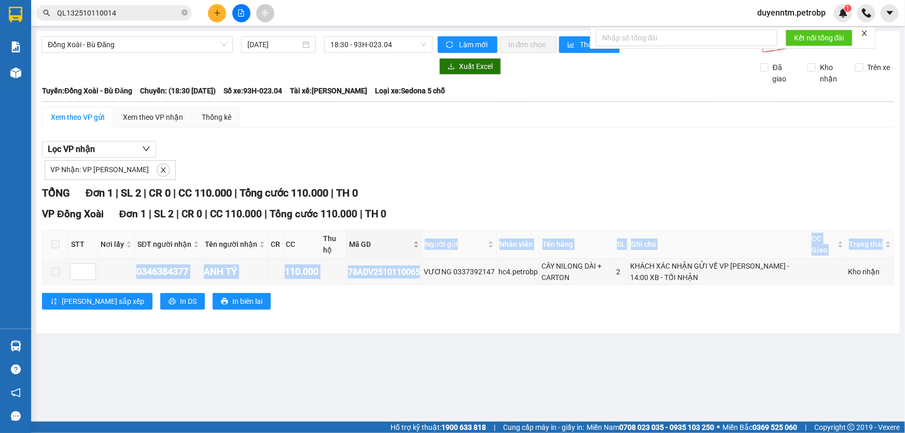
drag, startPoint x: 421, startPoint y: 275, endPoint x: 346, endPoint y: 258, distance: 76.6
click at [346, 258] on table "STT Nơi lấy SĐT người nhận Tên người nhận CR CC Thu hộ Mã GD Người gửi Nhân viê…" at bounding box center [469, 258] width 852 height 56
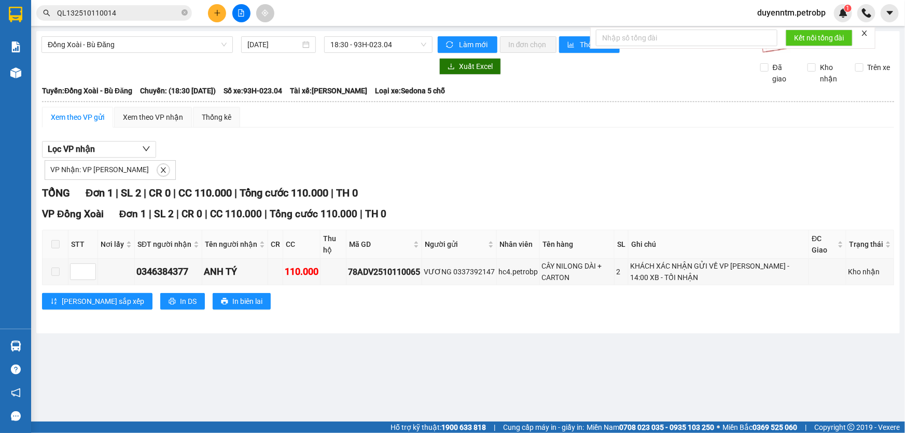
click at [384, 299] on div "[PERSON_NAME] sắp xếp In DS In biên lai" at bounding box center [468, 301] width 852 height 17
drag, startPoint x: 423, startPoint y: 272, endPoint x: 348, endPoint y: 269, distance: 75.3
click at [348, 269] on td "78ADV2510110065" at bounding box center [384, 272] width 76 height 26
click at [183, 13] on icon "close-circle" at bounding box center [185, 12] width 6 height 6
paste input "78ADV2510110065"
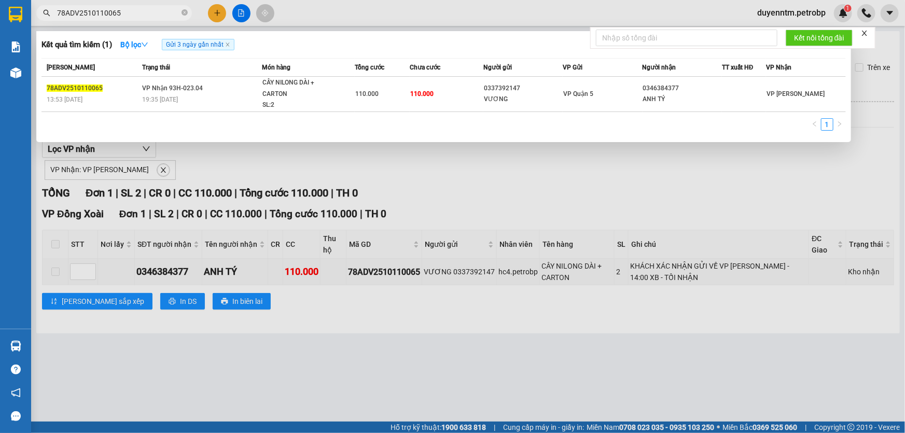
type input "78ADV2510110065"
click at [158, 93] on td "VP Nhận 93H-023.04 19:35 [DATE]" at bounding box center [201, 94] width 122 height 35
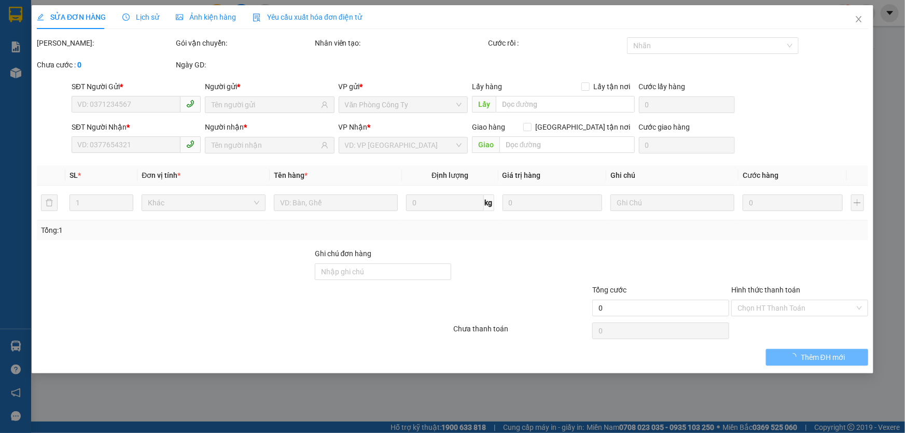
type input "0337392147"
type input "VƯƠNG"
type input "0346384377"
type input "ANH TÝ"
type input "110.000"
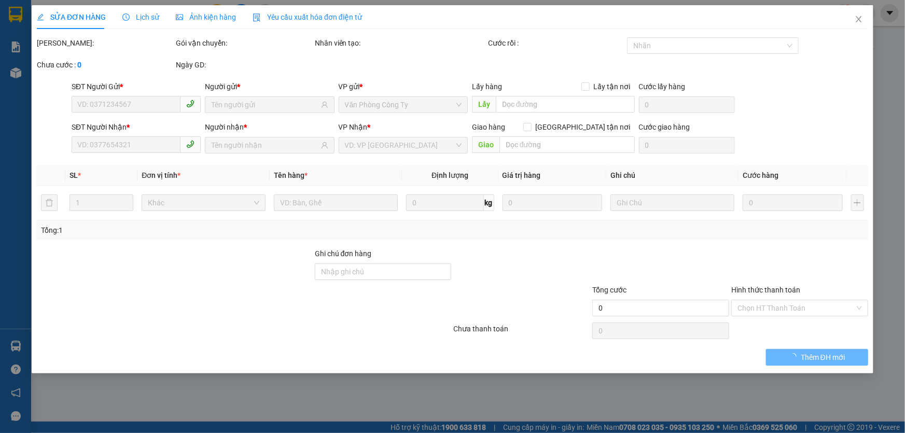
type input "110.000"
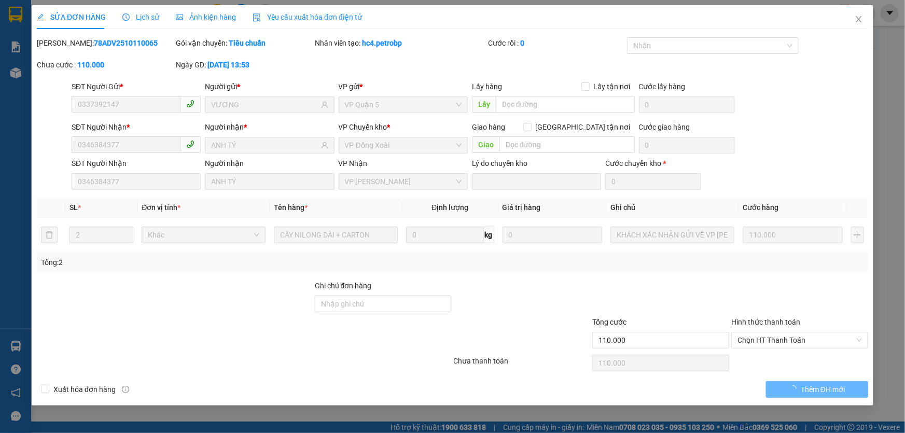
click at [147, 15] on span "Lịch sử" at bounding box center [140, 17] width 37 height 8
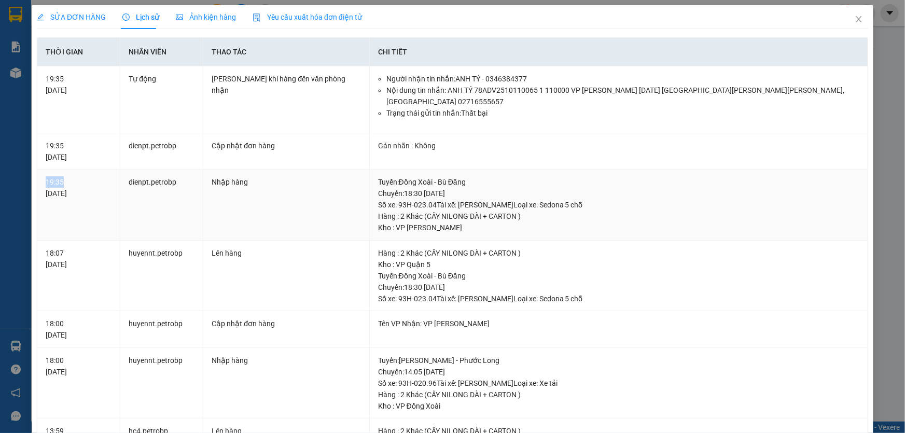
drag, startPoint x: 64, startPoint y: 164, endPoint x: 41, endPoint y: 164, distance: 23.3
click at [41, 170] on td "19:35 [DATE]" at bounding box center [78, 205] width 83 height 71
click at [855, 19] on icon "close" at bounding box center [859, 19] width 8 height 8
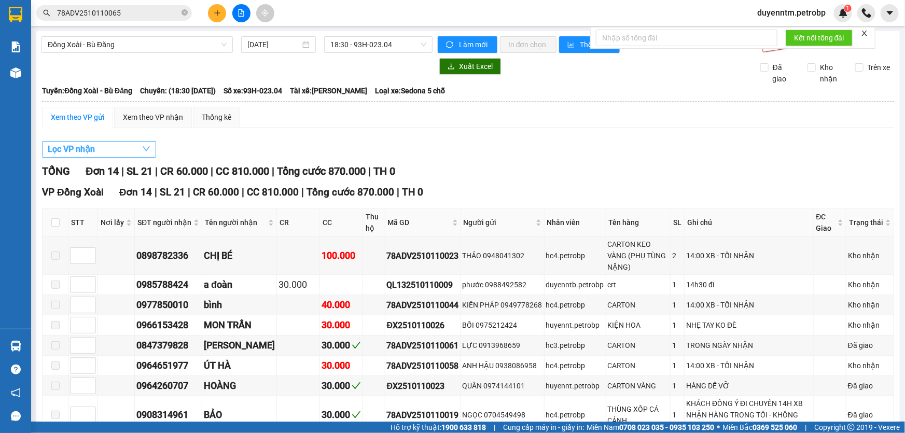
click at [144, 145] on icon "down" at bounding box center [146, 149] width 8 height 8
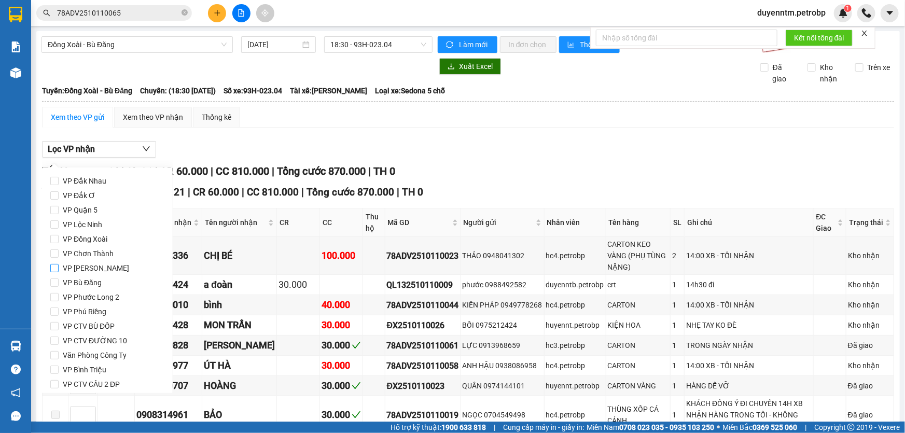
click at [102, 271] on span "VP [PERSON_NAME]" at bounding box center [96, 268] width 75 height 15
click at [59, 271] on input "VP [PERSON_NAME]" at bounding box center [54, 268] width 8 height 8
checkbox input "true"
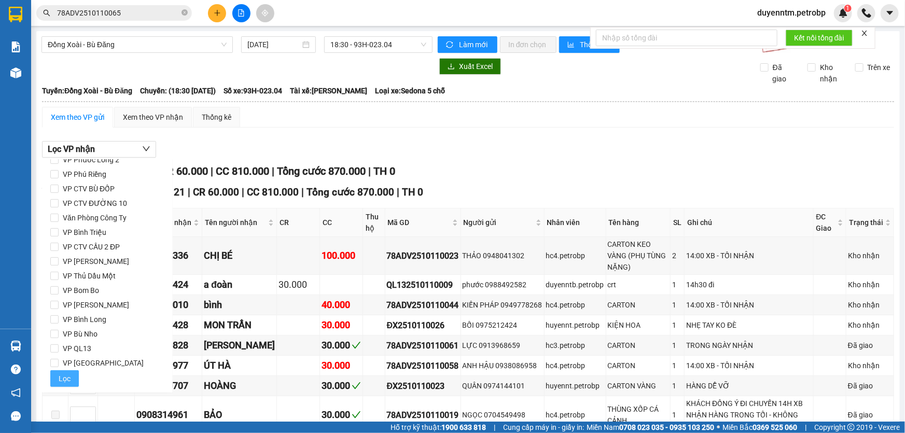
click at [63, 378] on span "Lọc" at bounding box center [65, 378] width 12 height 11
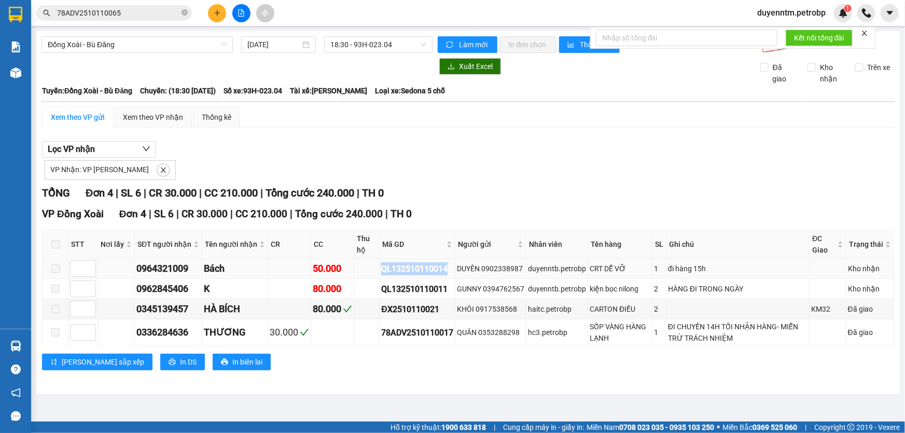
drag, startPoint x: 446, startPoint y: 267, endPoint x: 379, endPoint y: 273, distance: 67.2
click at [381, 273] on div "QL132510110014" at bounding box center [417, 268] width 72 height 13
click at [182, 12] on icon "close-circle" at bounding box center [185, 12] width 6 height 6
paste input "QL132510110014"
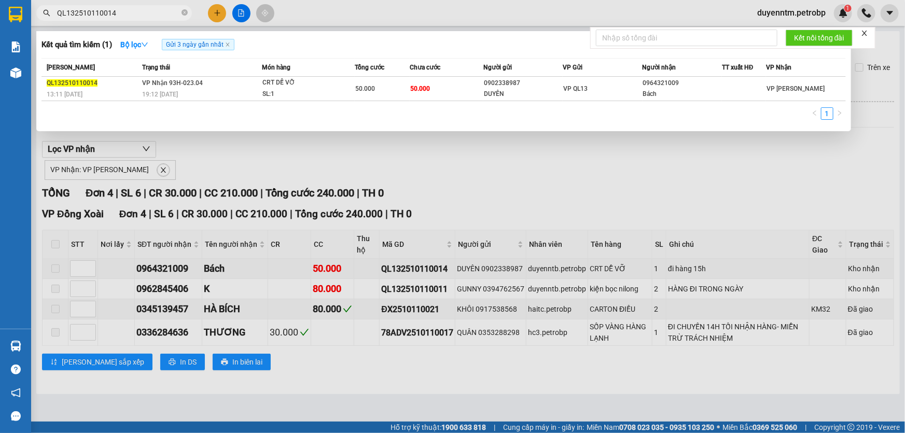
type input "QL132510110014"
click at [133, 94] on div "13:11 [DATE]" at bounding box center [93, 94] width 92 height 11
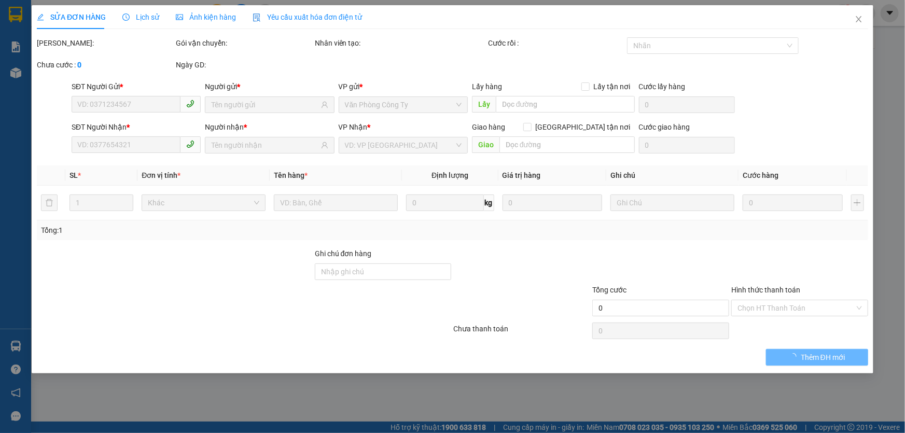
type input "0902338987"
type input "DUYÊN"
type input "0964321009"
type input "Bách"
type input "50.000"
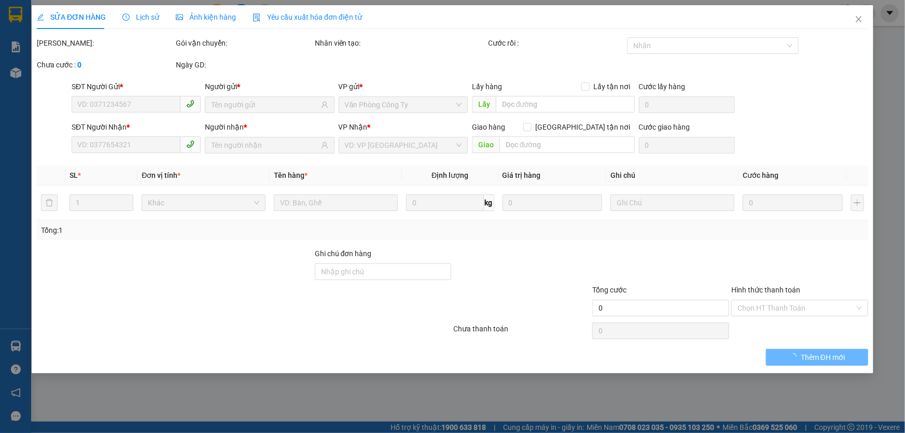
type input "50.000"
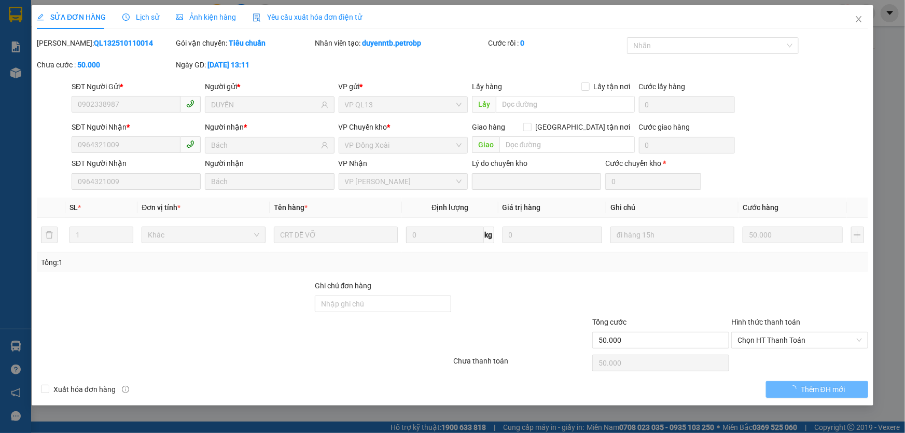
click at [141, 16] on span "Lịch sử" at bounding box center [140, 17] width 37 height 8
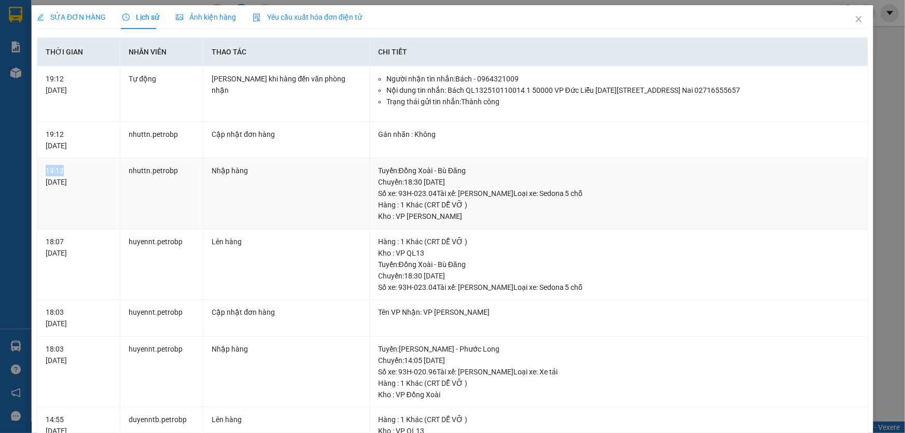
drag, startPoint x: 47, startPoint y: 170, endPoint x: 37, endPoint y: 170, distance: 10.4
click at [37, 170] on td "19:12 [DATE]" at bounding box center [78, 193] width 83 height 71
click at [856, 18] on icon "close" at bounding box center [859, 19] width 6 height 6
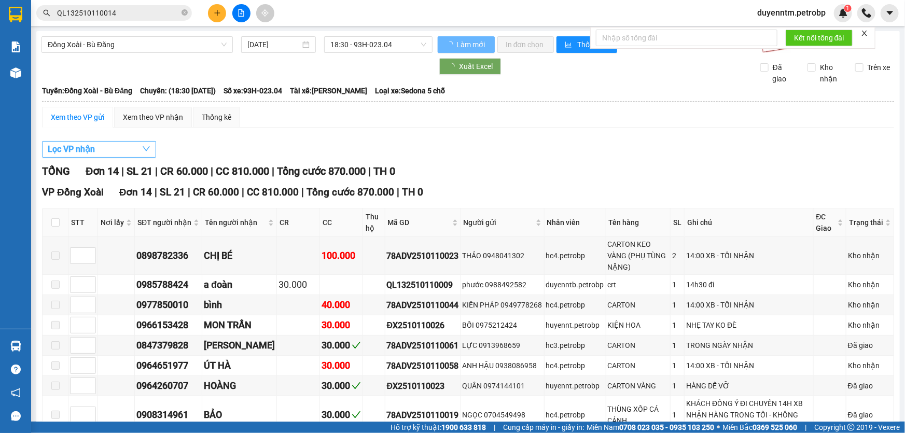
click at [145, 150] on icon "down" at bounding box center [146, 149] width 7 height 5
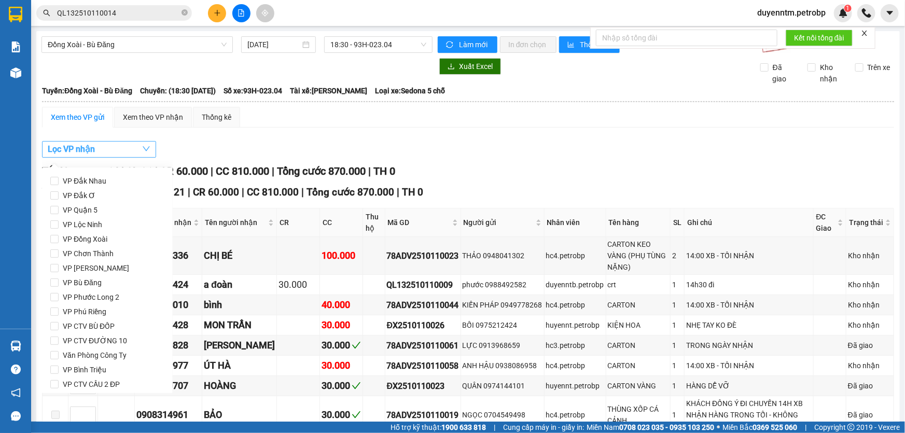
scroll to position [137, 0]
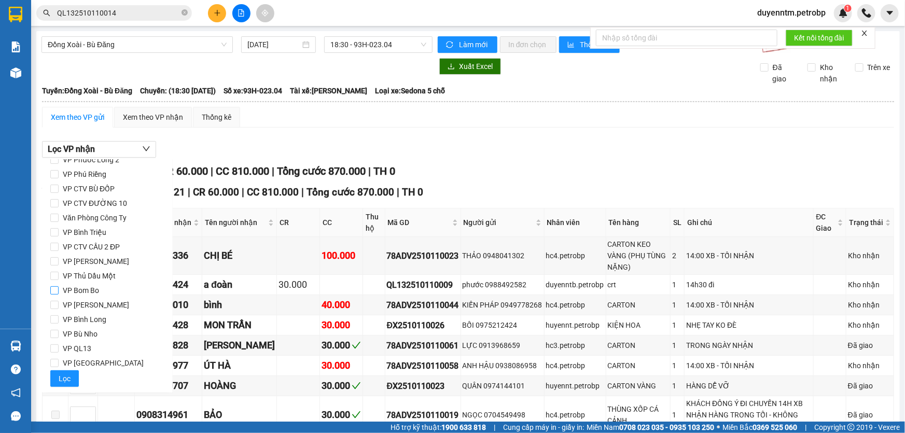
click at [91, 289] on span "VP Bom Bo" at bounding box center [81, 290] width 45 height 15
click at [59, 289] on input "VP Bom Bo" at bounding box center [54, 290] width 8 height 8
checkbox input "true"
click at [66, 381] on span "Lọc" at bounding box center [65, 378] width 12 height 11
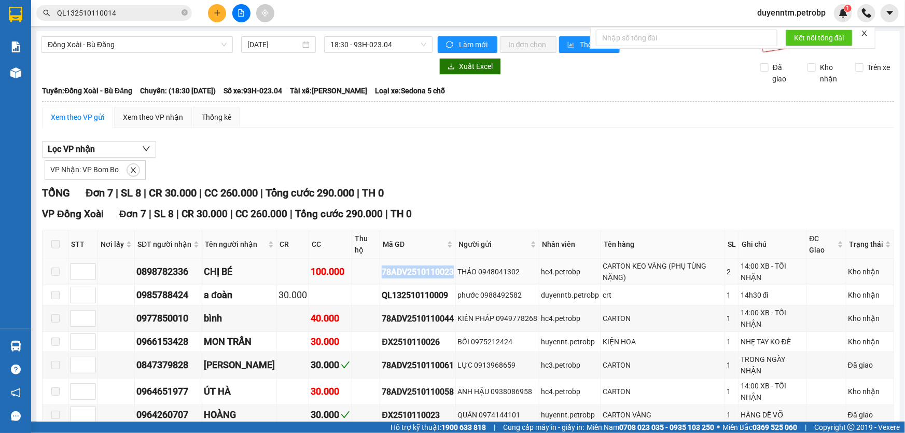
drag, startPoint x: 446, startPoint y: 272, endPoint x: 378, endPoint y: 275, distance: 68.0
click at [367, 275] on tr "0898782336 CHỊ BÉ 100.000 78ADV2510110023 THẢO 0948041302 hc4.petrobp CARTON KE…" at bounding box center [469, 272] width 852 height 26
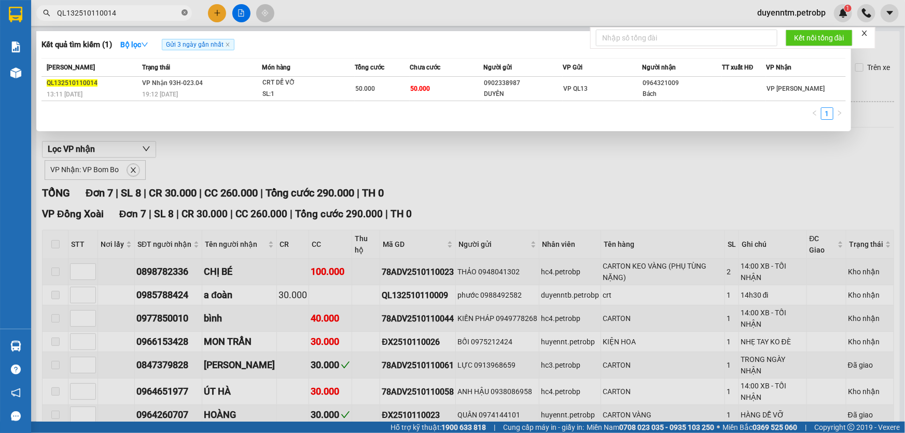
click at [184, 10] on icon "close-circle" at bounding box center [185, 12] width 6 height 6
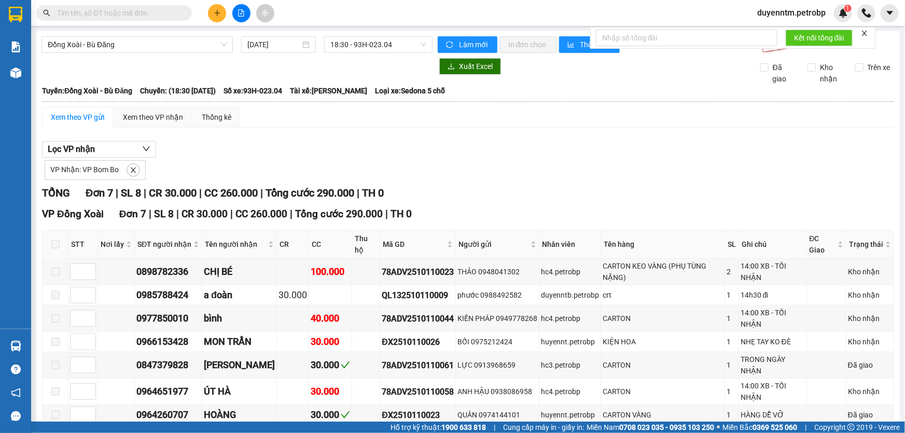
paste input "78ADV2510110023"
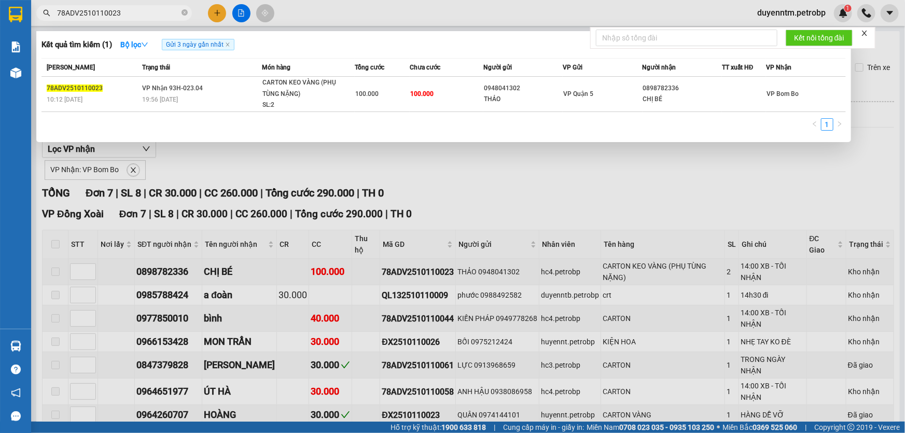
type input "78ADV2510110023"
click at [146, 98] on span "19:56 [DATE]" at bounding box center [160, 99] width 36 height 7
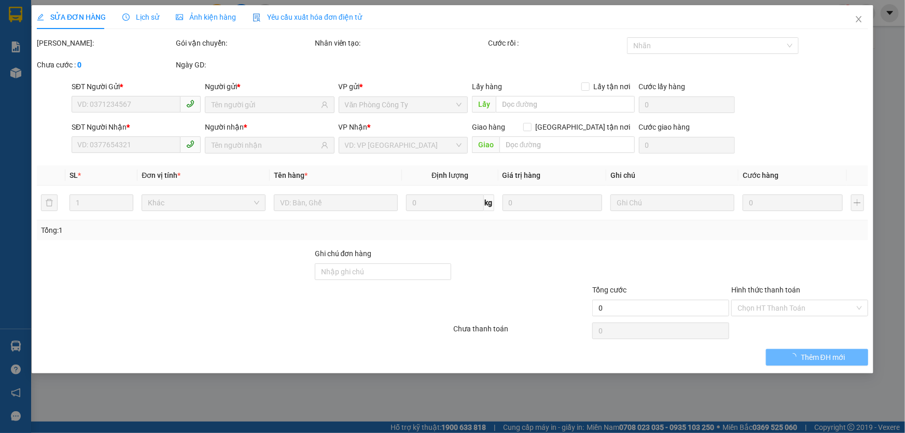
click at [143, 14] on span "Lịch sử" at bounding box center [140, 17] width 37 height 8
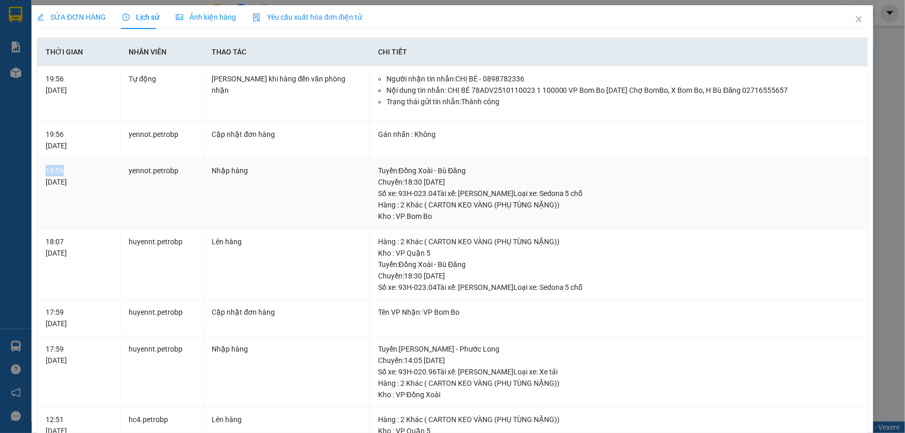
drag, startPoint x: 66, startPoint y: 168, endPoint x: 36, endPoint y: 168, distance: 29.6
click at [37, 168] on div "Thời gian Nhân viên Thao tác Chi tiết 19:56 [DATE] Tự động Gửi Zalo khi hàng đế…" at bounding box center [452, 392] width 831 height 710
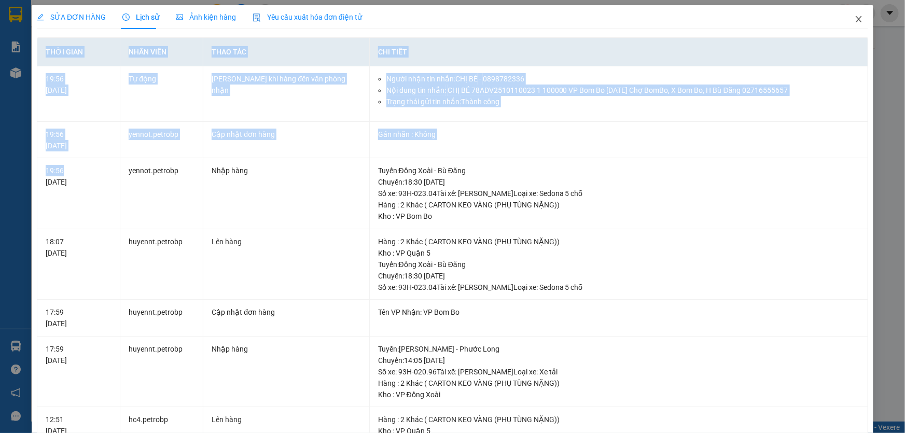
click at [855, 17] on icon "close" at bounding box center [859, 19] width 8 height 8
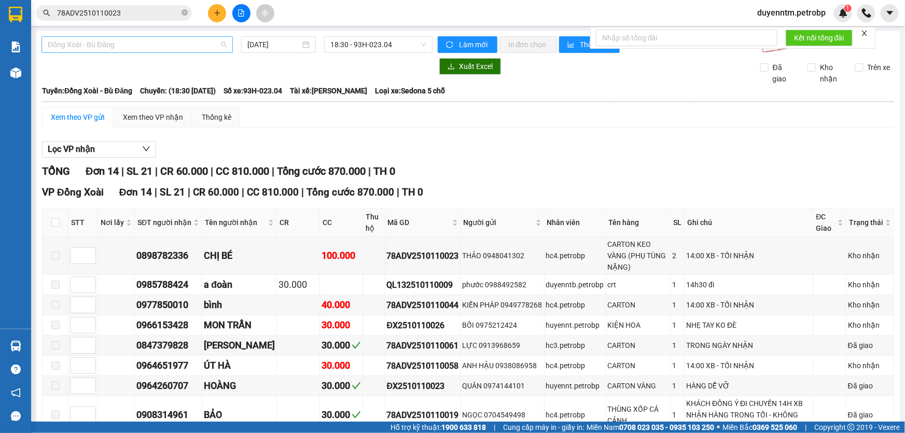
click at [219, 46] on span "Đồng Xoài - Bù Đăng" at bounding box center [137, 45] width 179 height 16
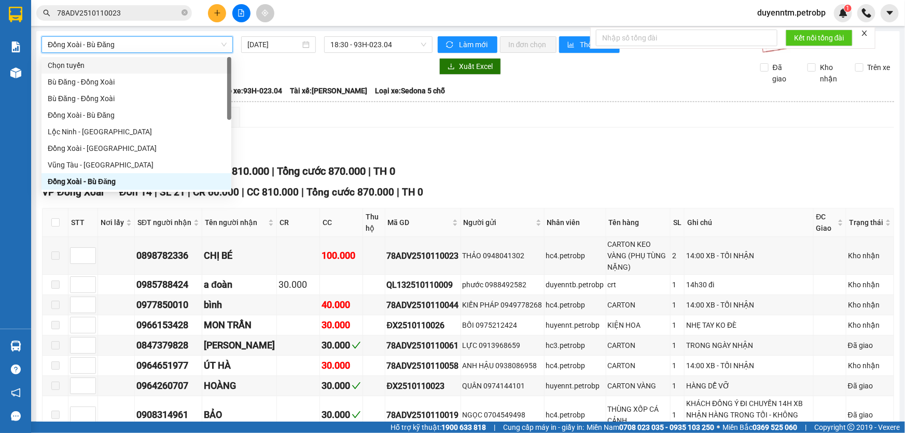
click at [274, 65] on div at bounding box center [236, 66] width 391 height 17
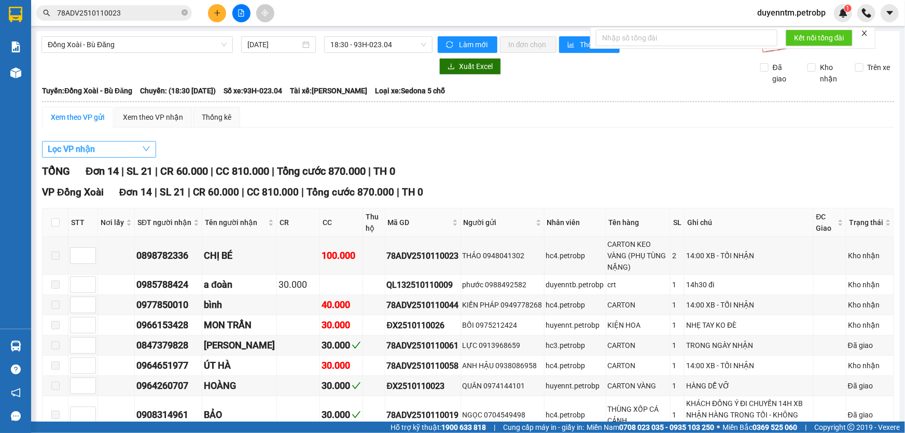
click at [145, 147] on icon "down" at bounding box center [146, 149] width 8 height 8
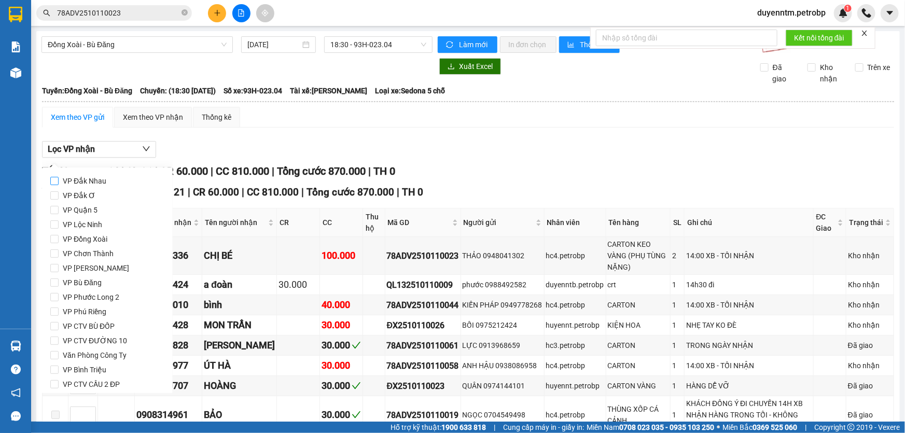
click at [101, 180] on span "VP Đắk Nhau" at bounding box center [85, 181] width 52 height 15
click at [59, 180] on input "VP Đắk Nhau" at bounding box center [54, 181] width 8 height 8
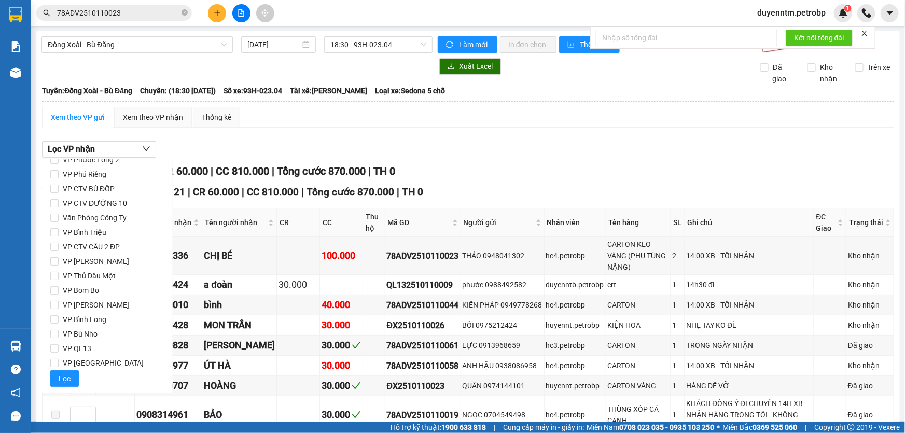
scroll to position [94, 0]
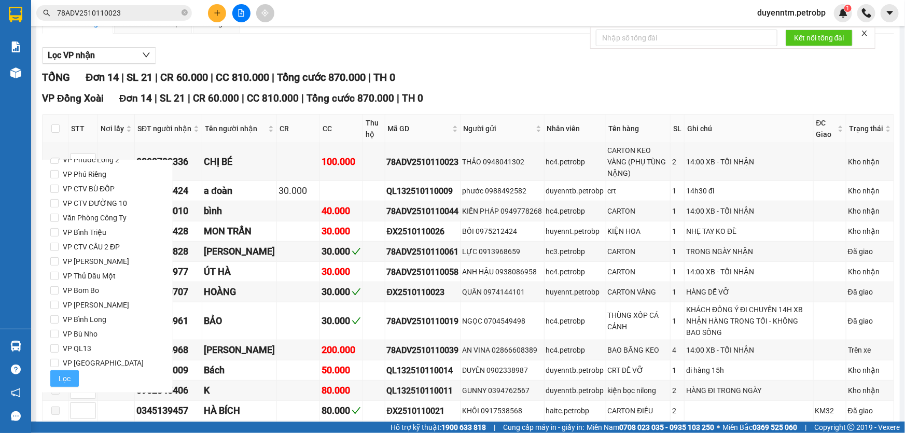
click at [67, 377] on span "Lọc" at bounding box center [65, 378] width 12 height 11
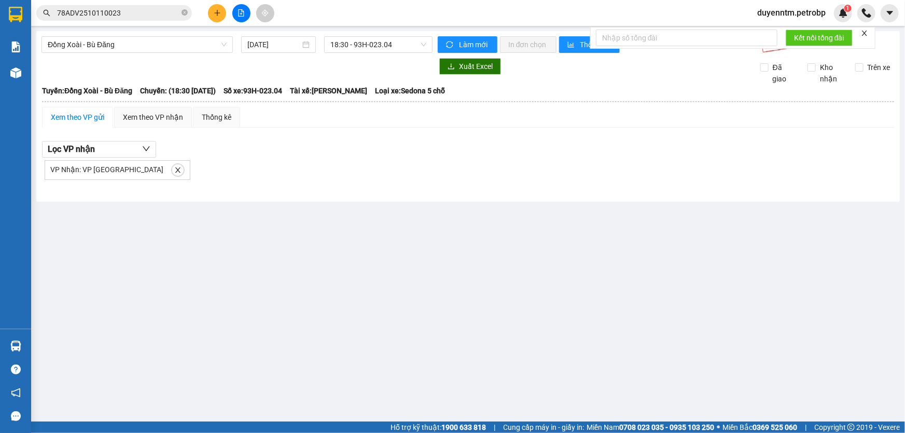
scroll to position [0, 0]
click at [174, 168] on icon "close" at bounding box center [177, 170] width 7 height 7
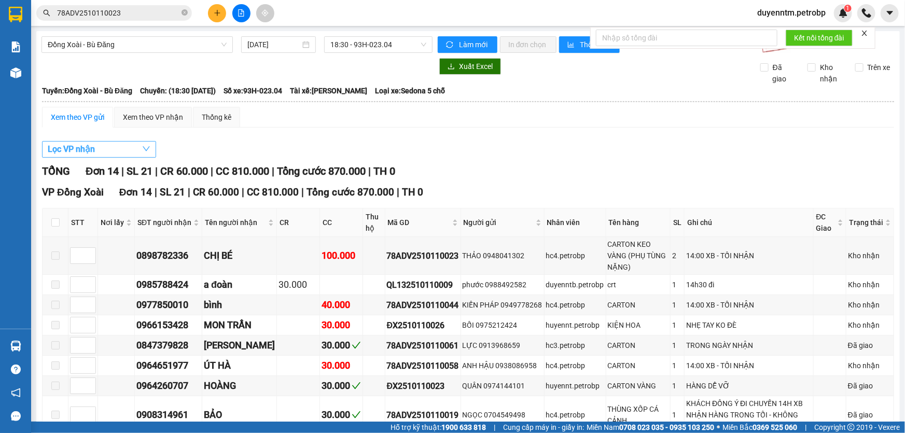
click at [145, 147] on icon "down" at bounding box center [146, 149] width 8 height 8
click at [152, 114] on div "Xem theo VP nhận" at bounding box center [153, 117] width 60 height 11
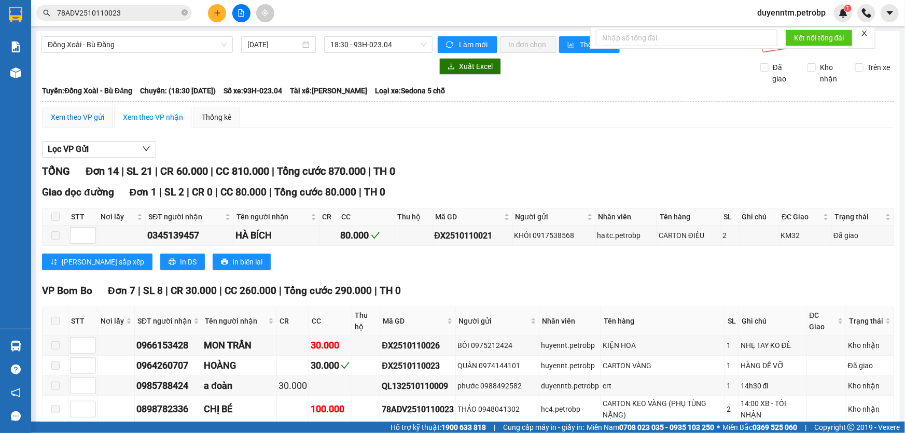
click at [67, 115] on div "Xem theo VP gửi" at bounding box center [77, 117] width 53 height 11
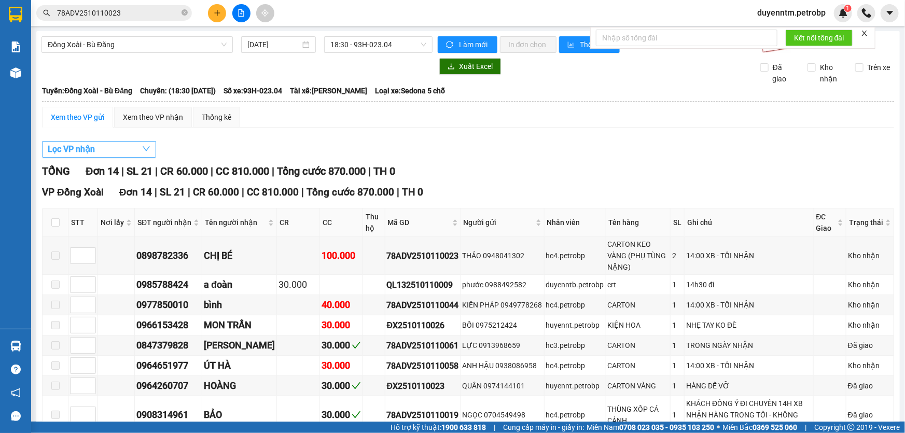
click at [146, 148] on icon "down" at bounding box center [146, 149] width 8 height 8
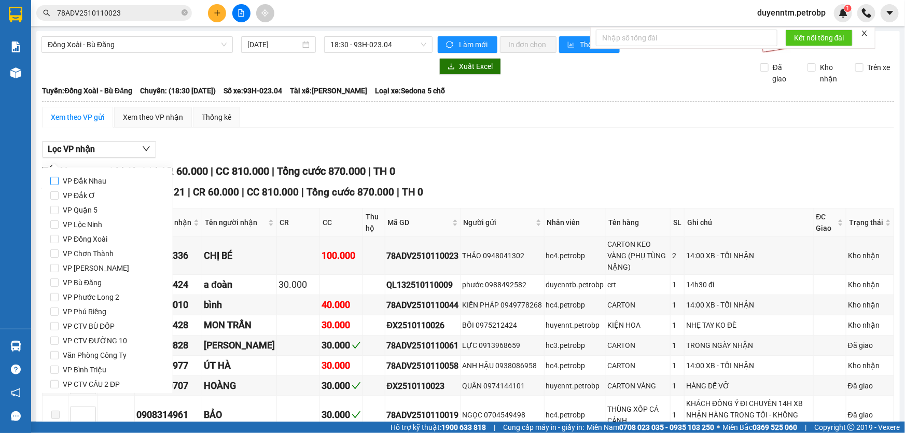
click at [98, 179] on span "VP Đắk Nhau" at bounding box center [85, 181] width 52 height 15
click at [59, 179] on input "VP Đắk Nhau" at bounding box center [54, 181] width 8 height 8
checkbox input "true"
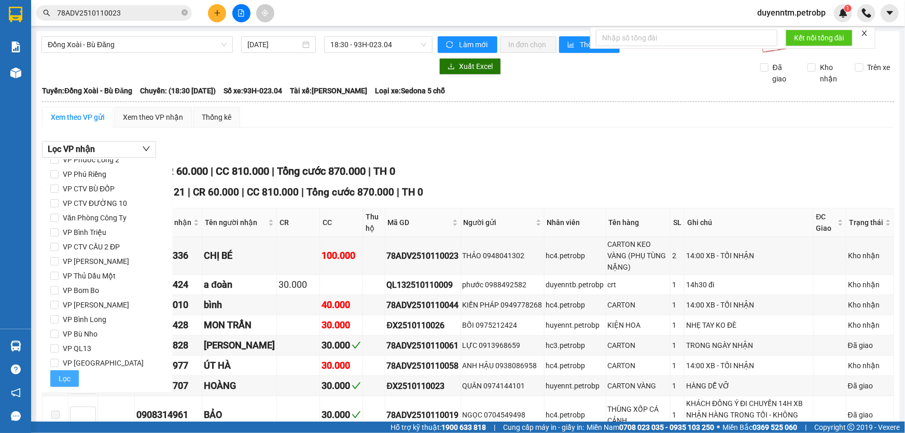
click at [63, 378] on span "Lọc" at bounding box center [65, 378] width 12 height 11
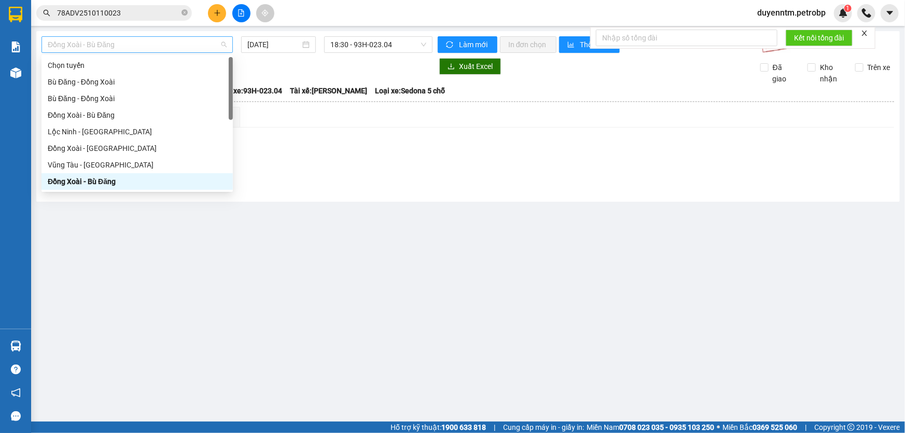
click at [225, 40] on span "Đồng Xoài - Bù Đăng" at bounding box center [137, 45] width 179 height 16
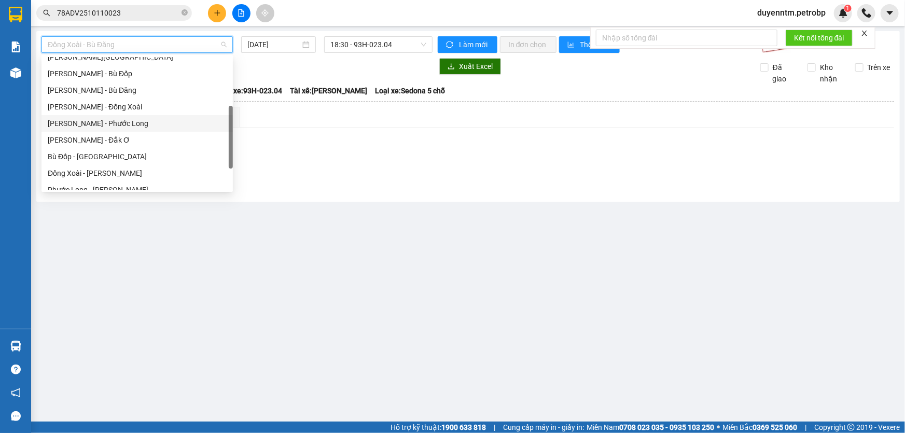
click at [119, 121] on div "[PERSON_NAME] - Phước Long" at bounding box center [137, 123] width 179 height 11
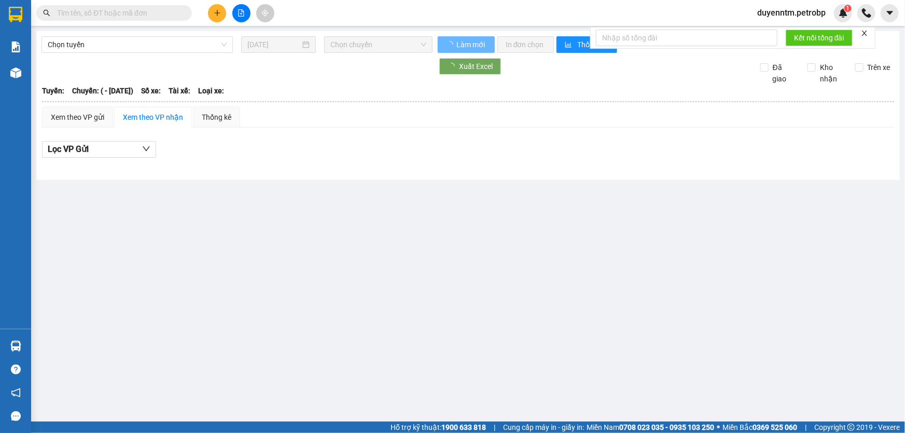
type input "[DATE]"
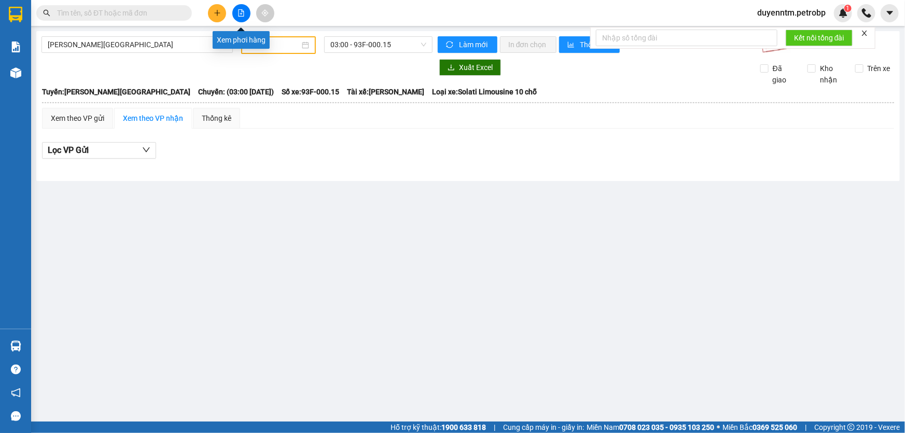
click at [241, 9] on icon "file-add" at bounding box center [242, 12] width 6 height 7
click at [227, 41] on div "[PERSON_NAME][GEOGRAPHIC_DATA]" at bounding box center [136, 44] width 191 height 17
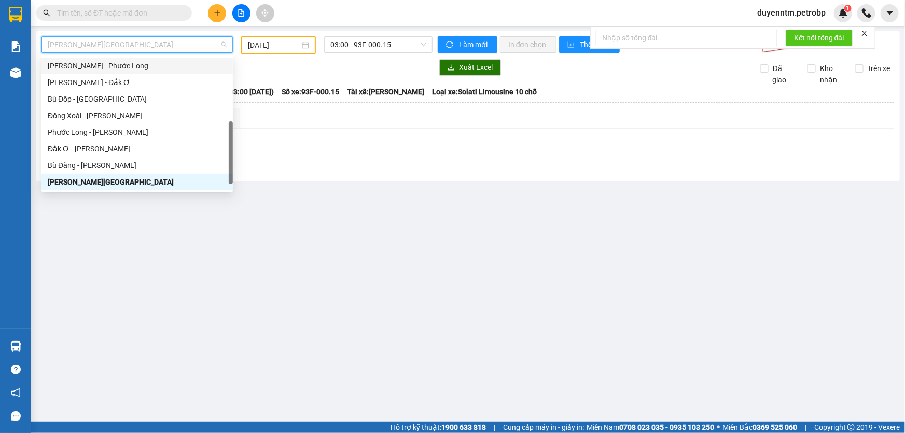
click at [119, 67] on div "Hồ Chí Minh - Phước Long" at bounding box center [137, 65] width 179 height 11
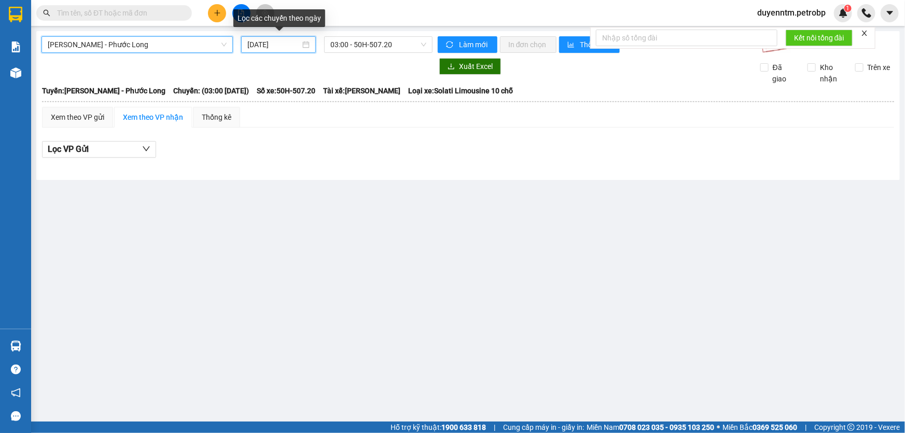
click at [253, 41] on input "12/10/2025" at bounding box center [273, 44] width 53 height 11
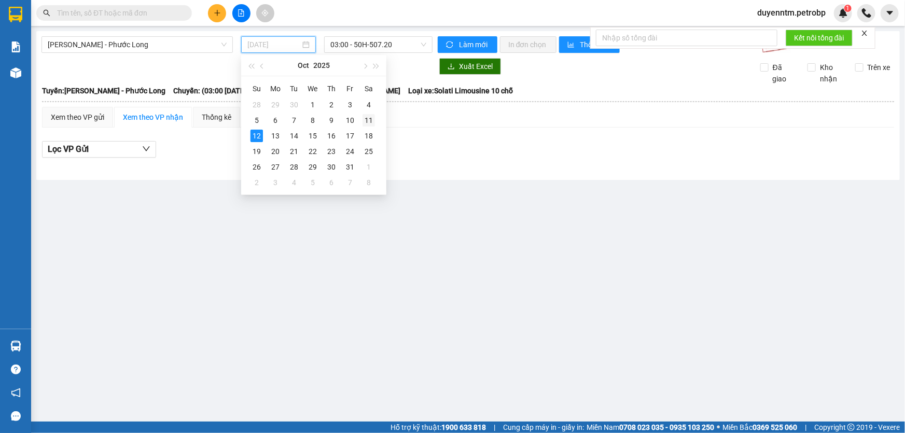
click at [365, 119] on div "11" at bounding box center [369, 120] width 12 height 12
type input "11/10/2025"
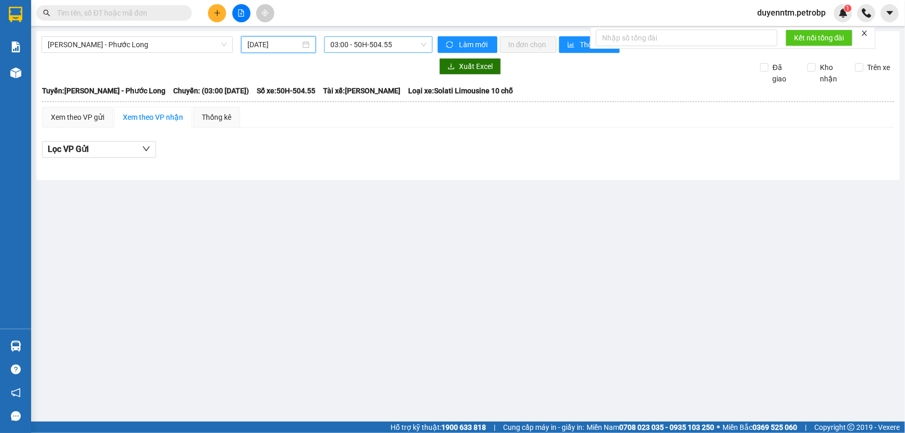
click at [404, 41] on span "03:00 - 50H-504.55" at bounding box center [378, 45] width 96 height 16
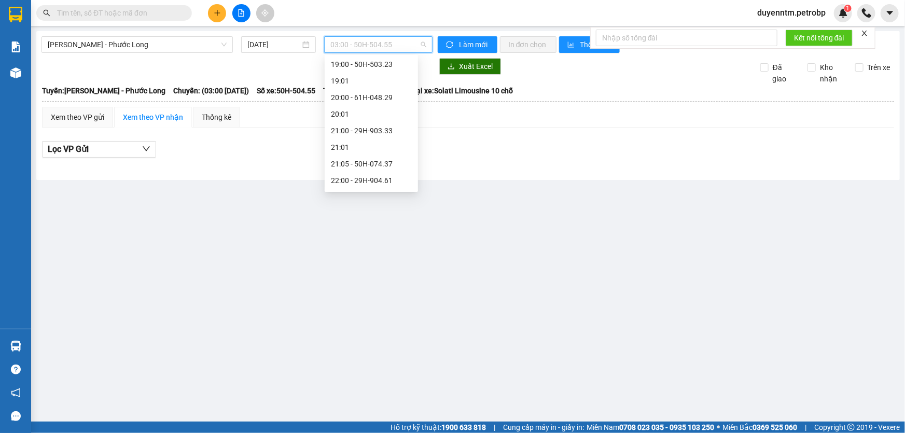
scroll to position [581, 0]
click at [355, 145] on div "21:05 - 50H-074.37" at bounding box center [371, 148] width 81 height 11
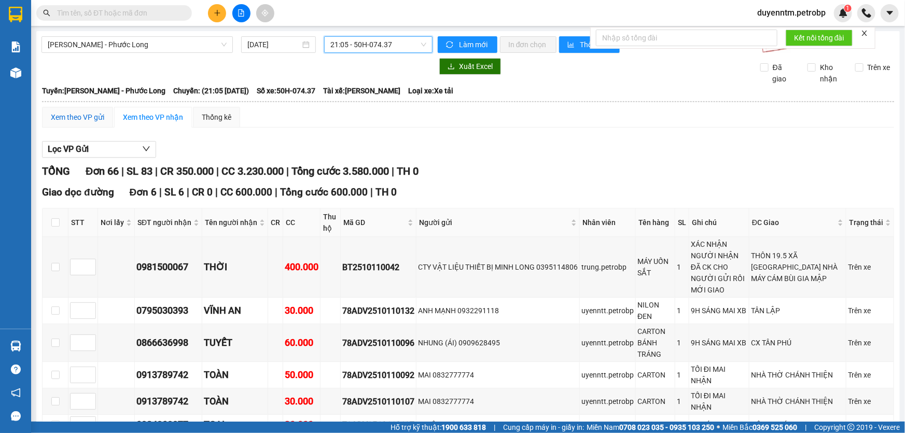
click at [92, 114] on div "Xem theo VP gửi" at bounding box center [77, 117] width 53 height 11
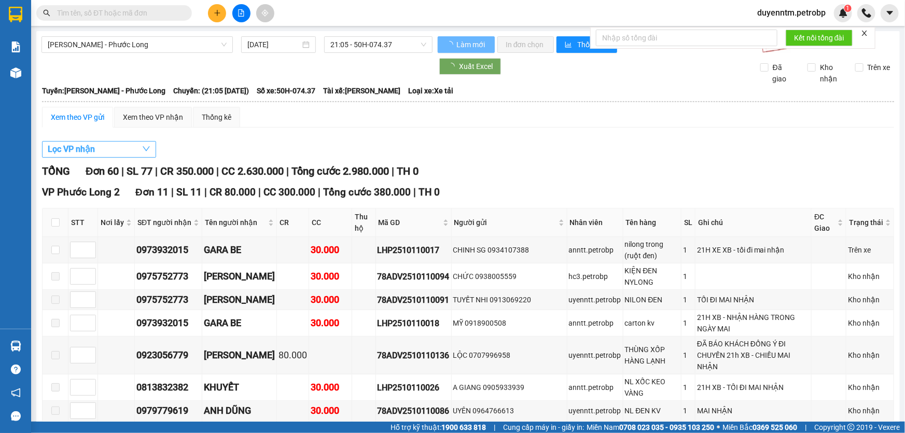
click at [145, 150] on icon "down" at bounding box center [146, 149] width 8 height 8
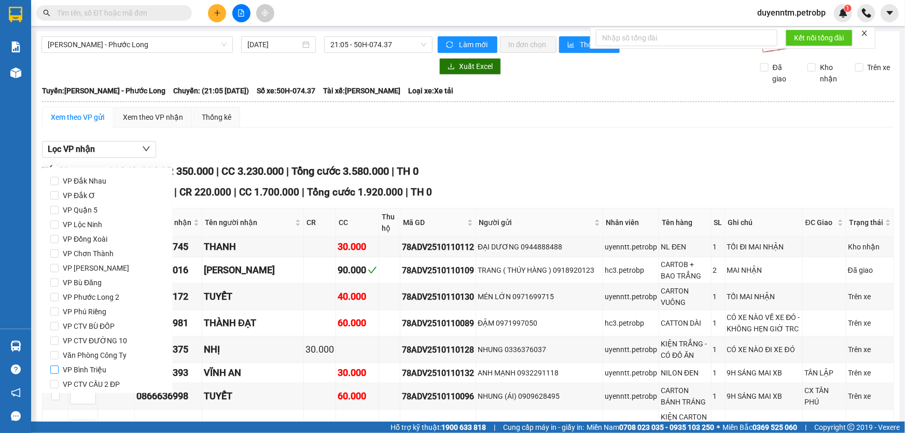
click at [86, 365] on span "VP Bình Triệu" at bounding box center [85, 370] width 52 height 15
click at [59, 366] on input "VP Bình Triệu" at bounding box center [54, 370] width 8 height 8
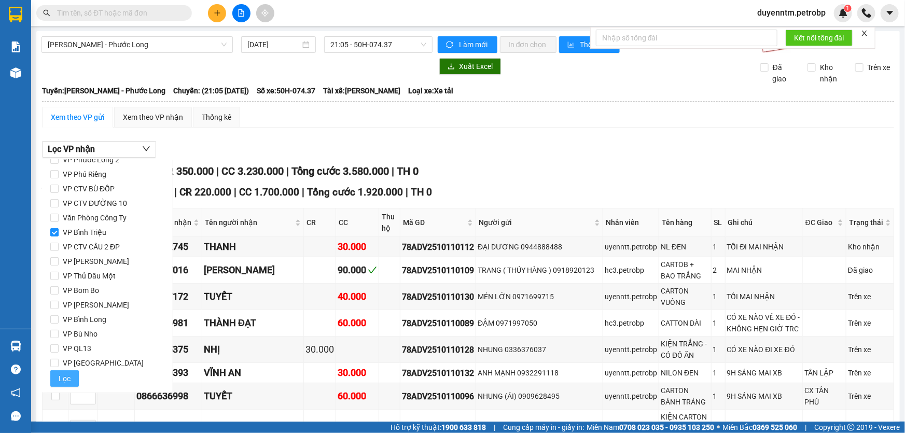
click at [62, 379] on span "Lọc" at bounding box center [65, 378] width 12 height 11
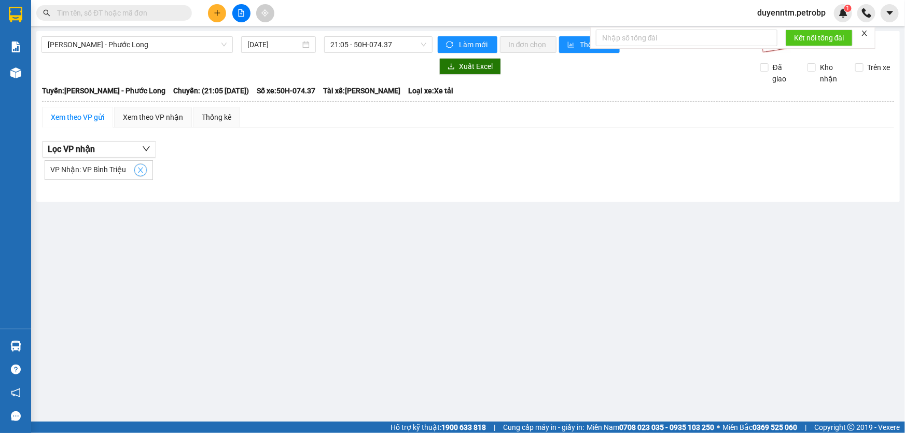
click at [140, 171] on icon "close" at bounding box center [140, 170] width 7 height 7
checkbox input "false"
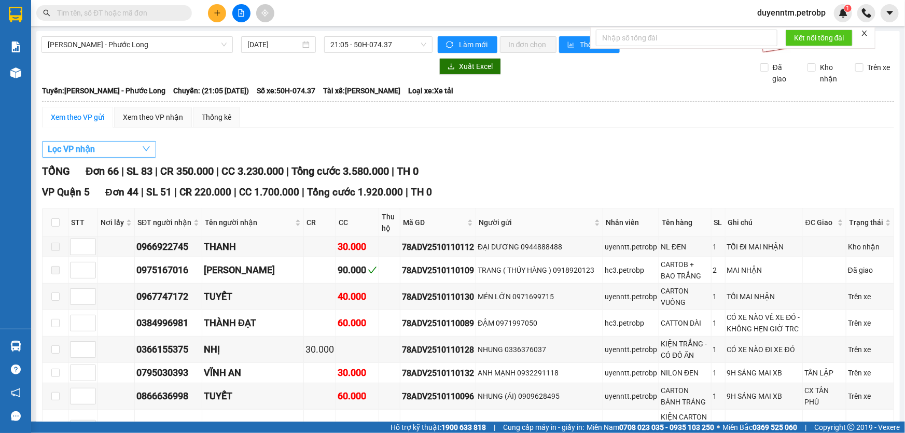
click at [141, 145] on button "Lọc VP nhận" at bounding box center [99, 149] width 114 height 17
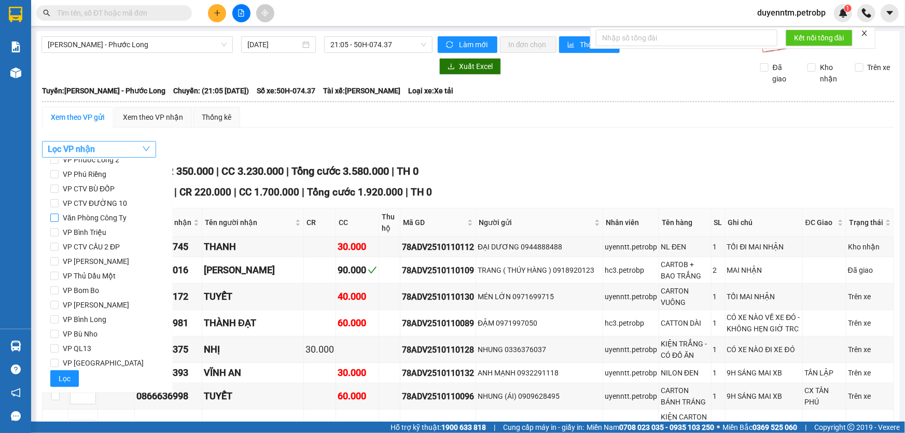
scroll to position [0, 0]
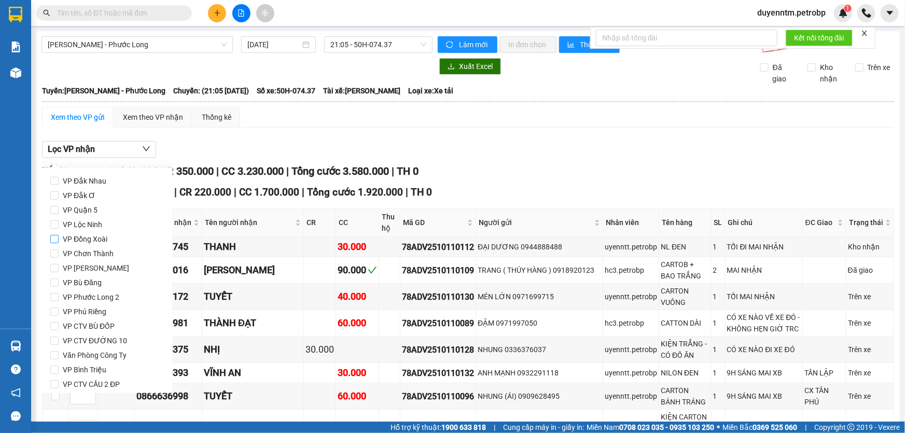
click at [98, 240] on span "VP Đồng Xoài" at bounding box center [85, 239] width 53 height 15
click at [59, 240] on input "VP Đồng Xoài" at bounding box center [54, 239] width 8 height 8
checkbox input "true"
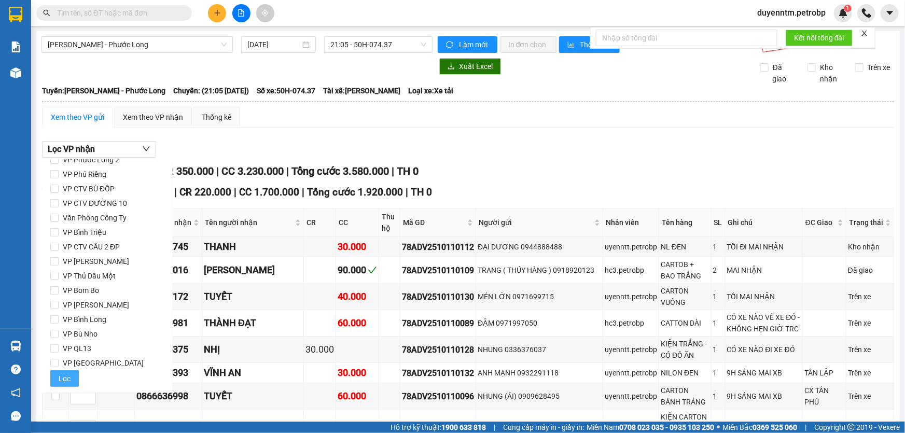
click at [73, 379] on button "Lọc" at bounding box center [64, 378] width 29 height 17
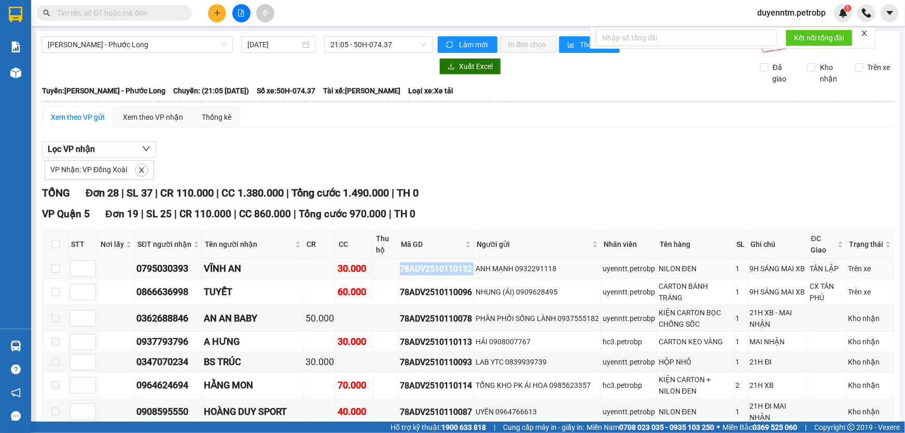
drag, startPoint x: 480, startPoint y: 268, endPoint x: 401, endPoint y: 270, distance: 79.4
click at [401, 270] on tr "0795030393 VĨNH AN 30.000 78ADV2510110132 ANH MẠNH 0932291118 uyenntt.petrobp N…" at bounding box center [469, 269] width 852 height 20
drag, startPoint x: 414, startPoint y: 267, endPoint x: 488, endPoint y: 172, distance: 120.2
click at [488, 172] on div "VP Nhận: VP Đồng Xoài" at bounding box center [468, 169] width 852 height 22
drag, startPoint x: 477, startPoint y: 326, endPoint x: 431, endPoint y: 317, distance: 46.9
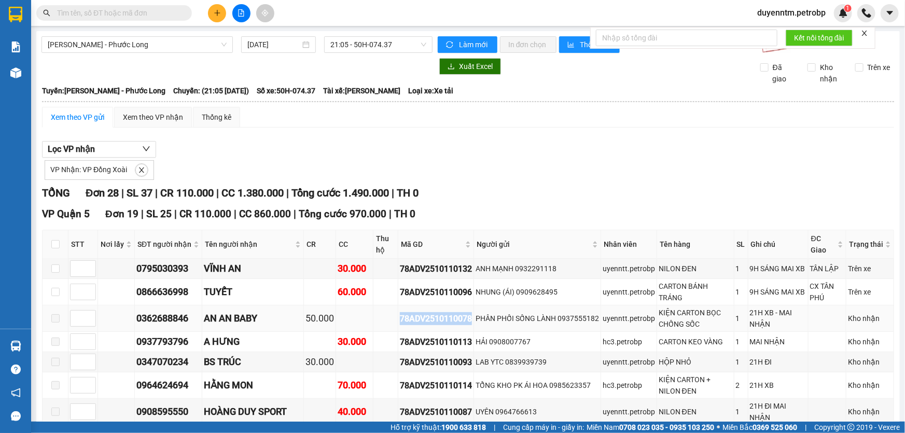
click at [404, 324] on div "78ADV2510110078" at bounding box center [436, 318] width 72 height 13
copy div "78ADV2510110078"
paste input "78ADV2510110078"
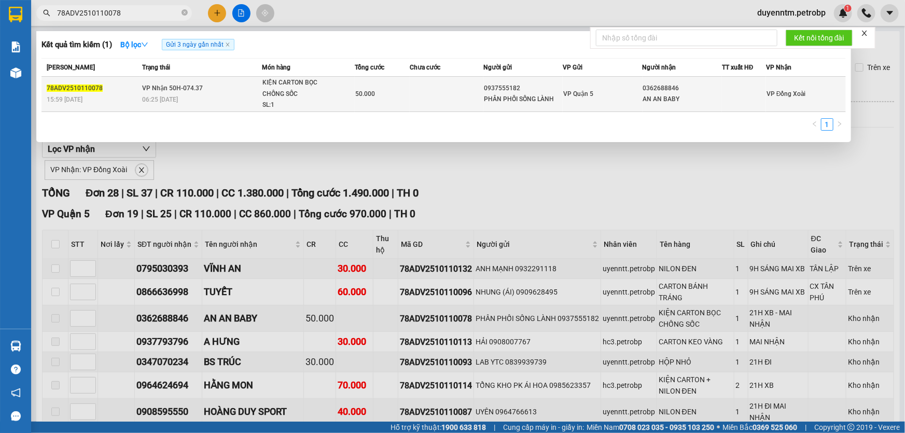
type input "78ADV2510110078"
click at [161, 93] on td "VP Nhận 50H-074.37 06:25 - 12/10" at bounding box center [201, 94] width 122 height 35
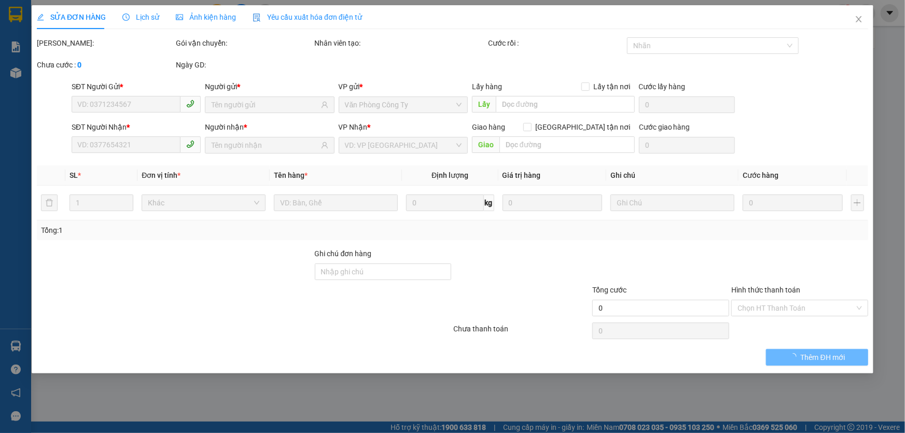
type input "0937555182"
type input "PHÂN PHỐI SỐNG LÀNH"
type input "0362688846"
type input "AN AN BABY"
type input "50.000"
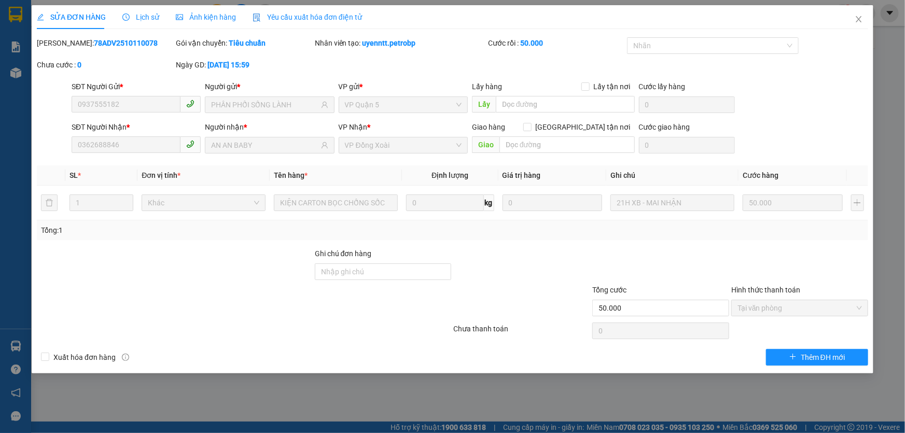
click at [142, 19] on span "Lịch sử" at bounding box center [140, 17] width 37 height 8
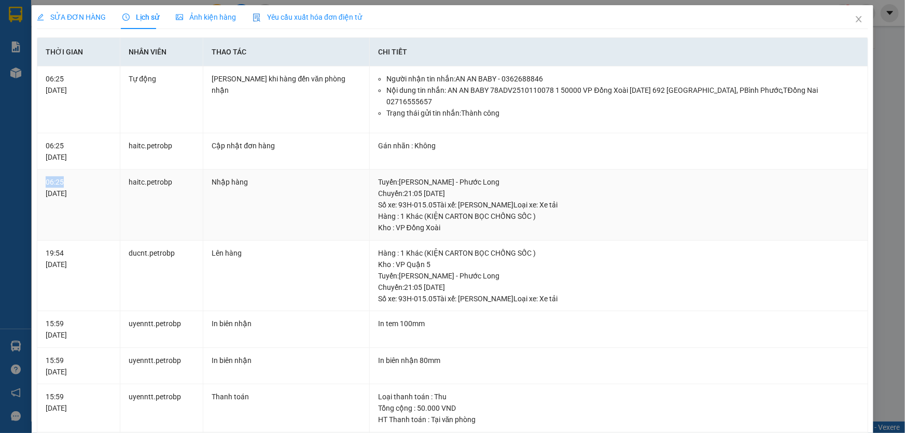
drag, startPoint x: 62, startPoint y: 169, endPoint x: 39, endPoint y: 169, distance: 22.3
click at [39, 170] on td "06:25 12/10/2025" at bounding box center [78, 205] width 83 height 71
drag, startPoint x: 849, startPoint y: 20, endPoint x: 845, endPoint y: 25, distance: 6.5
click at [855, 20] on icon "close" at bounding box center [859, 19] width 8 height 8
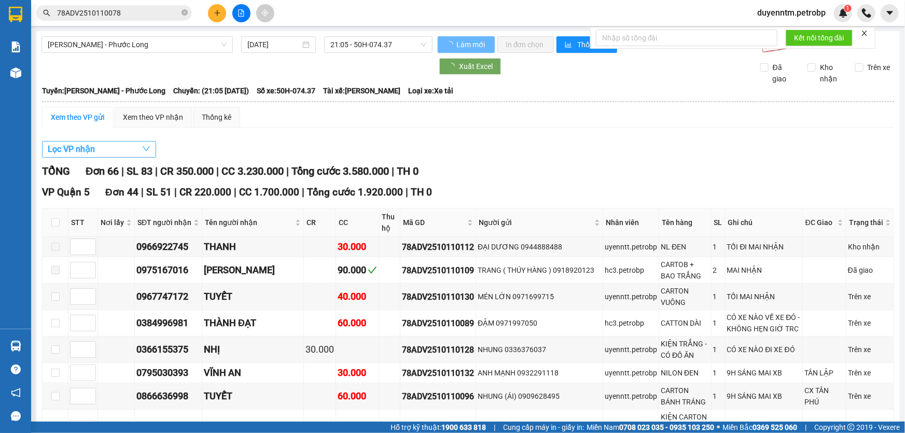
click at [155, 151] on button "Lọc VP nhận" at bounding box center [99, 149] width 114 height 17
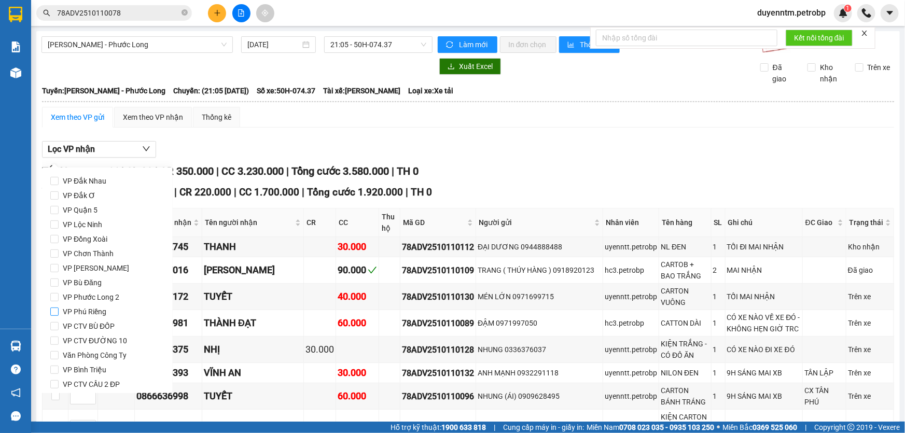
click at [83, 314] on span "VP Phú Riềng" at bounding box center [85, 311] width 52 height 15
click at [59, 314] on input "VP Phú Riềng" at bounding box center [54, 312] width 8 height 8
checkbox input "true"
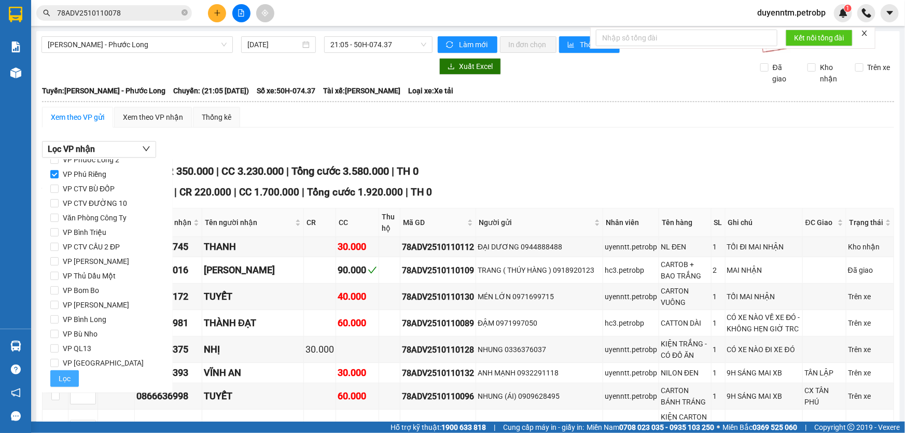
click at [52, 376] on button "Lọc" at bounding box center [64, 378] width 29 height 17
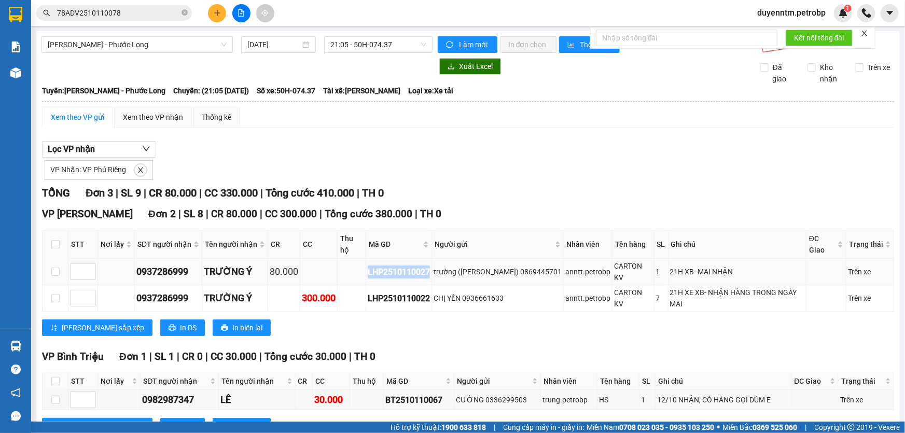
drag, startPoint x: 431, startPoint y: 256, endPoint x: 365, endPoint y: 254, distance: 65.9
click at [365, 259] on tr "0937286999 TRƯỜNG Ý 80.000 LHP2510110027 trường (hoàng kim) 0869445701 anntt.pe…" at bounding box center [469, 272] width 852 height 26
copy div "LHP2510110027"
click at [140, 171] on icon "close" at bounding box center [140, 170] width 5 height 5
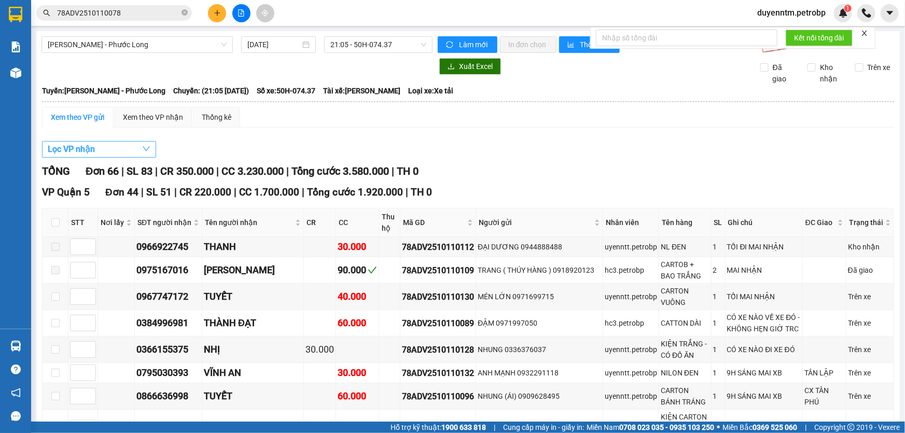
click at [142, 149] on icon "down" at bounding box center [146, 149] width 8 height 8
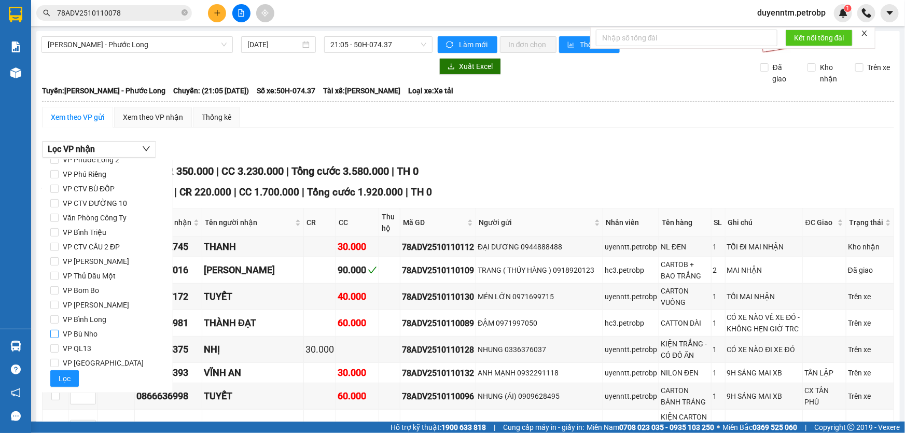
click at [85, 334] on span "VP Bù Nho" at bounding box center [80, 334] width 43 height 15
click at [59, 334] on input "VP Bù Nho" at bounding box center [54, 334] width 8 height 8
checkbox input "true"
click at [62, 378] on span "Lọc" at bounding box center [65, 378] width 12 height 11
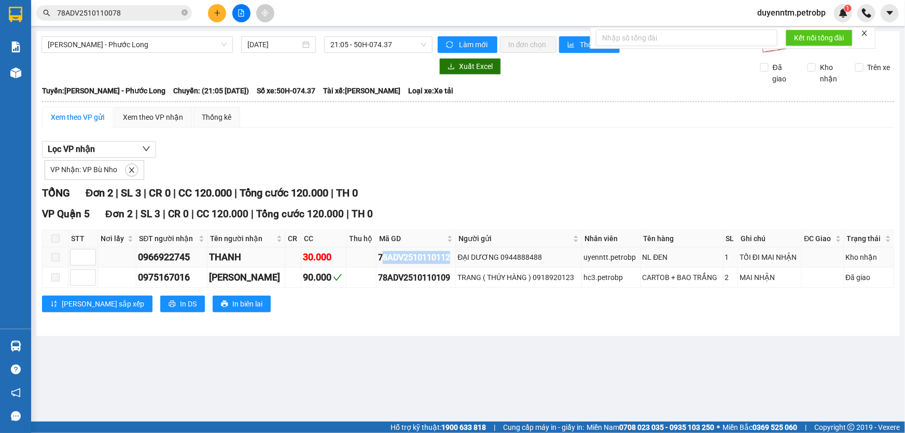
drag, startPoint x: 450, startPoint y: 255, endPoint x: 378, endPoint y: 266, distance: 72.9
click at [378, 266] on td "78ADV2510110112" at bounding box center [416, 257] width 79 height 20
click at [412, 223] on div "VP Quận 5 Đơn 2 | SL 3 | CR 0 | CC 120.000 | Tổng cước 120.000 | TH 0 STT Nơi l…" at bounding box center [468, 263] width 852 height 114
drag, startPoint x: 449, startPoint y: 256, endPoint x: 366, endPoint y: 258, distance: 83.0
click at [366, 258] on tr "0966922745 THANH 30.000 78ADV2510110112 ĐẠI DƯƠNG 0944888488 uyenntt.petrobp NL…" at bounding box center [469, 257] width 852 height 20
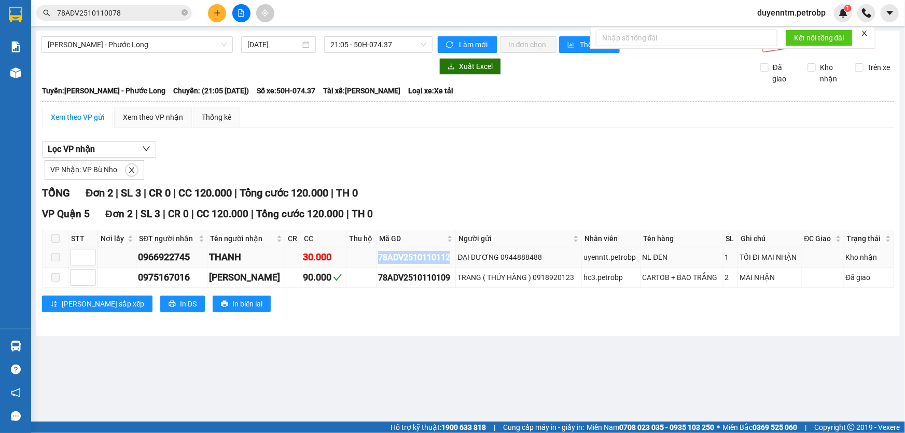
copy div "78ADV2510110112"
click at [186, 10] on icon "close-circle" at bounding box center [185, 12] width 6 height 6
paste input "78ADV2510110112"
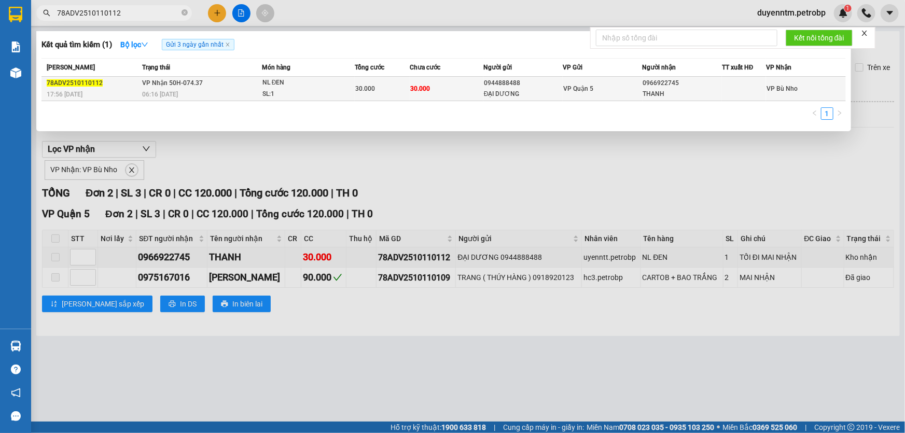
type input "78ADV2510110112"
click at [124, 87] on div "78ADV2510110112" at bounding box center [93, 83] width 92 height 11
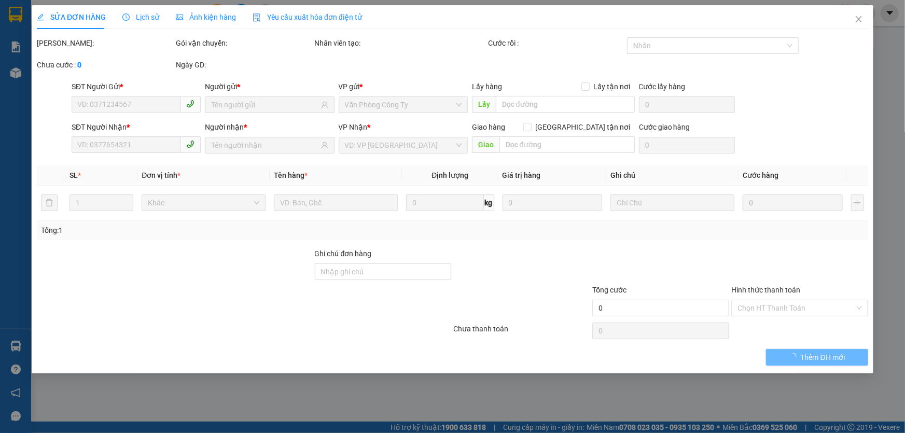
type input "0944888488"
type input "ĐẠI DƯƠNG"
type input "0966922745"
type input "THANH"
type input "30.000"
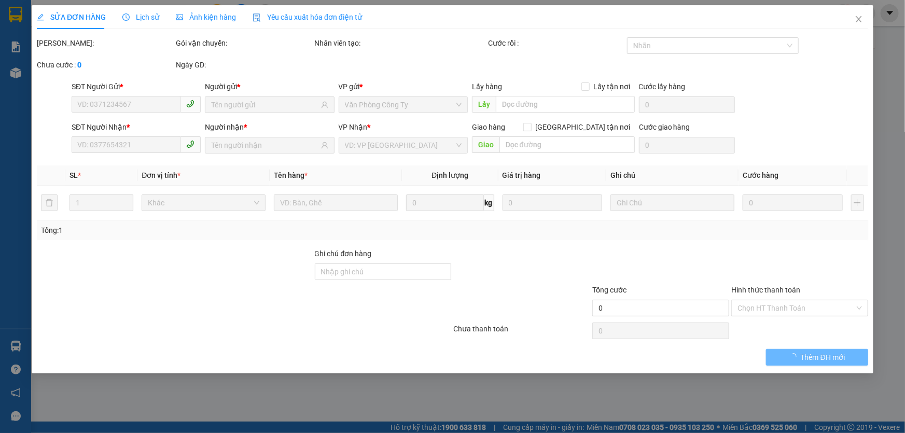
type input "30.000"
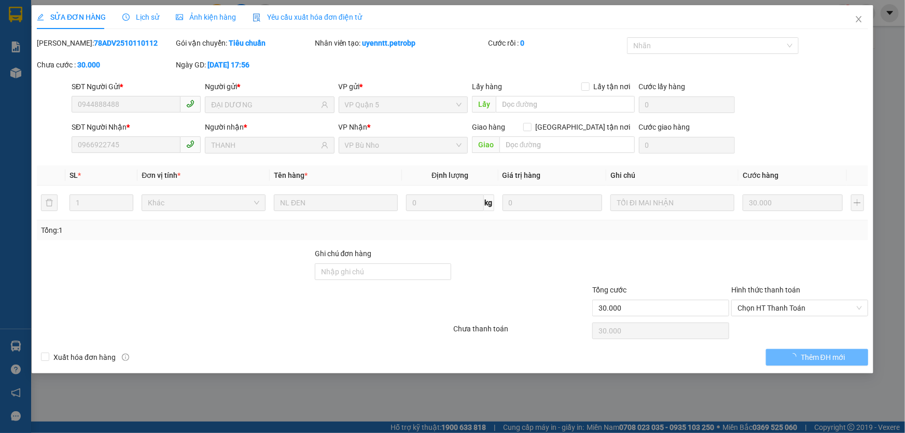
click at [138, 13] on span "Lịch sử" at bounding box center [140, 17] width 37 height 8
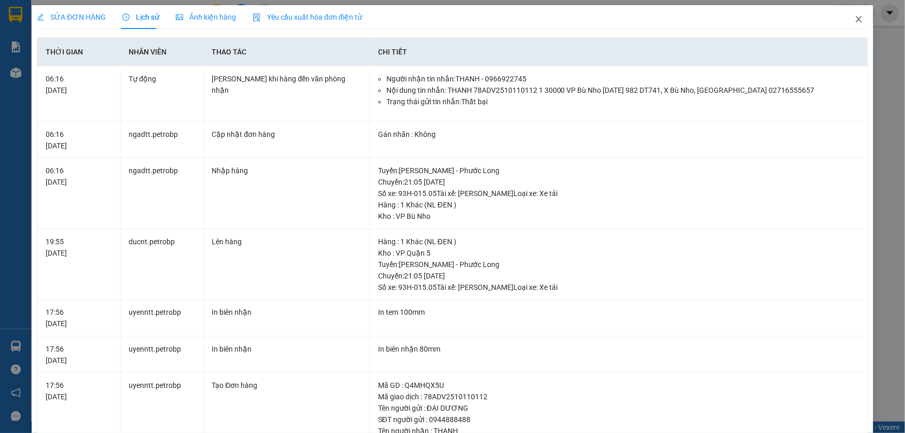
click at [855, 17] on icon "close" at bounding box center [859, 19] width 8 height 8
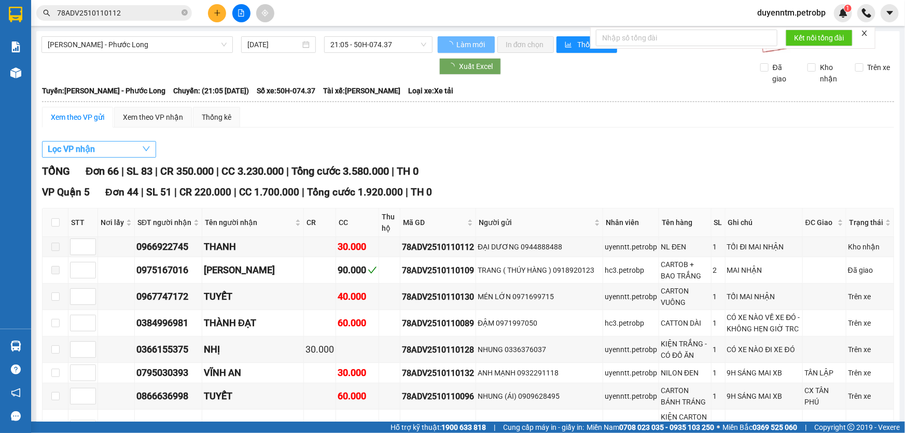
click at [145, 149] on icon "down" at bounding box center [146, 149] width 8 height 8
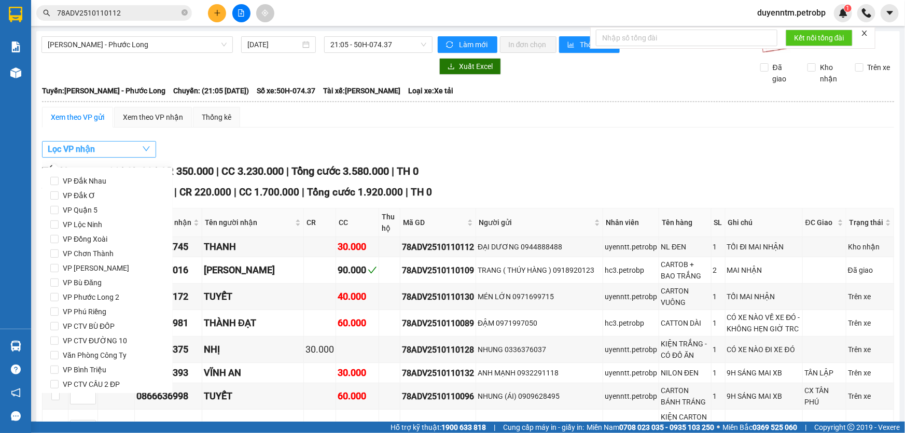
scroll to position [137, 0]
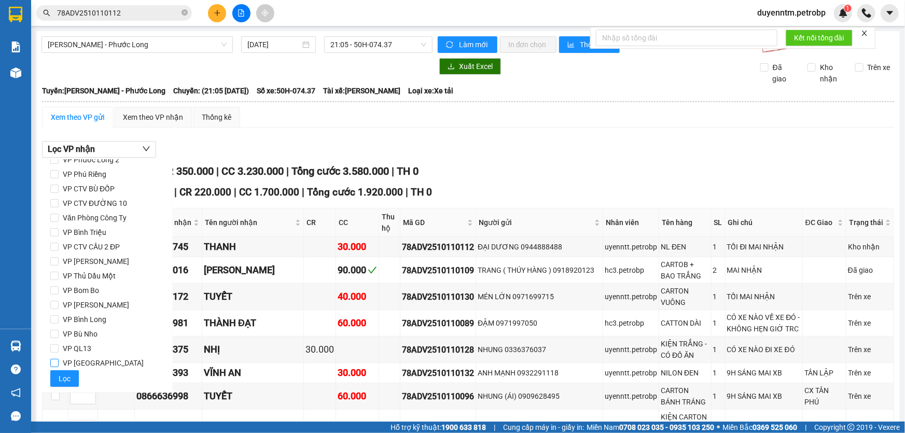
click at [93, 362] on span "VP [GEOGRAPHIC_DATA]" at bounding box center [103, 363] width 89 height 15
click at [59, 362] on input "VP [GEOGRAPHIC_DATA]" at bounding box center [54, 363] width 8 height 8
checkbox input "true"
click at [67, 376] on span "Lọc" at bounding box center [65, 378] width 12 height 11
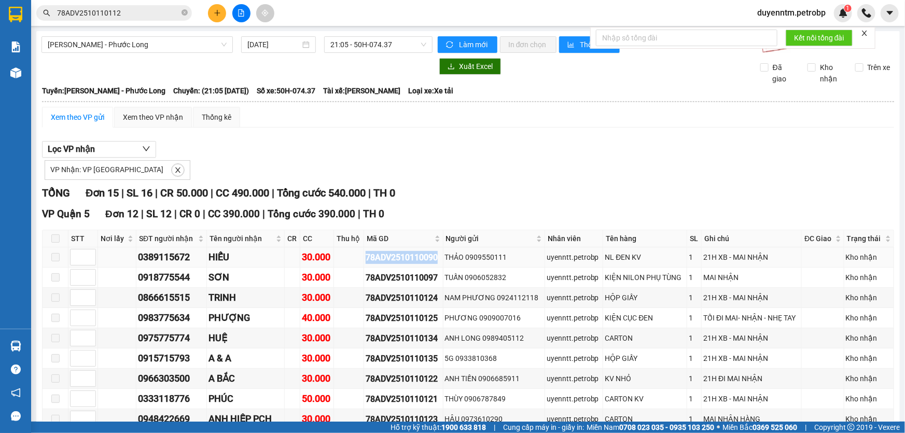
drag, startPoint x: 435, startPoint y: 257, endPoint x: 350, endPoint y: 252, distance: 85.2
click at [350, 252] on tr "0389115672 HIẾU 30.000 78ADV2510110090 THẢO 0909550111 uyenntt.petrobp NL ĐEN K…" at bounding box center [469, 257] width 852 height 20
copy div "78ADV2510110090"
click at [186, 12] on icon "close-circle" at bounding box center [185, 12] width 6 height 6
paste input "78ADV2510110090"
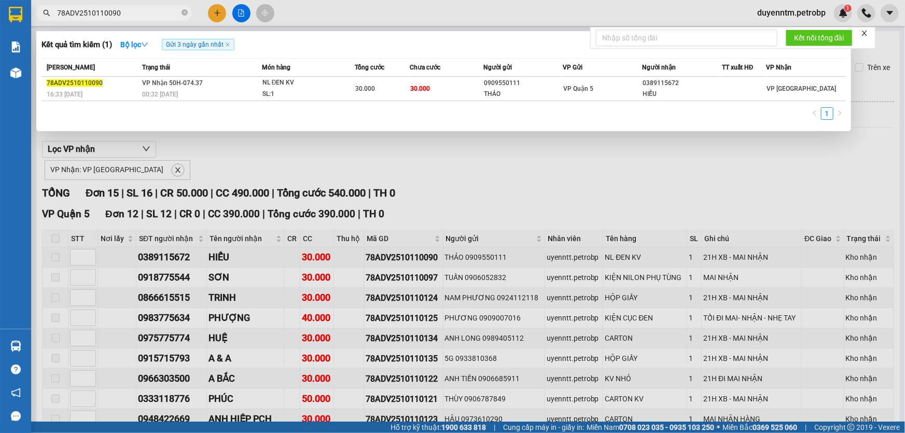
type input "78ADV2510110090"
click at [128, 92] on div "16:33 - 11/10" at bounding box center [93, 94] width 92 height 11
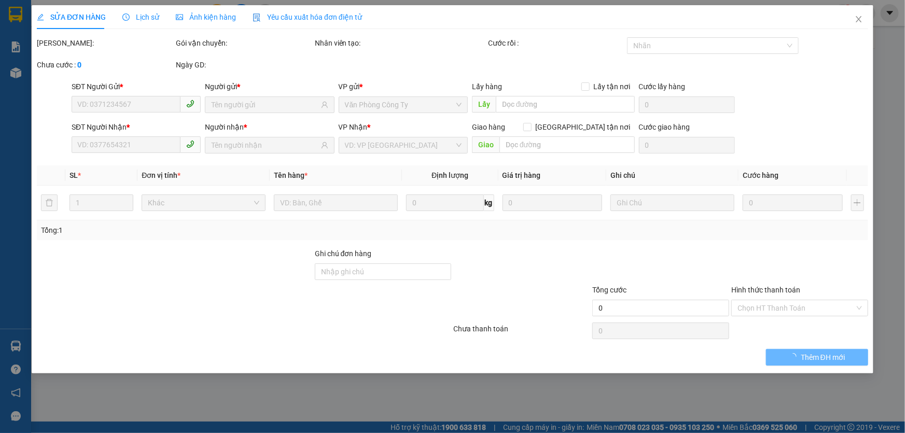
click at [143, 18] on span "Lịch sử" at bounding box center [140, 17] width 37 height 8
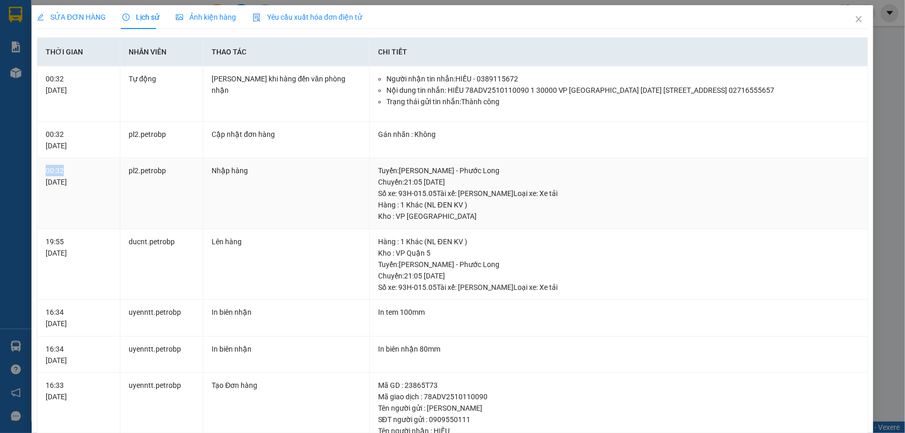
drag, startPoint x: 65, startPoint y: 181, endPoint x: 39, endPoint y: 177, distance: 26.2
click at [39, 177] on td "00:32 [DATE]" at bounding box center [78, 193] width 83 height 71
copy div "00:32"
click at [855, 19] on icon "close" at bounding box center [859, 19] width 8 height 8
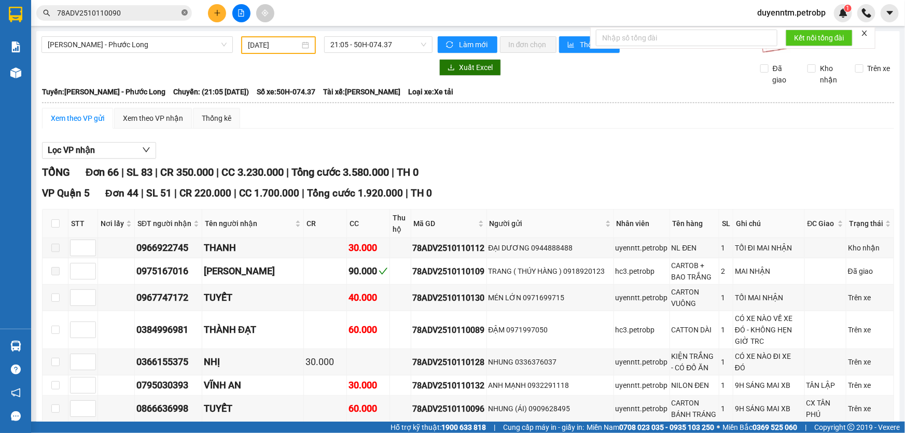
click at [185, 11] on icon "close-circle" at bounding box center [185, 12] width 6 height 6
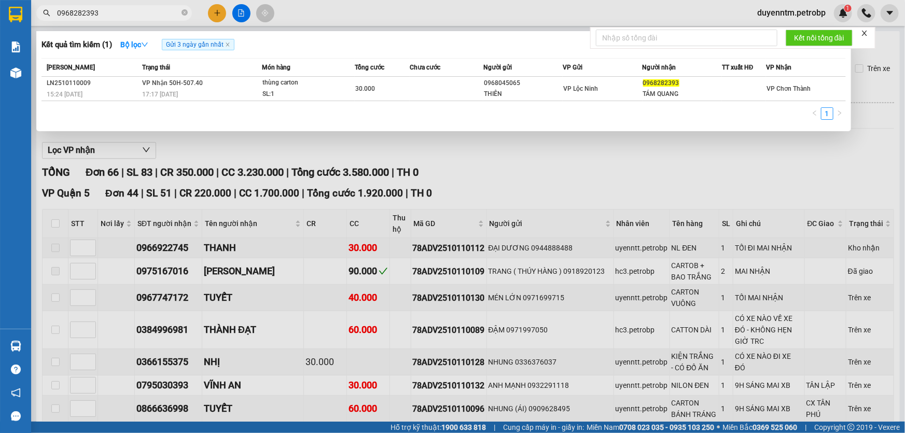
type input "0968282393"
click at [108, 85] on div "LN2510110009" at bounding box center [93, 83] width 92 height 11
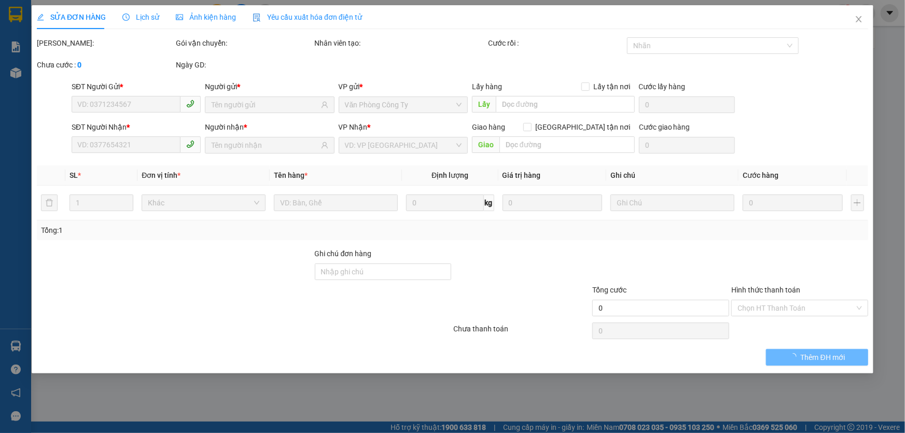
type input "0968045065"
type input "THIÊN"
type input "0968282393"
type input "TÁM QUANG"
type input "30.000"
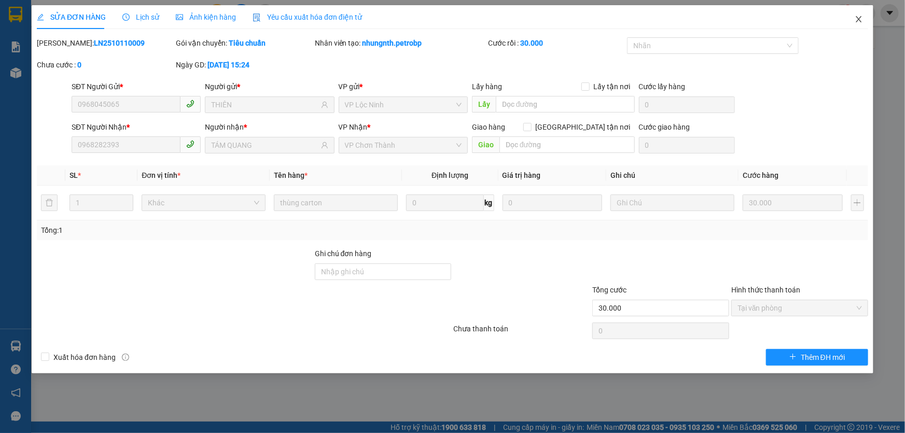
click at [858, 19] on icon "close" at bounding box center [859, 19] width 6 height 6
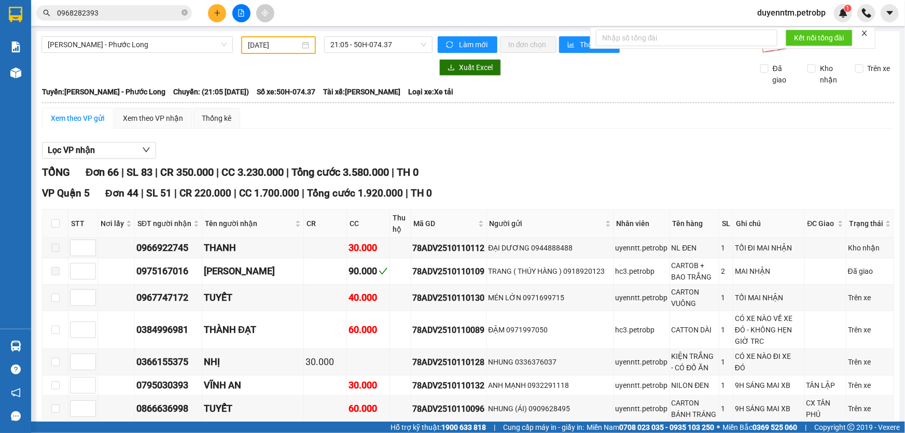
click at [120, 12] on input "0968282393" at bounding box center [118, 12] width 122 height 11
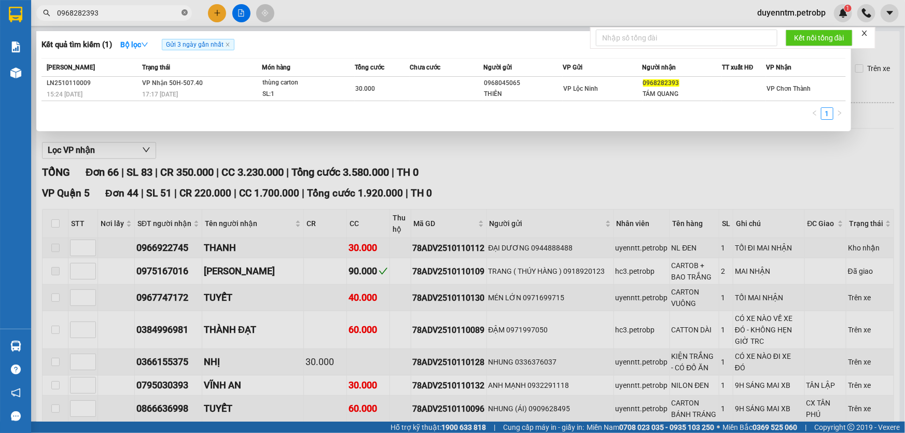
click at [186, 13] on icon "close-circle" at bounding box center [185, 12] width 6 height 6
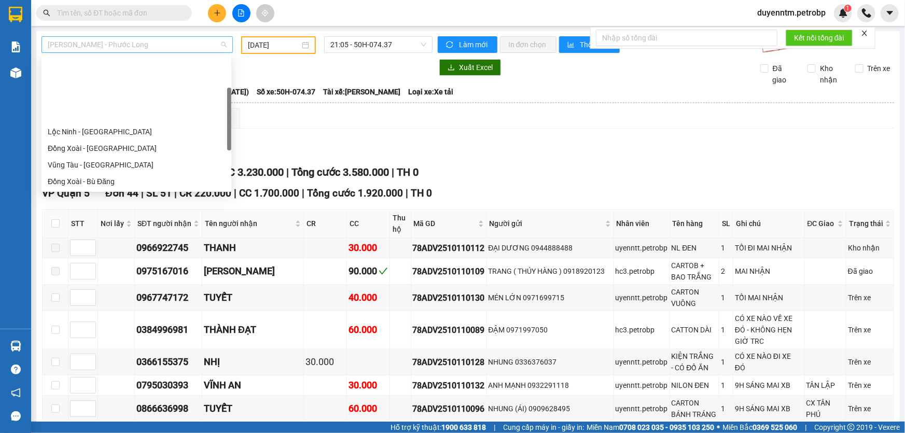
click at [223, 43] on span "[PERSON_NAME] - Phước Long" at bounding box center [137, 45] width 179 height 16
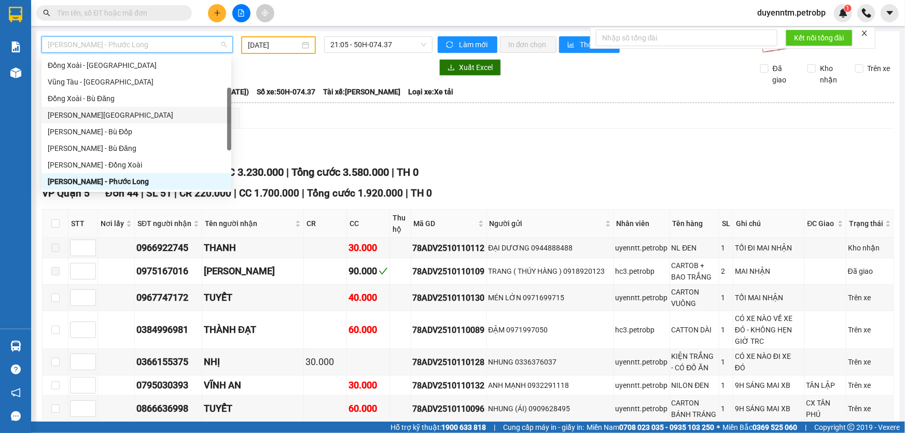
scroll to position [177, 0]
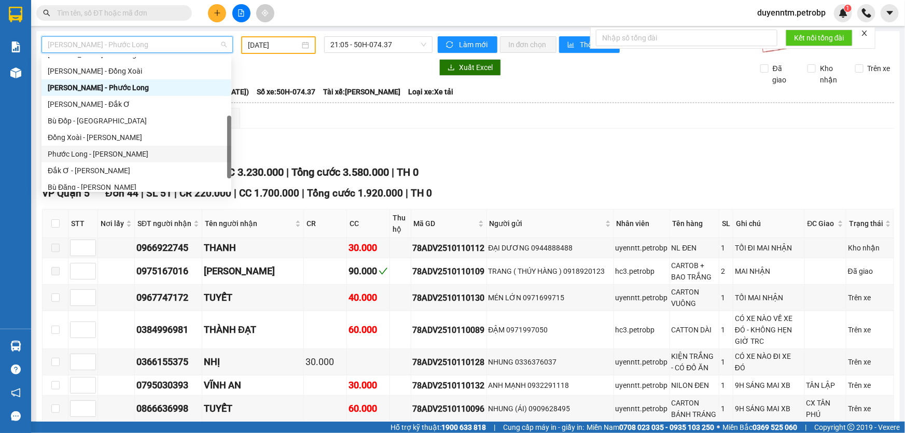
click at [129, 152] on div "Phước Long - [PERSON_NAME]" at bounding box center [136, 153] width 177 height 11
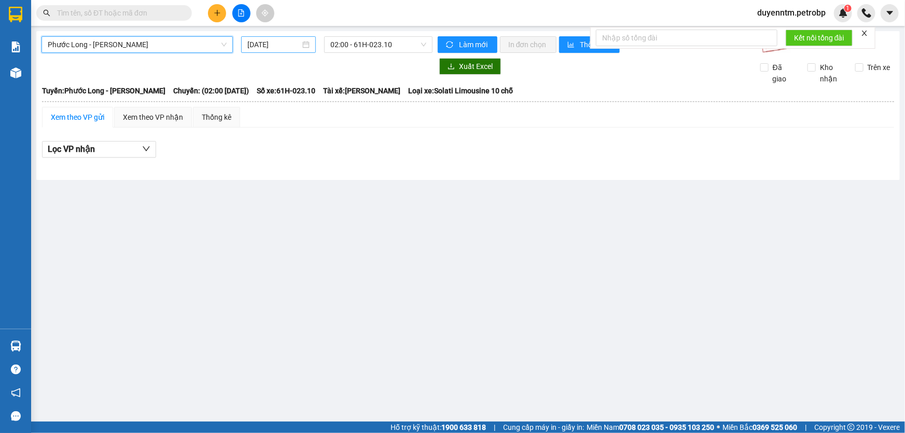
click at [282, 43] on input "[DATE]" at bounding box center [273, 44] width 53 height 11
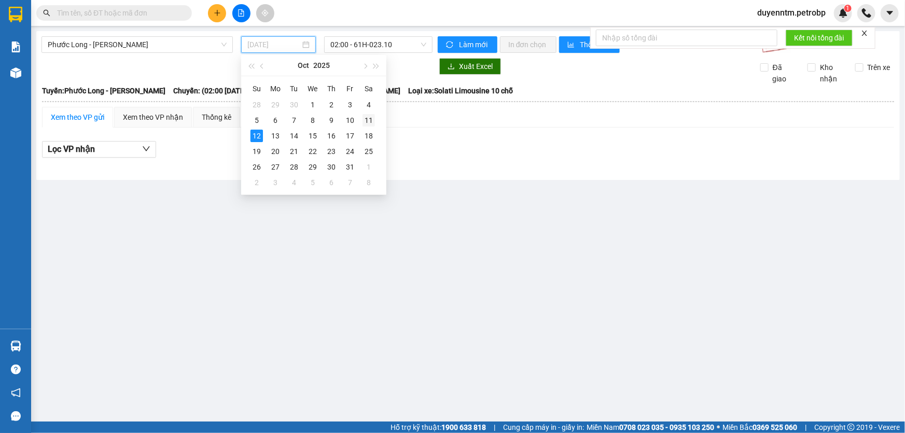
click at [369, 113] on td "11" at bounding box center [368, 121] width 19 height 16
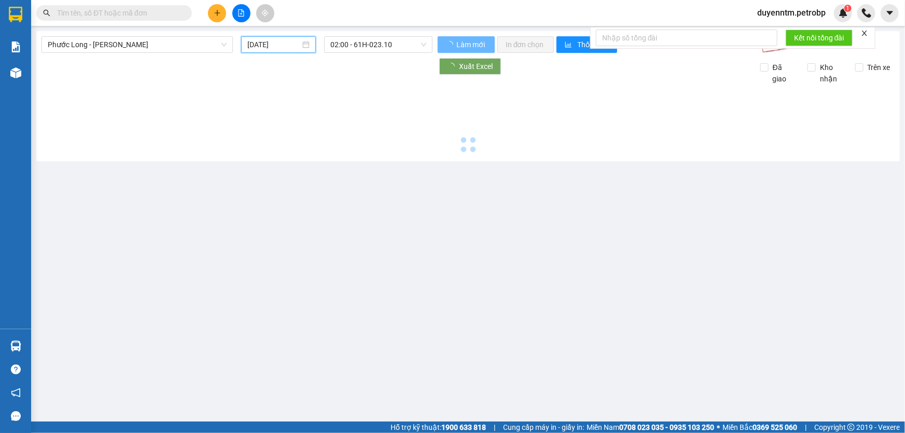
type input "[DATE]"
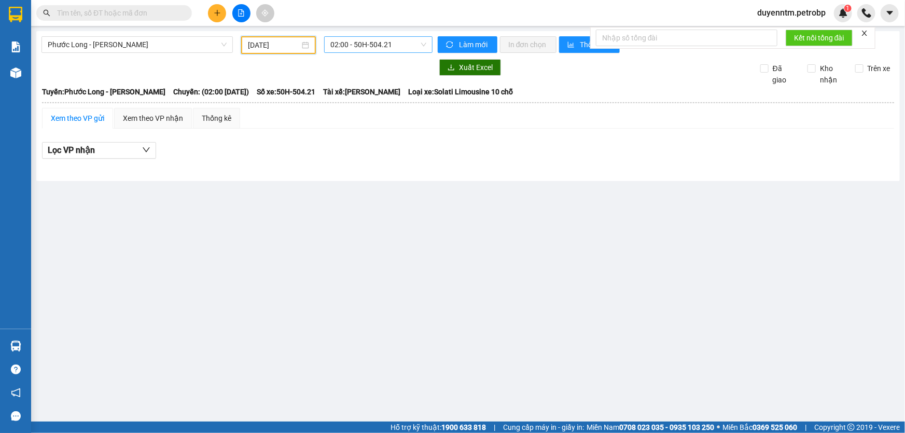
click at [403, 34] on div "Phước Long - Hồ Chí Minh 11/10/2025 02:00 - 50H-504.21 Làm mới In đơn chọn Thốn…" at bounding box center [468, 106] width 864 height 150
click at [406, 45] on span "02:00 - 50H-504.21" at bounding box center [378, 45] width 96 height 16
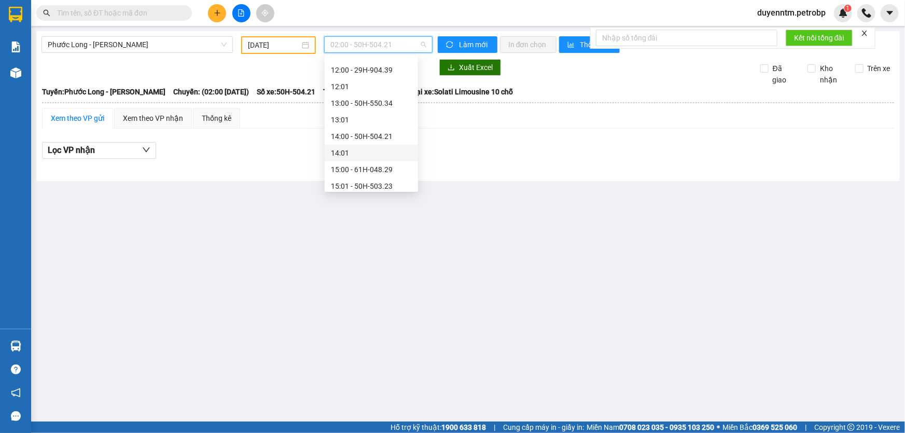
scroll to position [519, 0]
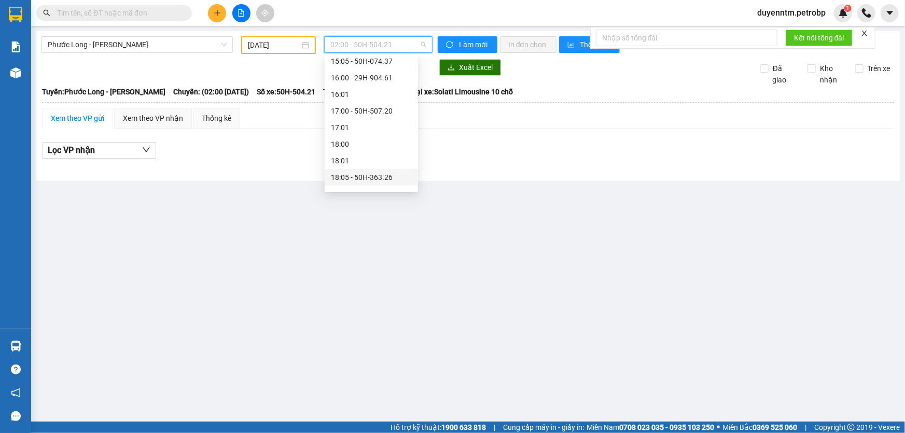
click at [354, 178] on div "18:05 - 50H-363.26" at bounding box center [371, 177] width 81 height 11
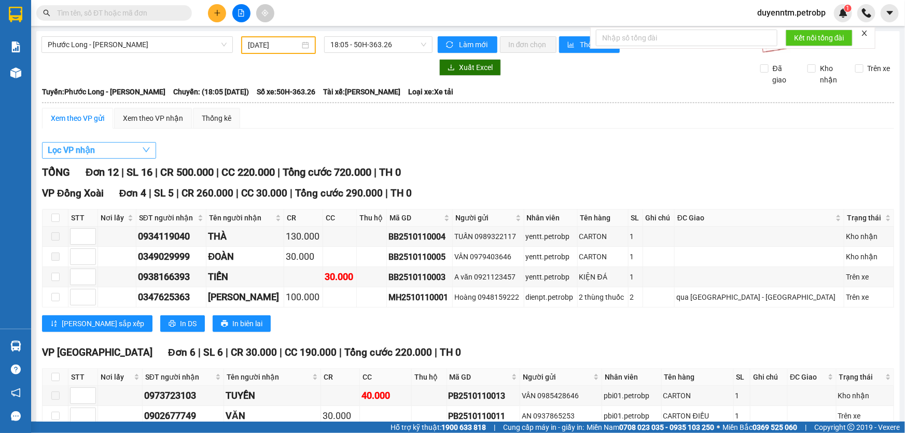
click at [145, 148] on icon "down" at bounding box center [146, 150] width 8 height 8
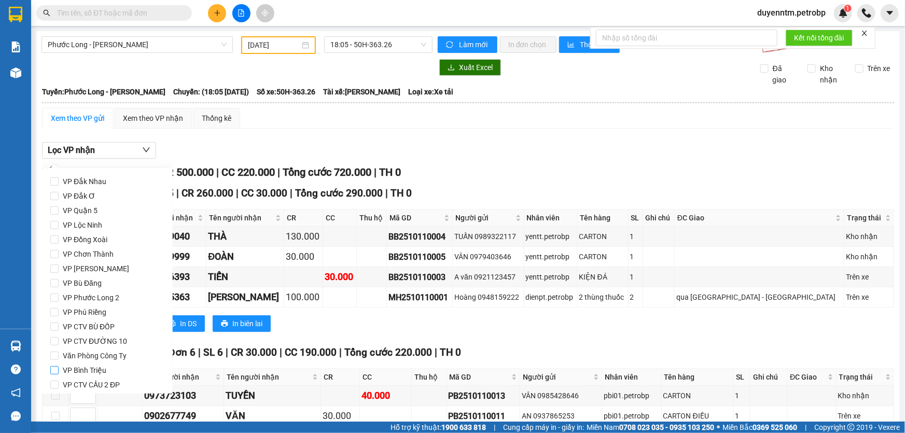
click at [81, 371] on span "VP Bình Triệu" at bounding box center [85, 370] width 52 height 15
click at [59, 371] on input "VP Bình Triệu" at bounding box center [54, 370] width 8 height 8
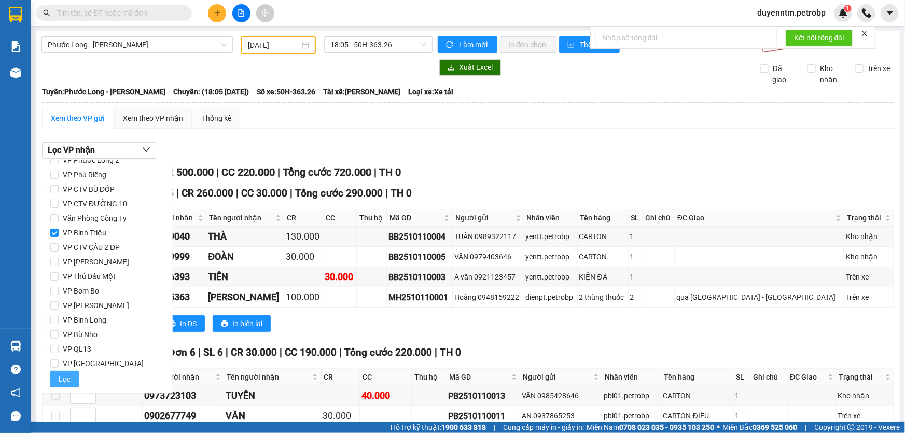
click at [68, 376] on span "Lọc" at bounding box center [65, 378] width 12 height 11
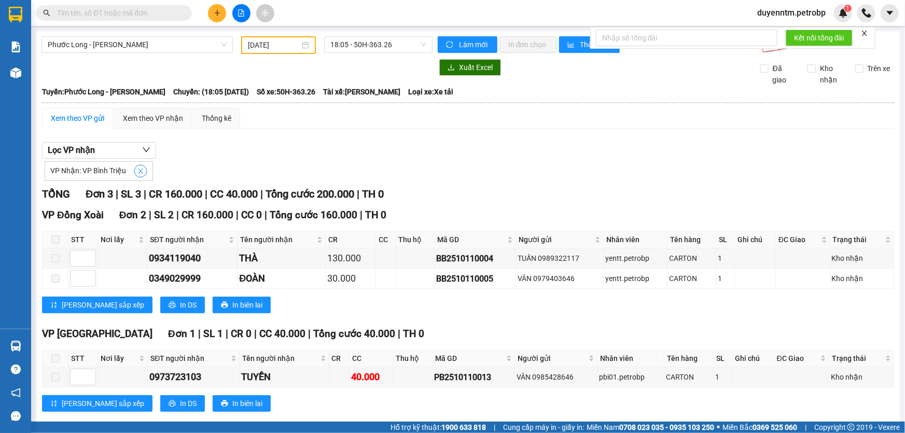
drag, startPoint x: 135, startPoint y: 171, endPoint x: 145, endPoint y: 168, distance: 10.8
click at [137, 171] on icon "close" at bounding box center [140, 171] width 7 height 7
checkbox input "false"
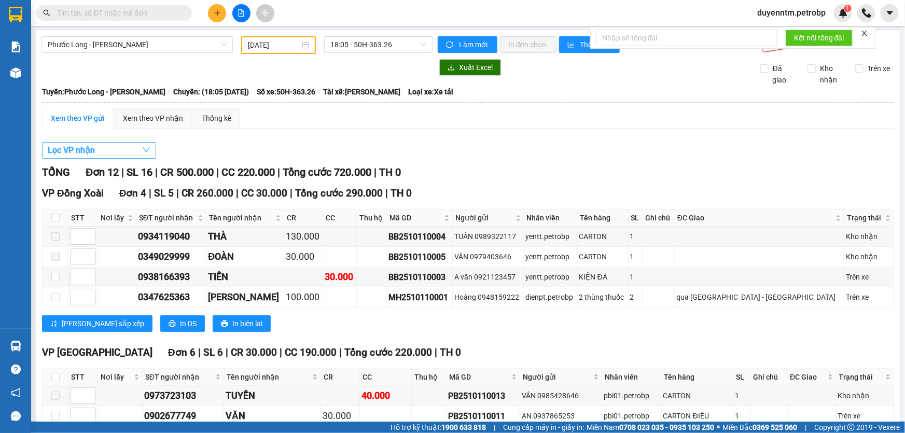
click at [143, 150] on icon "down" at bounding box center [146, 150] width 8 height 8
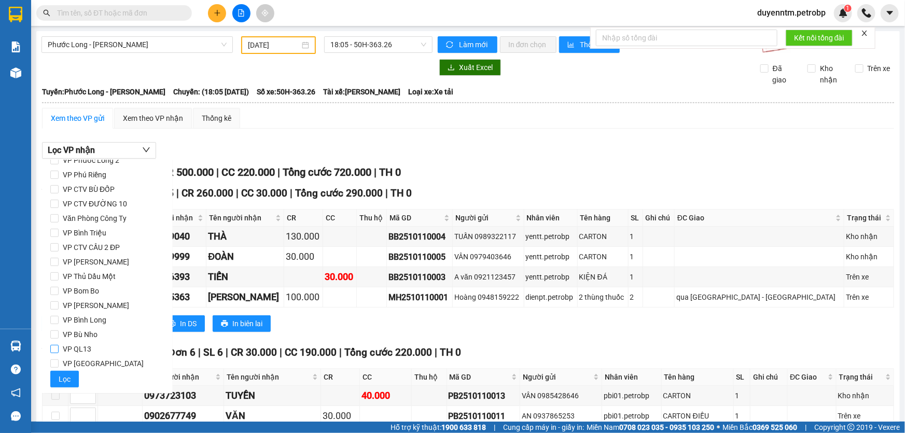
click at [65, 347] on span "VP QL13" at bounding box center [77, 349] width 37 height 15
click at [59, 347] on input "VP QL13" at bounding box center [54, 349] width 8 height 8
checkbox input "true"
click at [64, 375] on span "Lọc" at bounding box center [65, 378] width 12 height 11
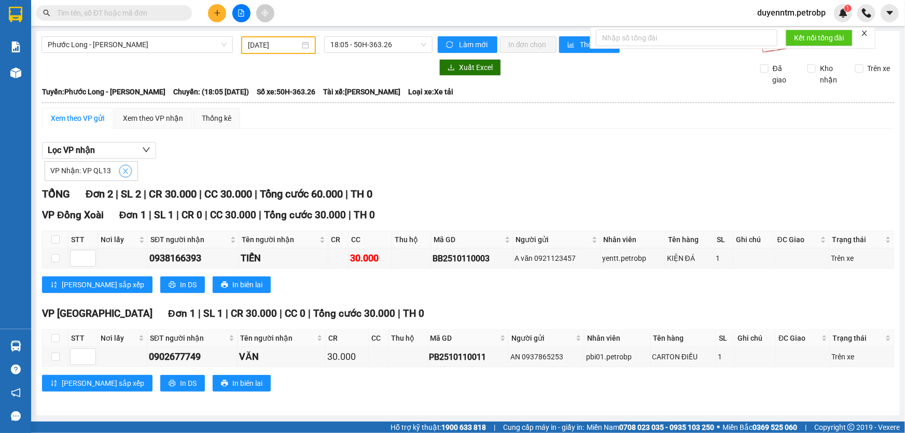
click at [123, 168] on icon "close" at bounding box center [125, 171] width 7 height 7
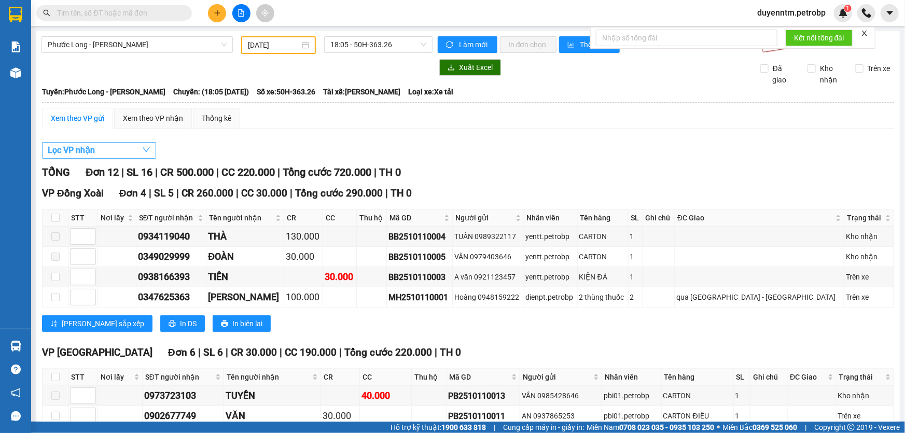
click at [144, 150] on icon "down" at bounding box center [146, 150] width 8 height 8
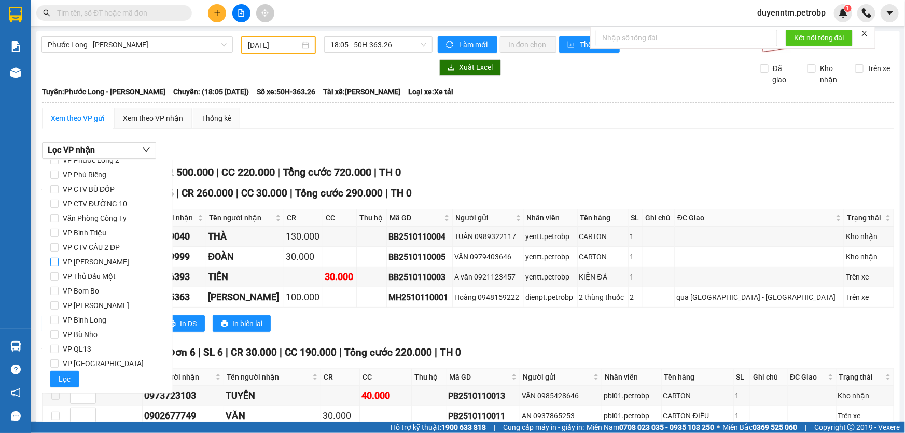
click at [97, 262] on span "VP [PERSON_NAME]" at bounding box center [96, 262] width 75 height 15
click at [59, 262] on input "VP [PERSON_NAME]" at bounding box center [54, 262] width 8 height 8
checkbox input "true"
click at [62, 379] on span "Lọc" at bounding box center [65, 378] width 12 height 11
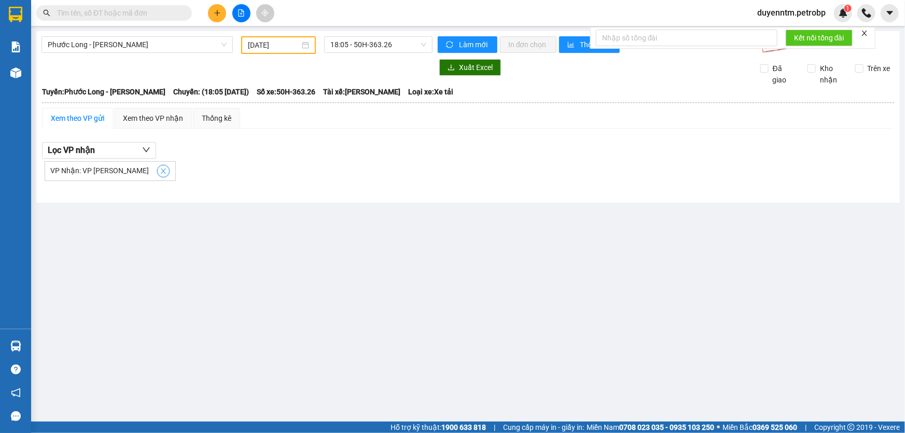
click at [158, 171] on span "close" at bounding box center [163, 171] width 11 height 7
